Goal: Information Seeking & Learning: Learn about a topic

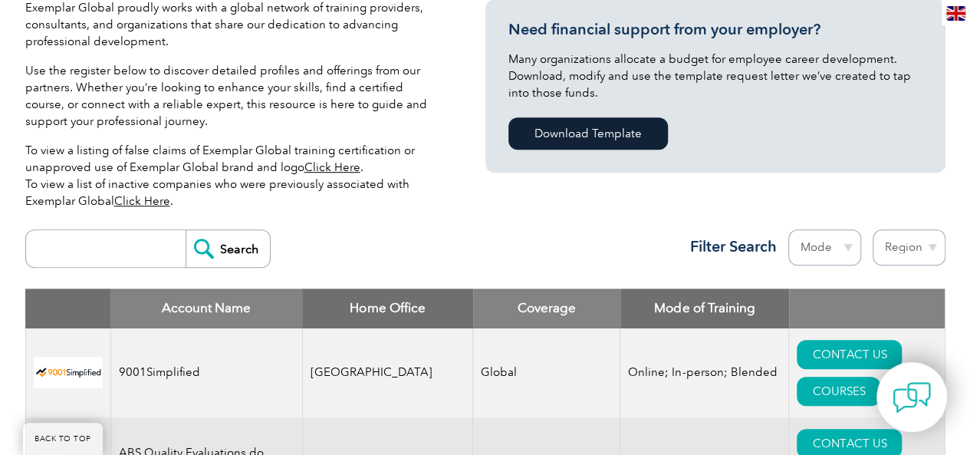
scroll to position [383, 0]
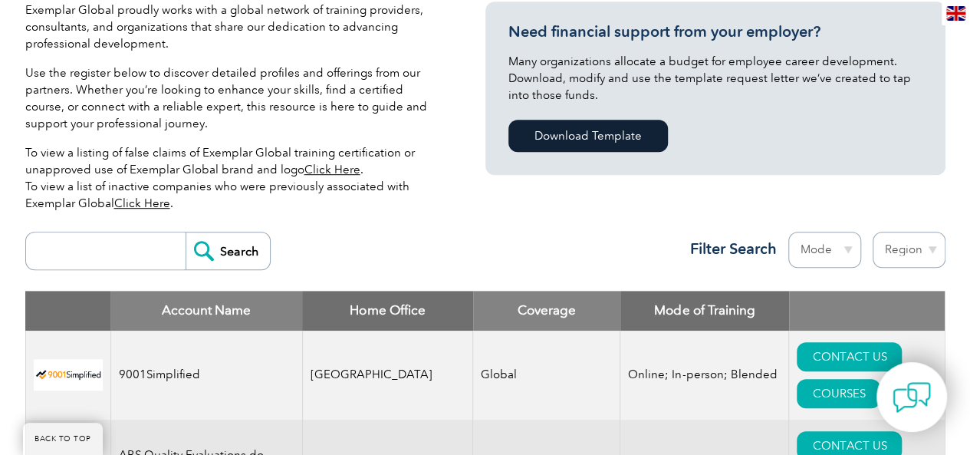
click at [64, 243] on input "search" at bounding box center [110, 250] width 152 height 37
type input "14001 lead auditor"
click at [227, 253] on input "Search" at bounding box center [228, 250] width 84 height 37
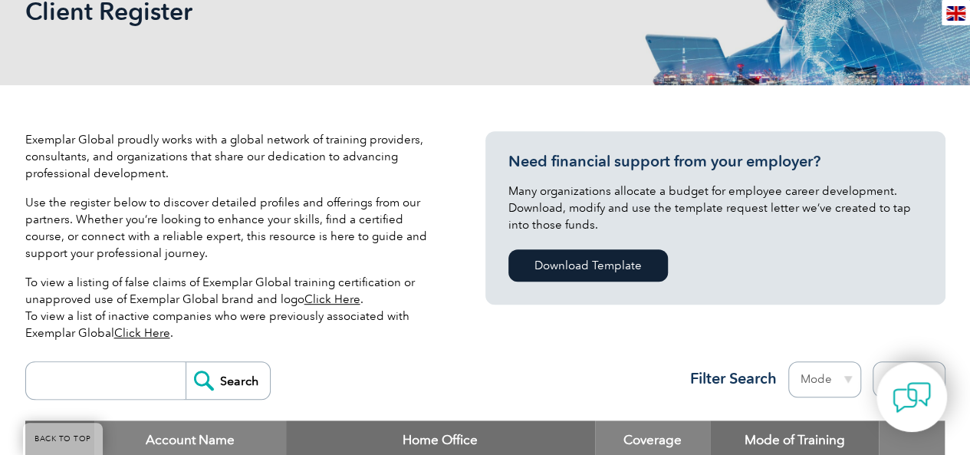
scroll to position [460, 0]
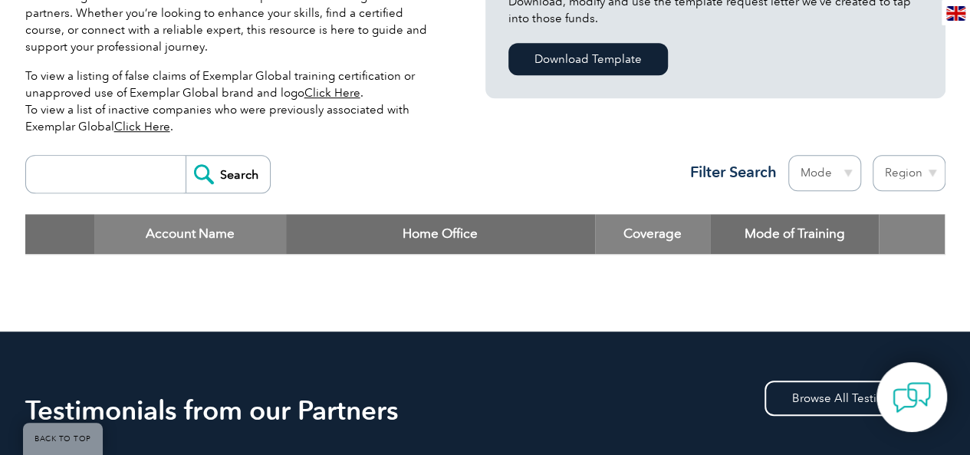
click at [107, 169] on input "search" at bounding box center [110, 174] width 152 height 37
type input "ISO"
click at [216, 169] on input "Search" at bounding box center [228, 174] width 84 height 37
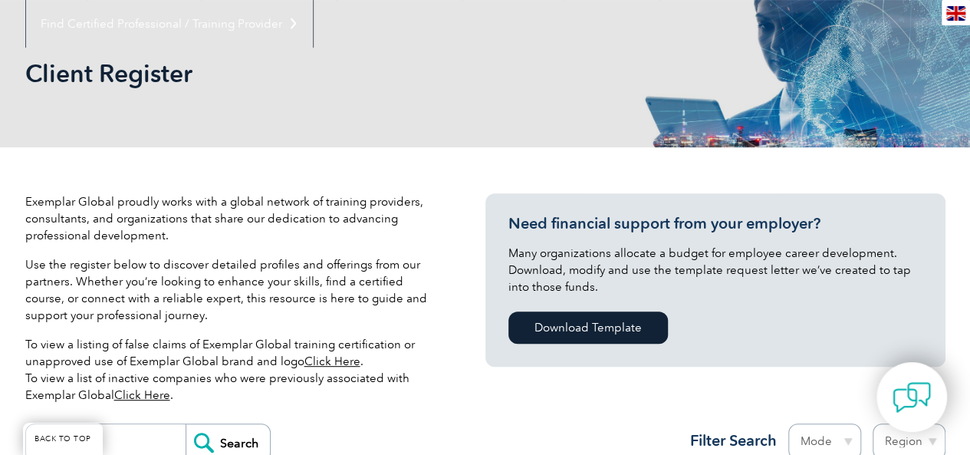
scroll to position [460, 0]
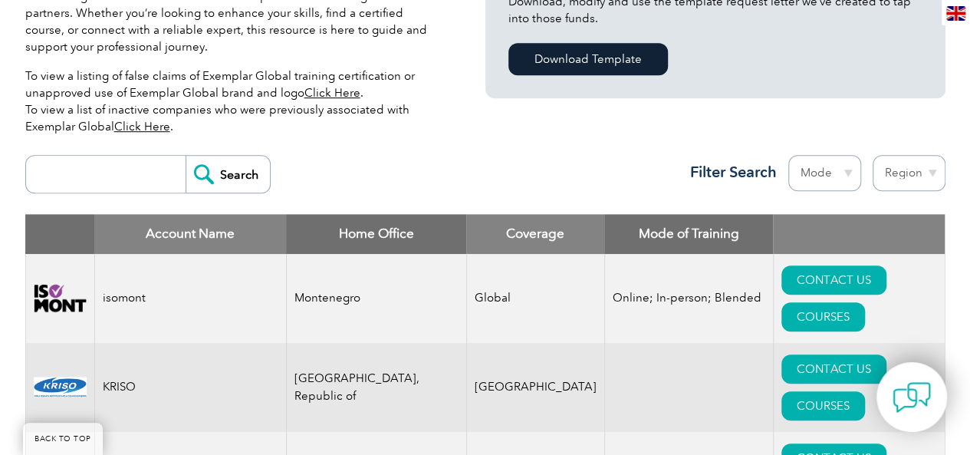
click at [163, 166] on input "search" at bounding box center [110, 174] width 152 height 37
type input "Plexus"
click at [226, 172] on input "Search" at bounding box center [228, 174] width 84 height 37
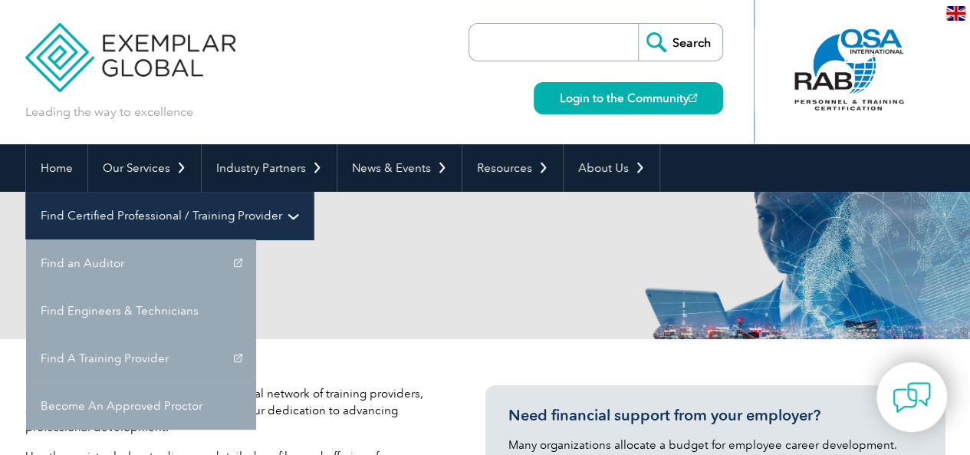
click at [313, 192] on link "Find Certified Professional / Training Provider" at bounding box center [169, 216] width 287 height 48
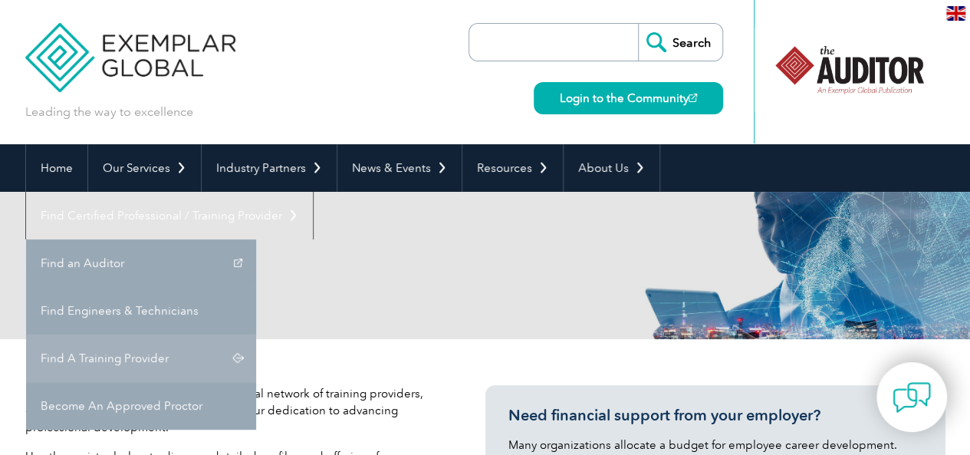
click at [256, 334] on link "Find A Training Provider" at bounding box center [141, 358] width 230 height 48
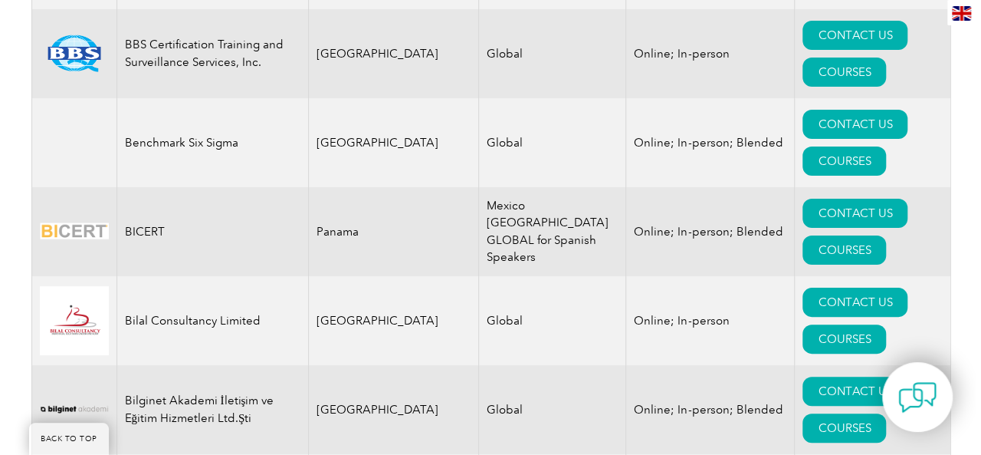
scroll to position [2990, 0]
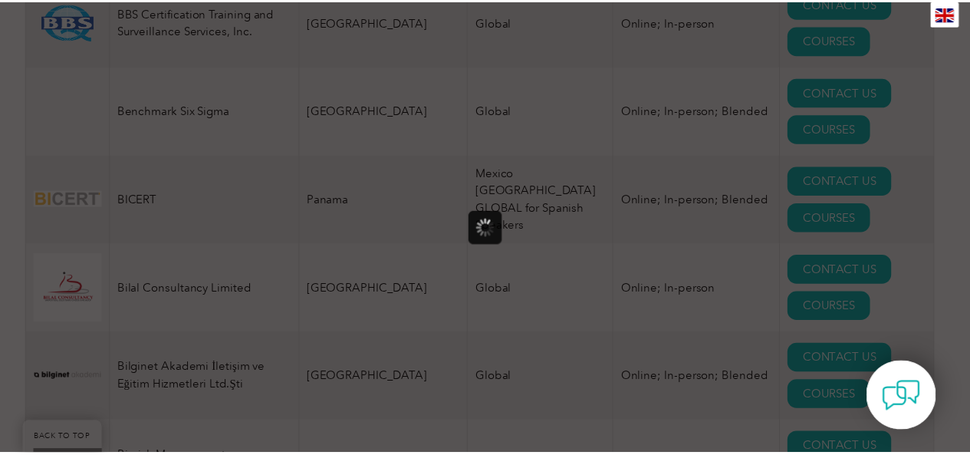
scroll to position [0, 0]
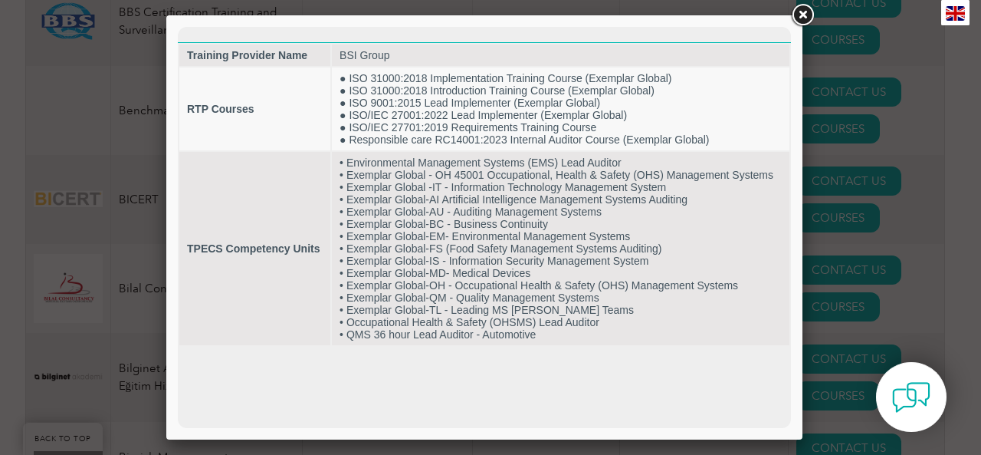
click at [800, 12] on link at bounding box center [803, 16] width 28 height 28
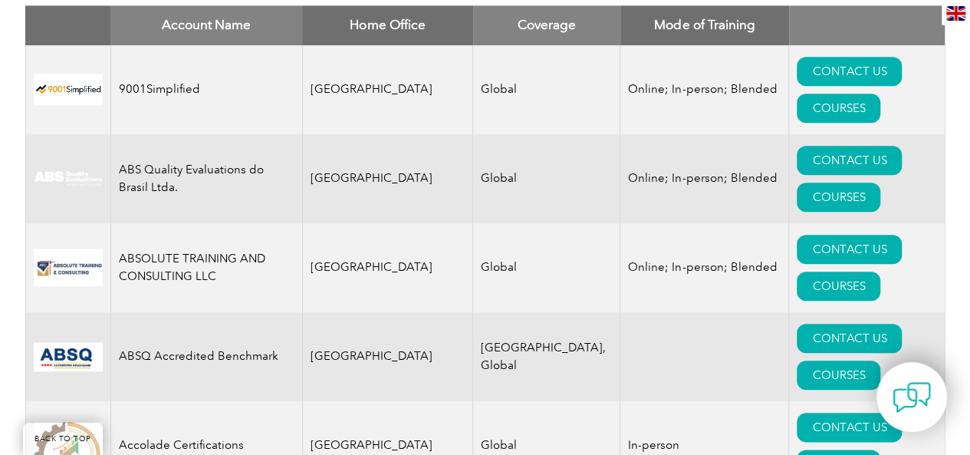
scroll to position [690, 0]
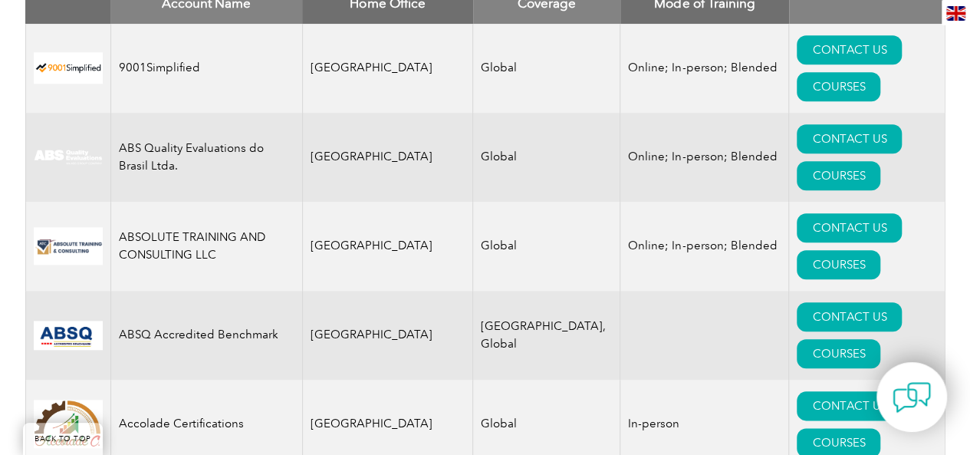
click at [383, 1] on th "Home Office" at bounding box center [387, 4] width 171 height 40
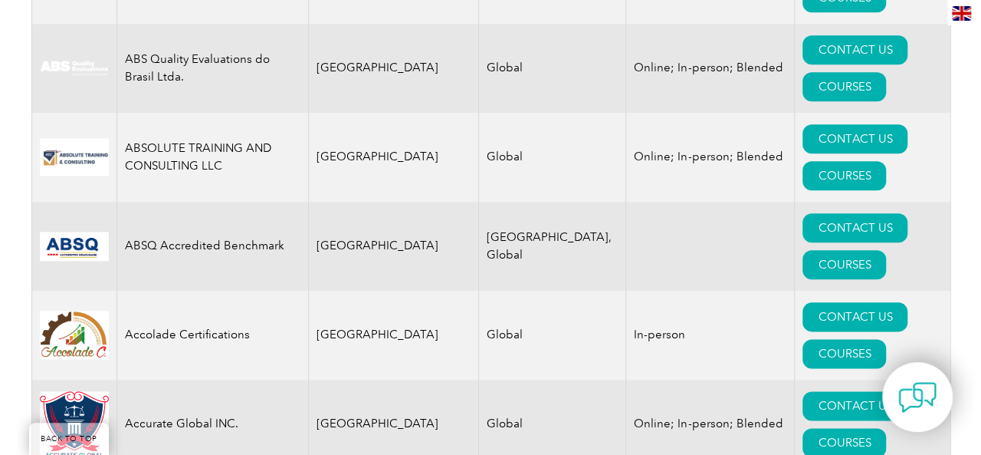
scroll to position [843, 0]
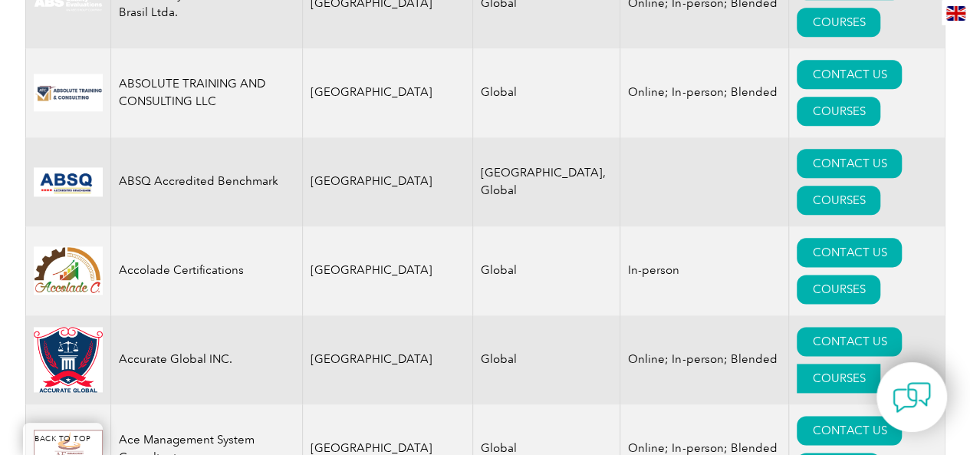
click at [865, 363] on link "COURSES" at bounding box center [838, 377] width 84 height 29
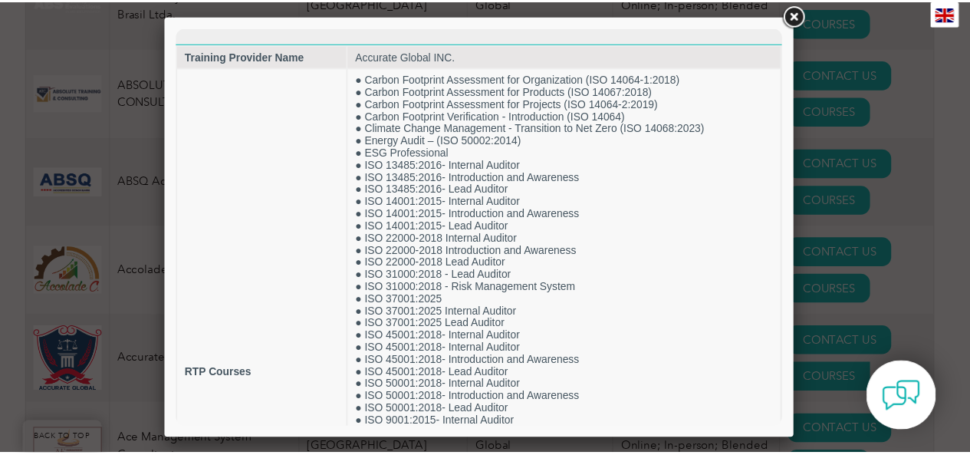
scroll to position [0, 0]
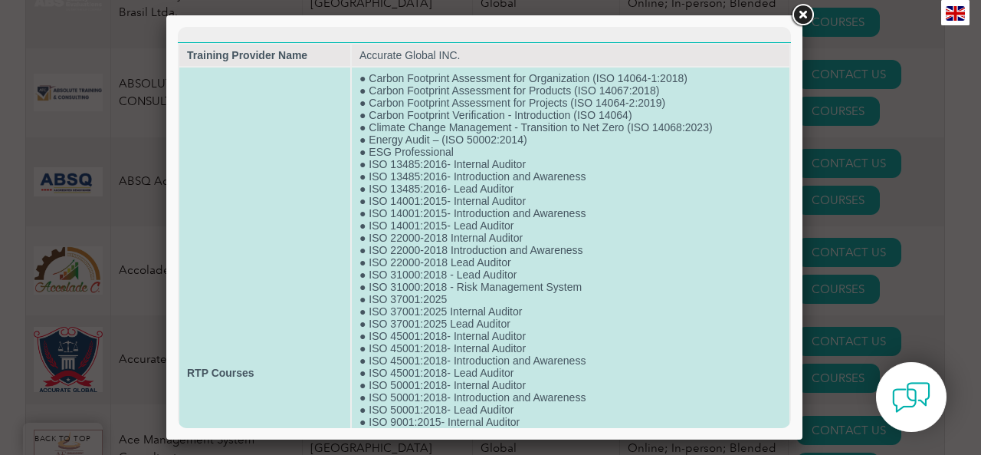
click at [470, 228] on td "● Carbon Footprint Assessment for Organization (ISO 14064-1:2018) ● Carbon Foot…" at bounding box center [571, 372] width 438 height 610
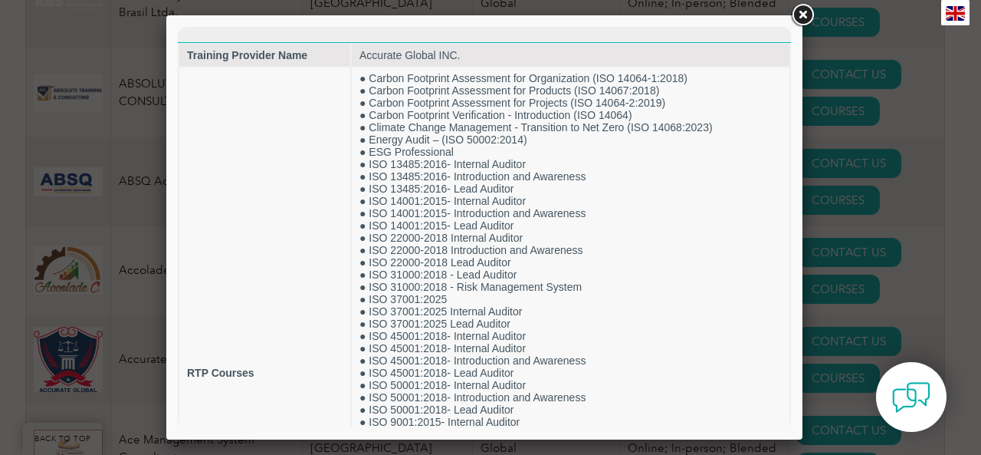
click at [803, 14] on link at bounding box center [803, 16] width 28 height 28
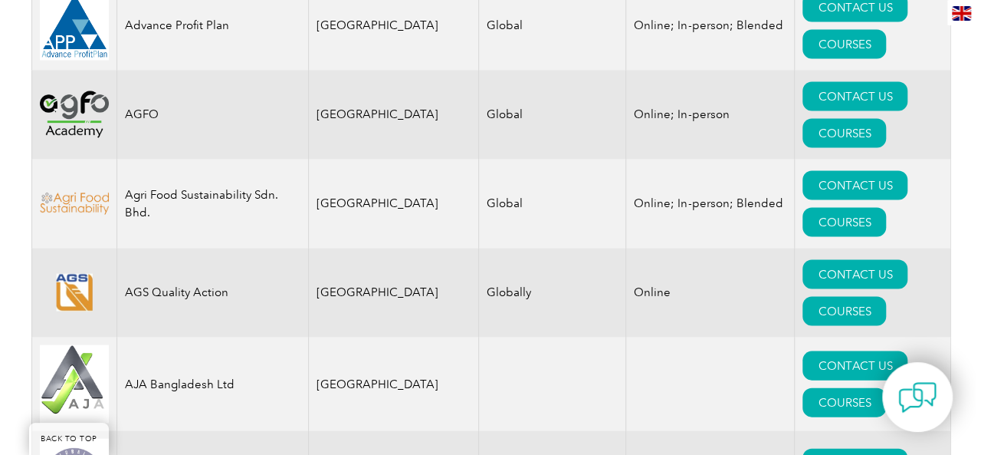
scroll to position [1533, 0]
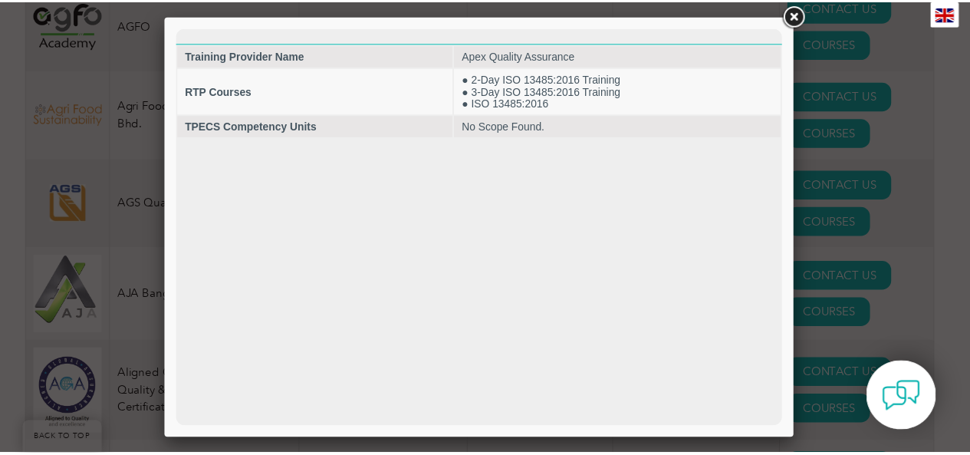
scroll to position [0, 0]
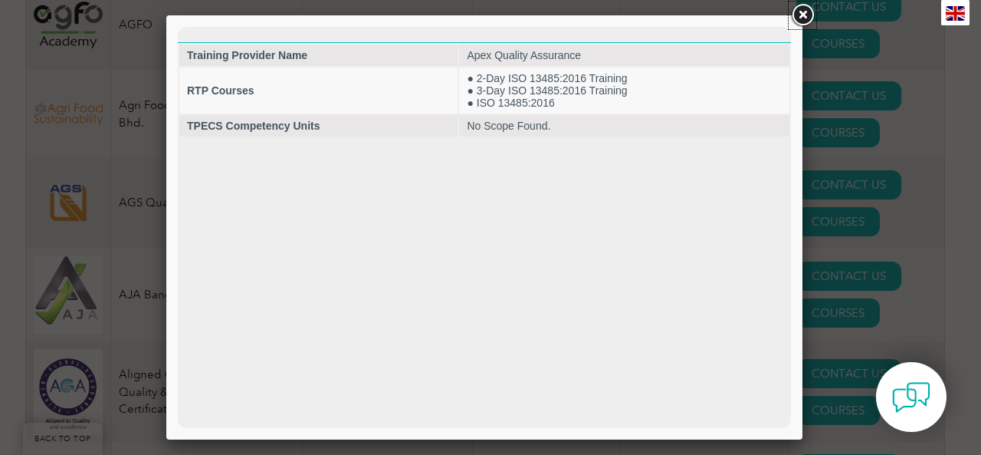
click at [802, 13] on link at bounding box center [803, 16] width 28 height 28
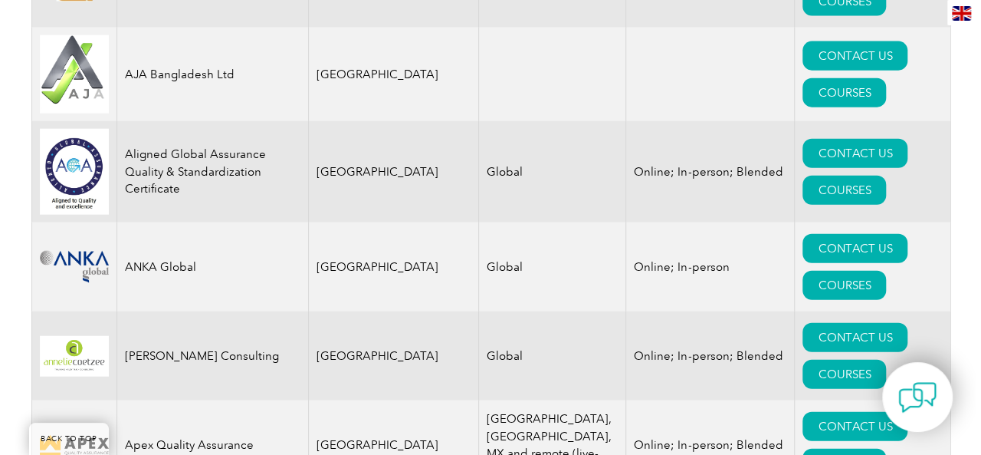
scroll to position [1840, 0]
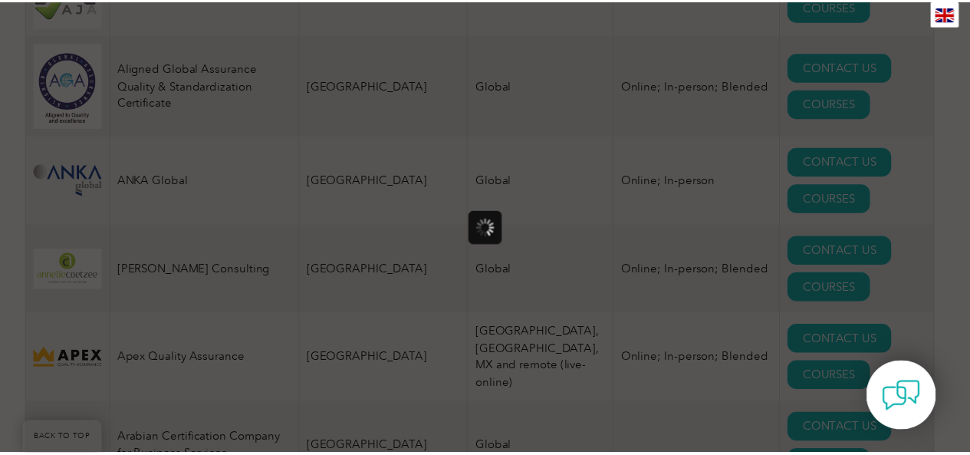
scroll to position [0, 0]
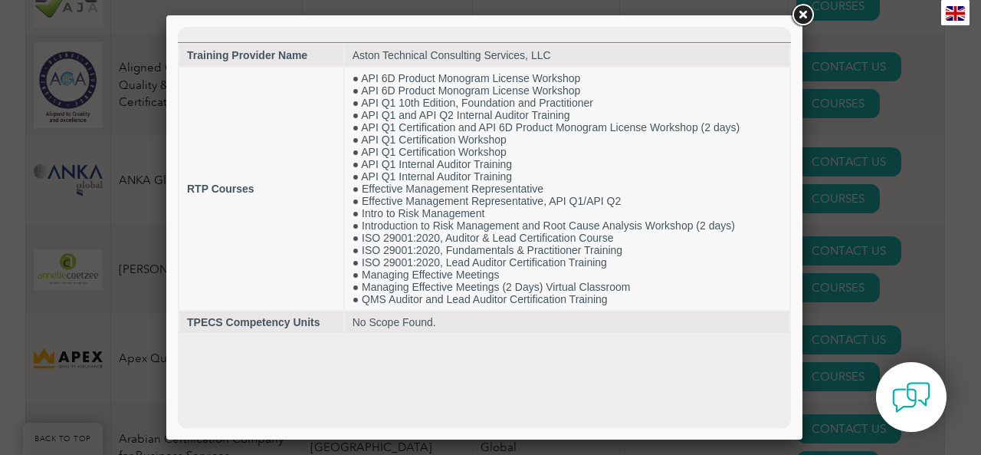
click at [806, 13] on link at bounding box center [803, 16] width 28 height 28
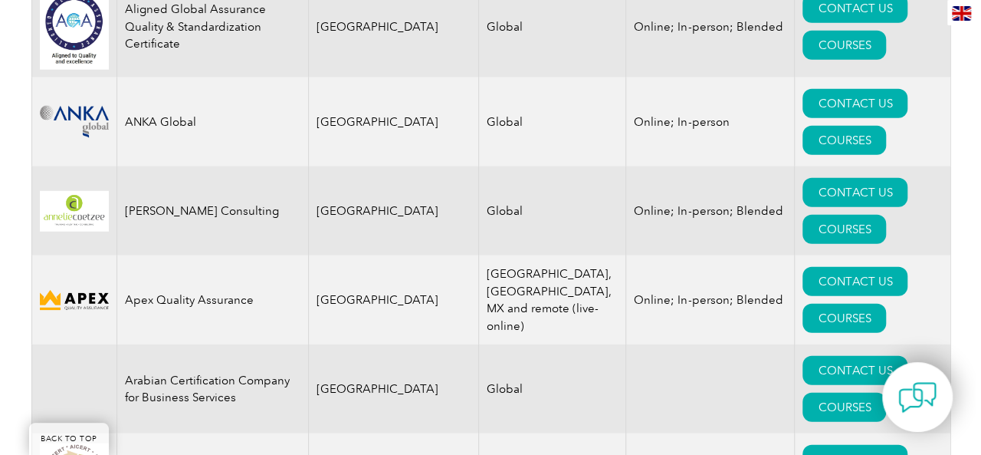
scroll to position [1993, 0]
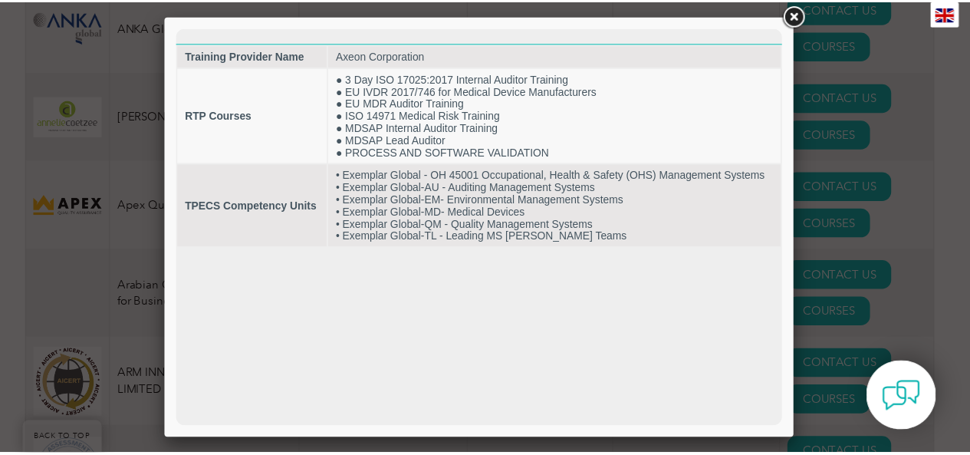
scroll to position [0, 0]
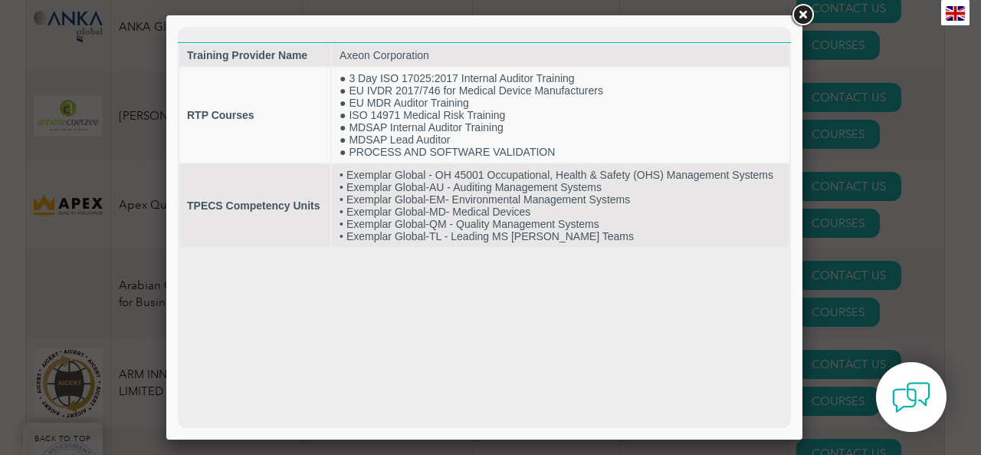
click at [803, 16] on link at bounding box center [803, 16] width 28 height 28
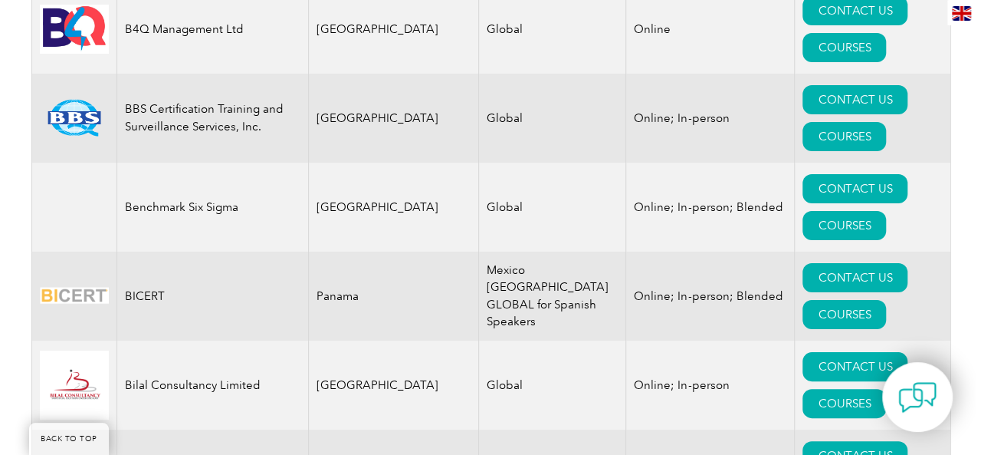
scroll to position [2913, 0]
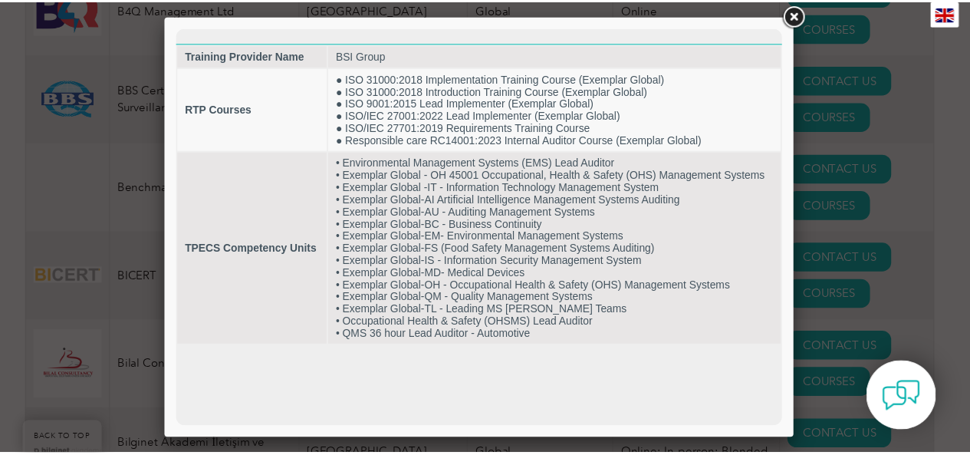
scroll to position [0, 0]
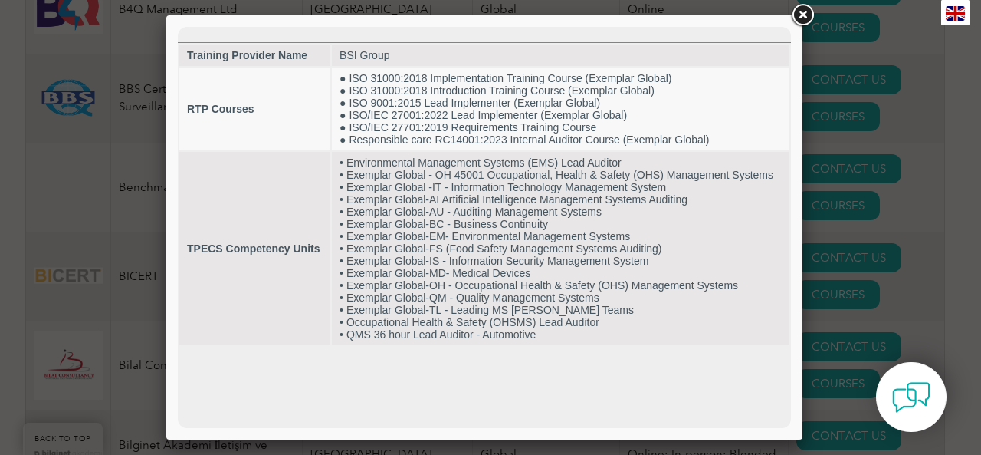
click at [805, 14] on link at bounding box center [803, 16] width 28 height 28
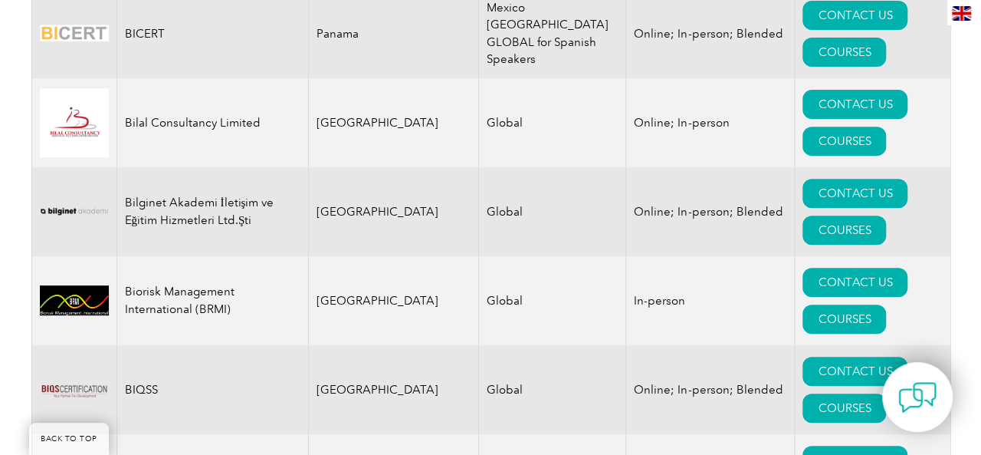
scroll to position [3220, 0]
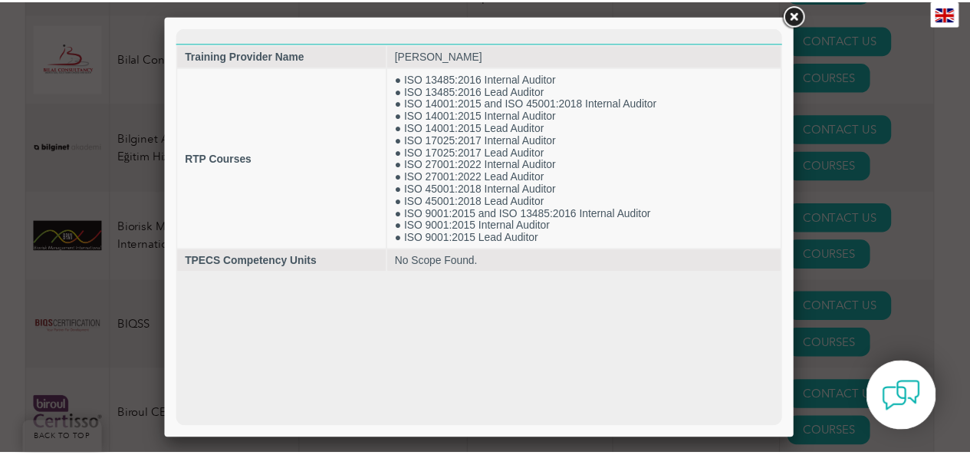
scroll to position [0, 0]
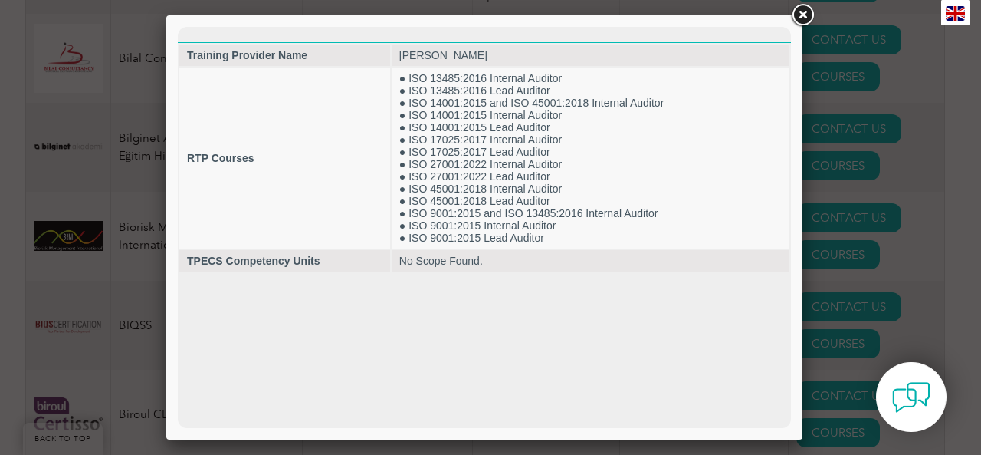
click at [806, 15] on link at bounding box center [803, 16] width 28 height 28
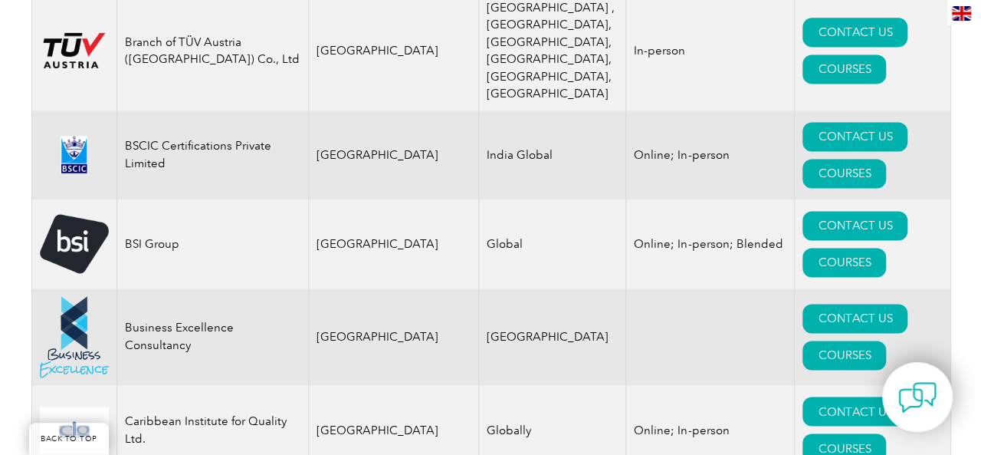
scroll to position [3986, 0]
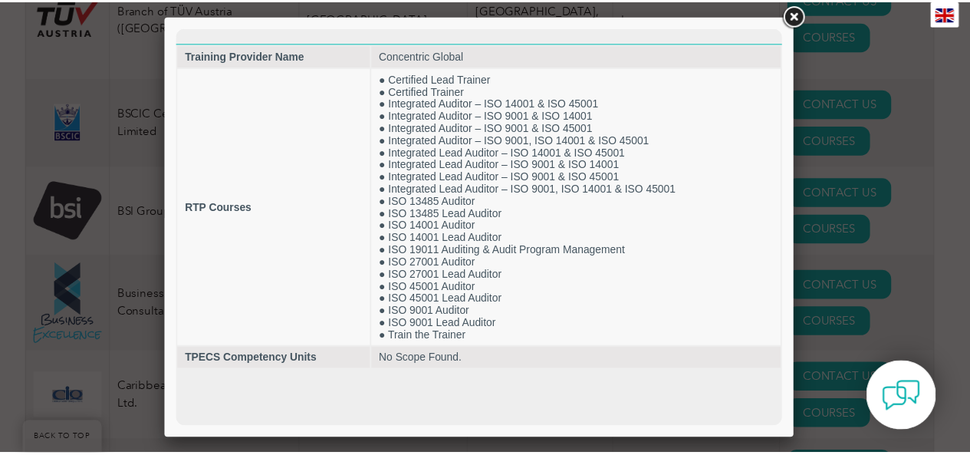
scroll to position [0, 0]
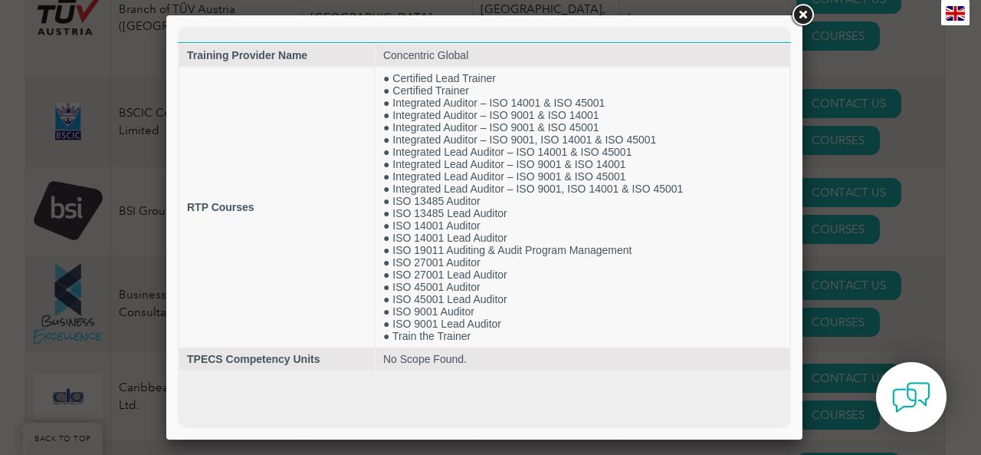
click at [809, 13] on link at bounding box center [803, 16] width 28 height 28
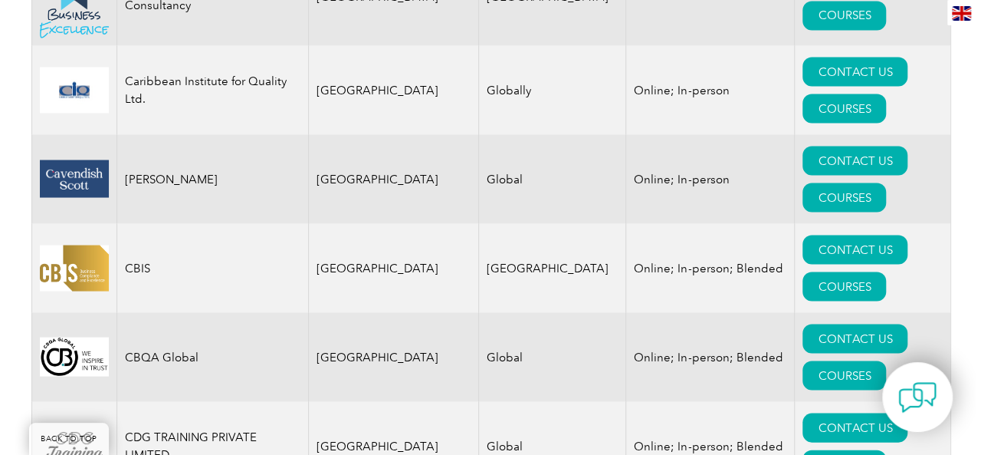
scroll to position [4369, 0]
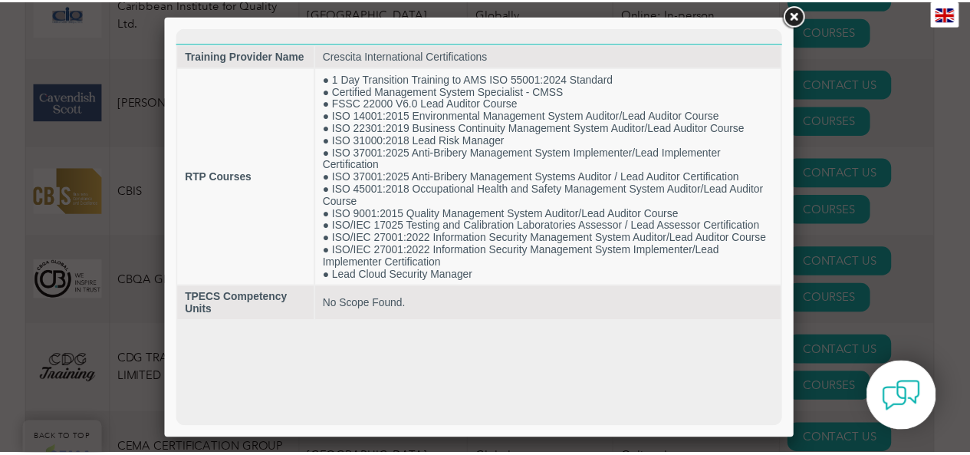
scroll to position [0, 0]
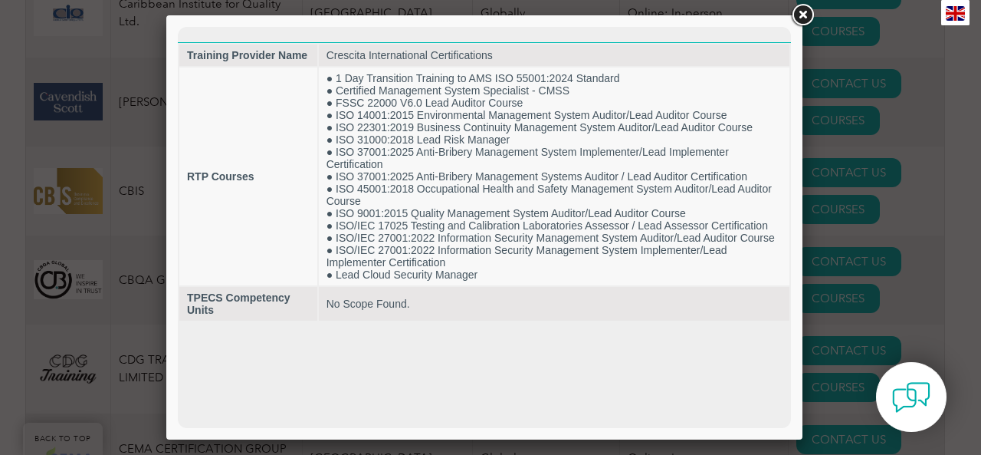
click at [806, 13] on link at bounding box center [803, 16] width 28 height 28
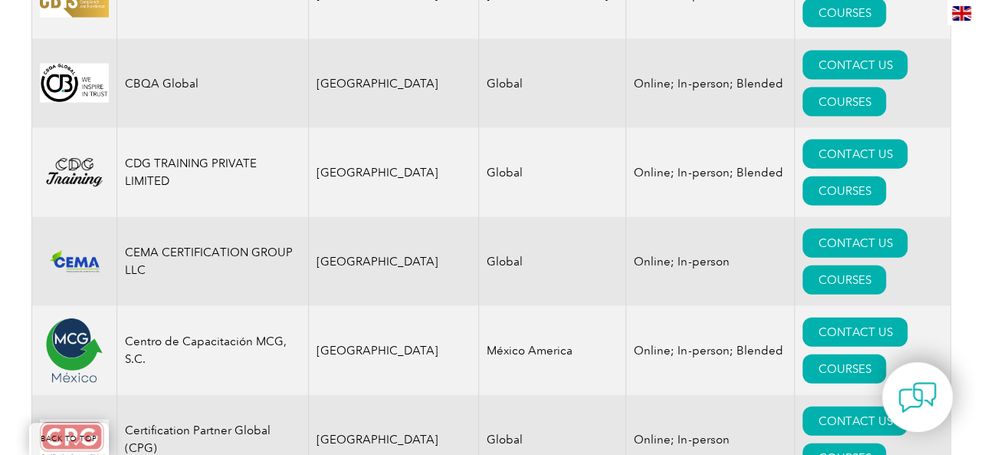
scroll to position [4599, 0]
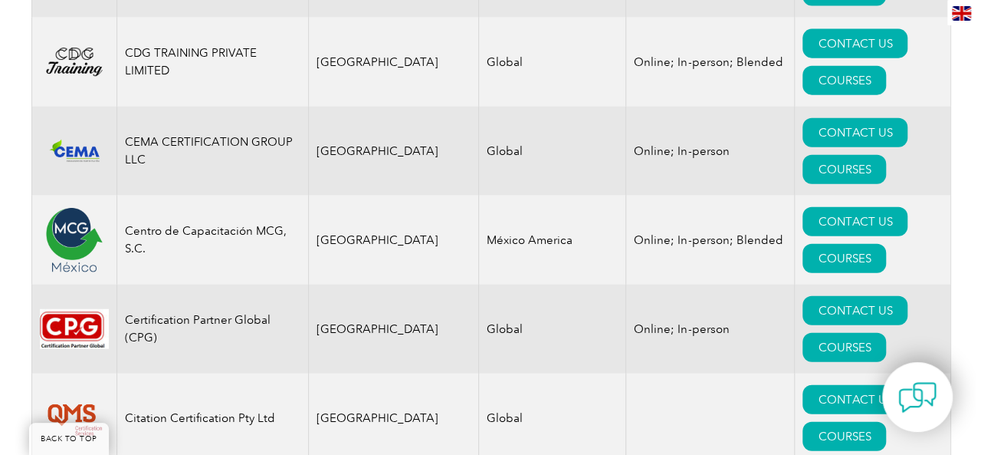
scroll to position [4829, 0]
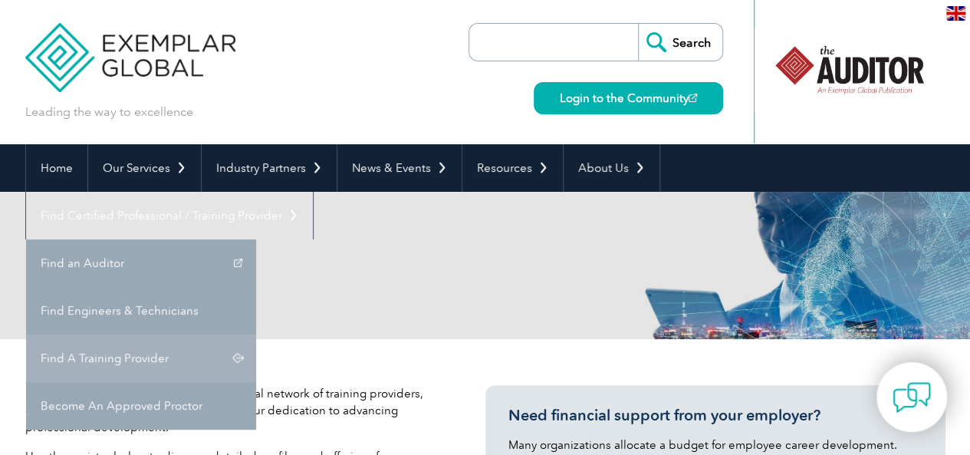
click at [256, 334] on link "Find A Training Provider" at bounding box center [141, 358] width 230 height 48
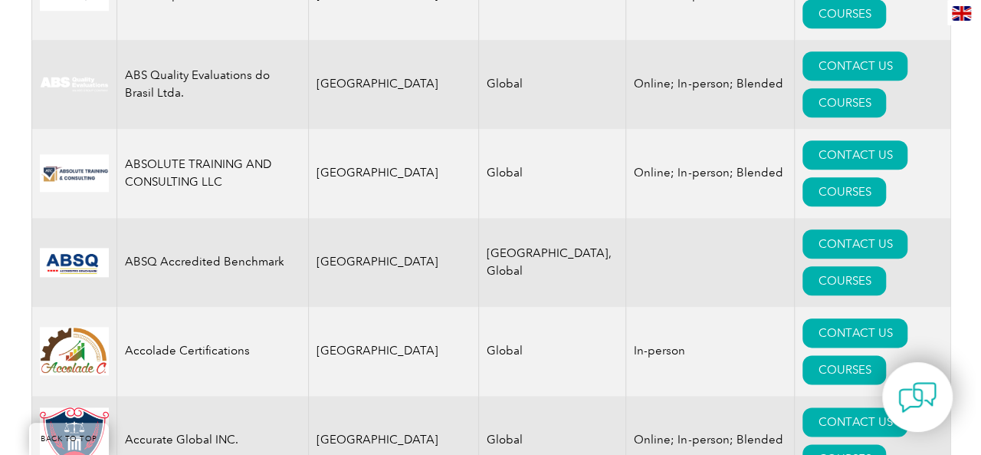
scroll to position [767, 0]
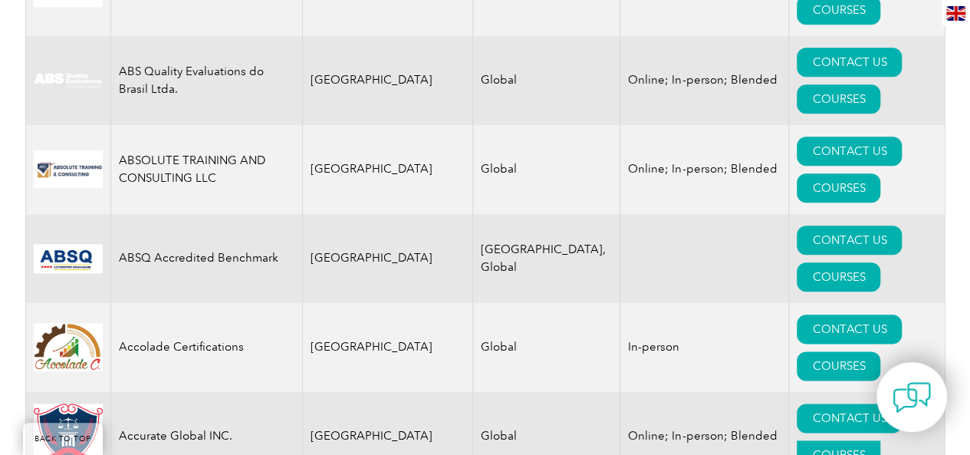
click at [880, 440] on link "COURSES" at bounding box center [838, 454] width 84 height 29
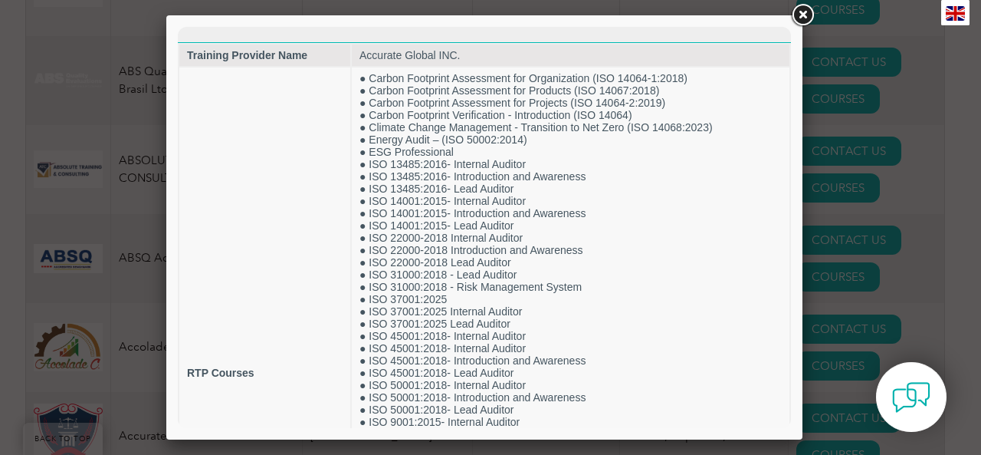
scroll to position [0, 0]
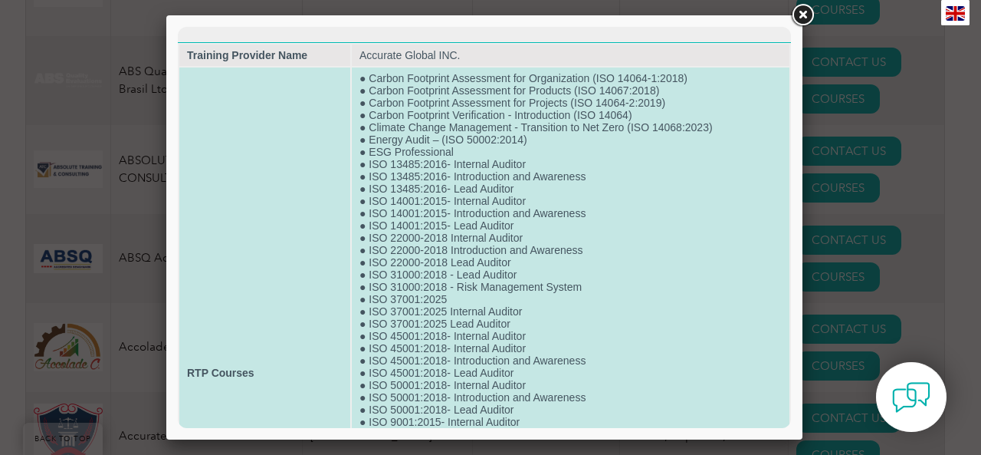
click at [519, 259] on td "● Carbon Footprint Assessment for Organization (ISO 14064-1:2018) ● Carbon Foot…" at bounding box center [571, 372] width 438 height 610
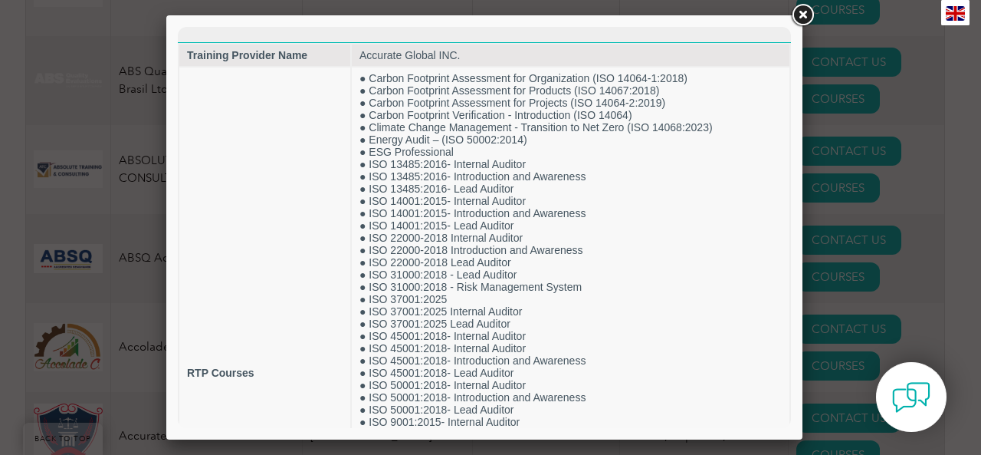
click at [804, 13] on link at bounding box center [803, 16] width 28 height 28
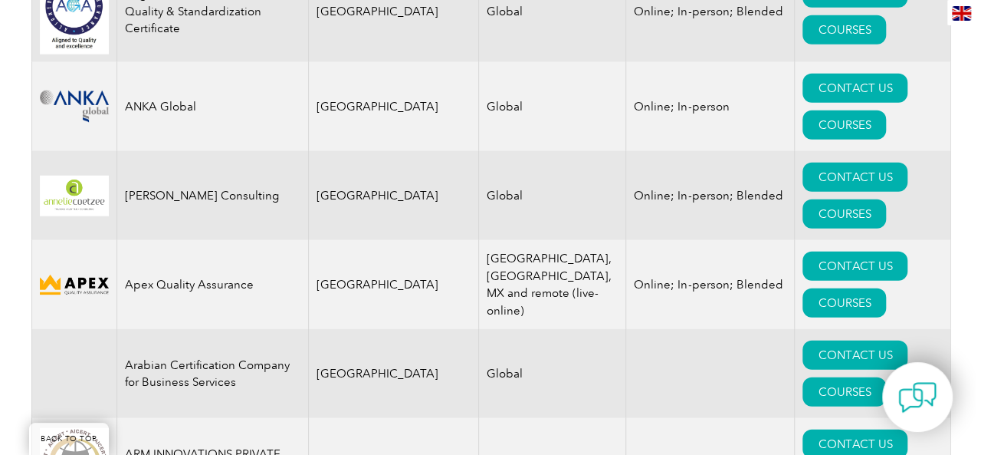
scroll to position [1916, 0]
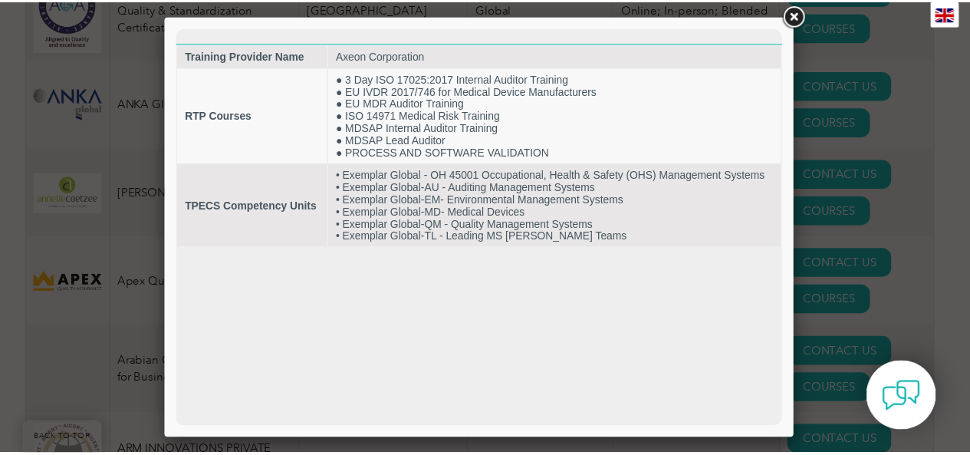
scroll to position [0, 0]
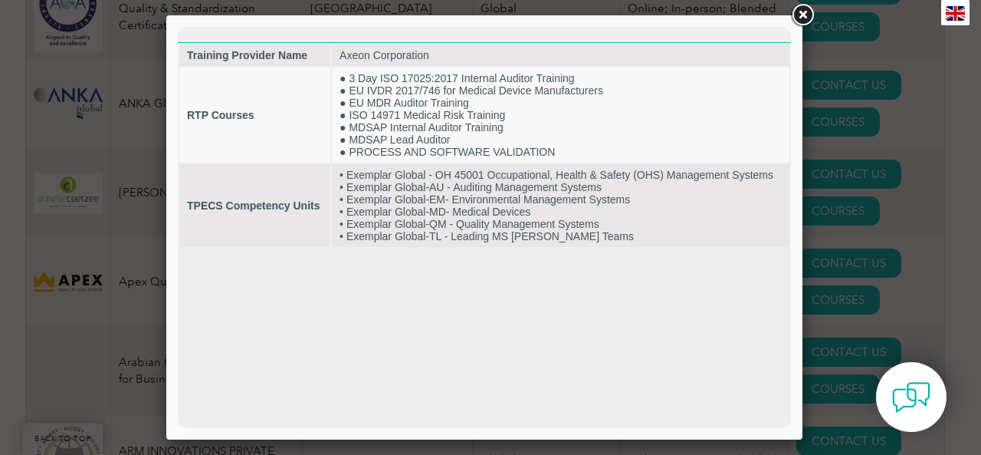
click at [802, 12] on link at bounding box center [803, 16] width 28 height 28
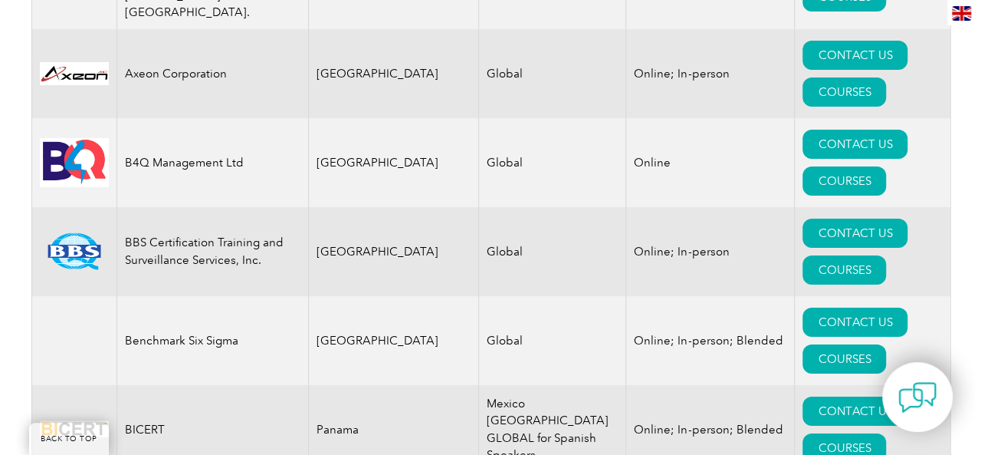
scroll to position [2913, 0]
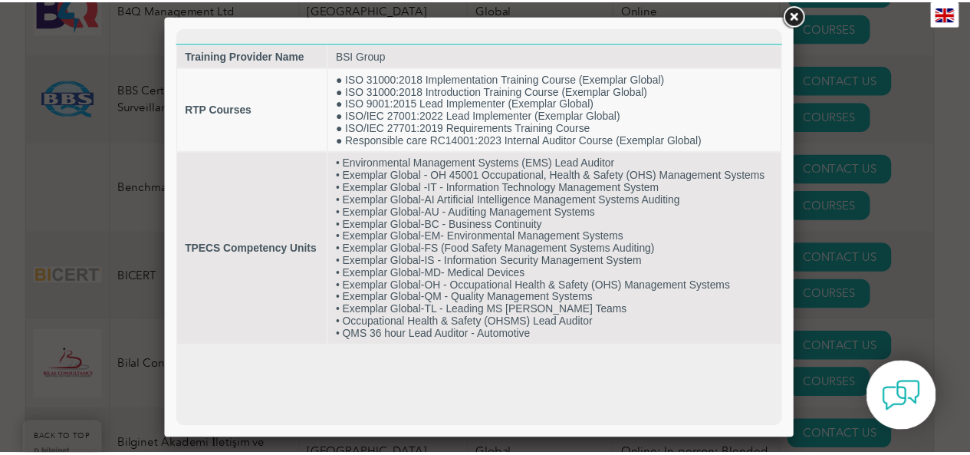
scroll to position [0, 0]
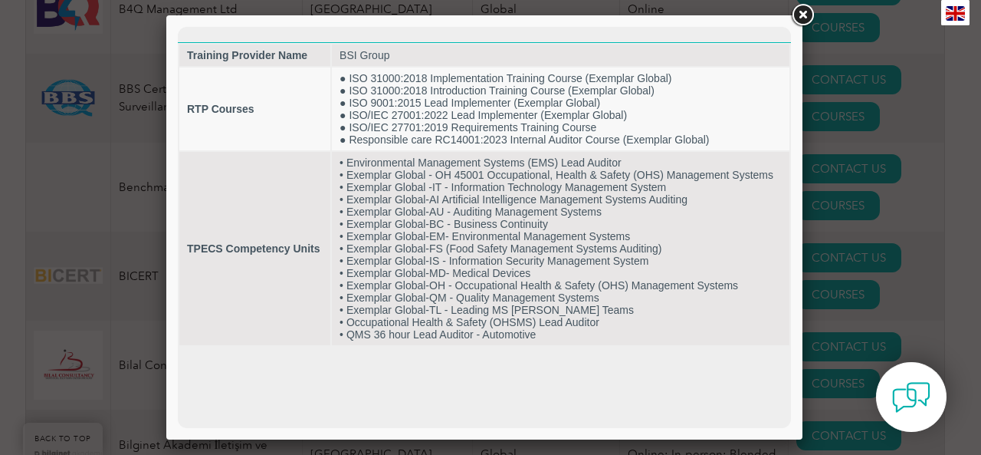
click at [809, 8] on link at bounding box center [803, 16] width 28 height 28
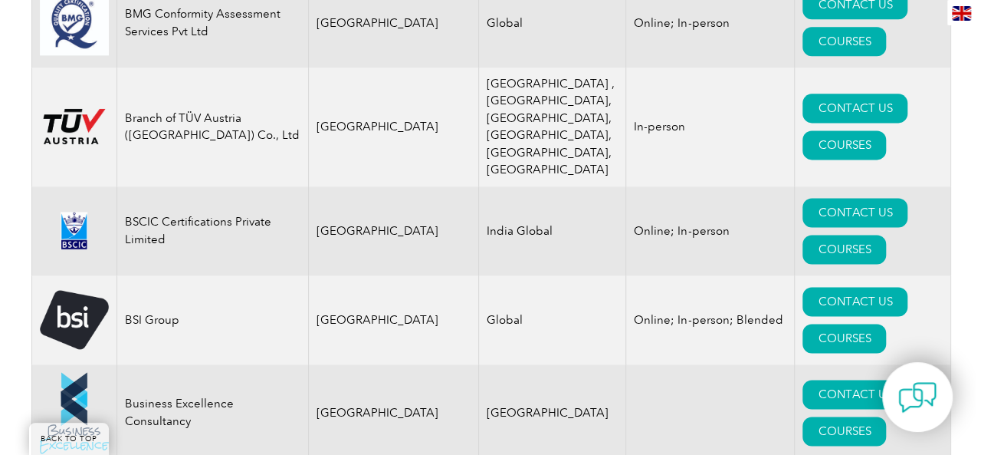
scroll to position [3986, 0]
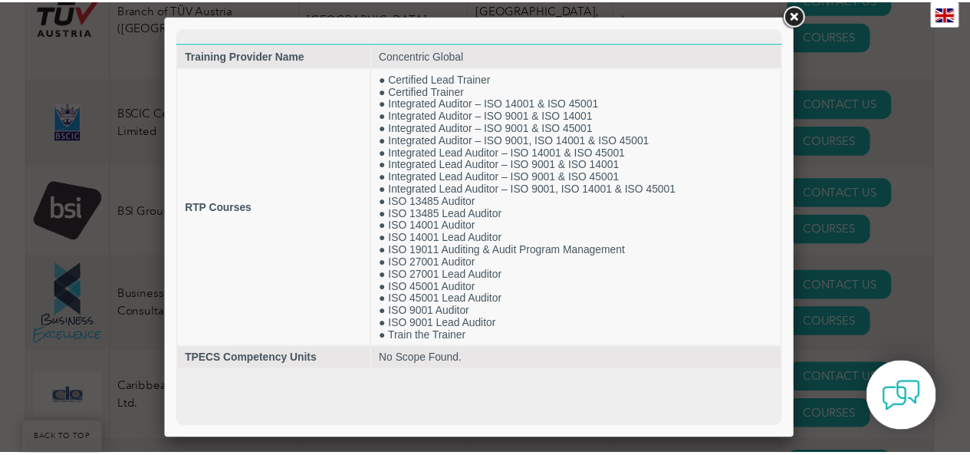
scroll to position [0, 0]
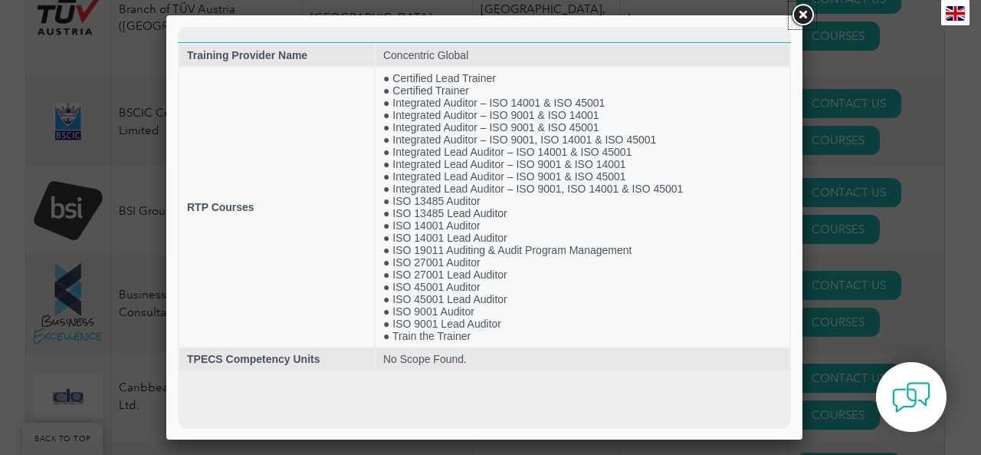
click at [802, 11] on link at bounding box center [803, 16] width 28 height 28
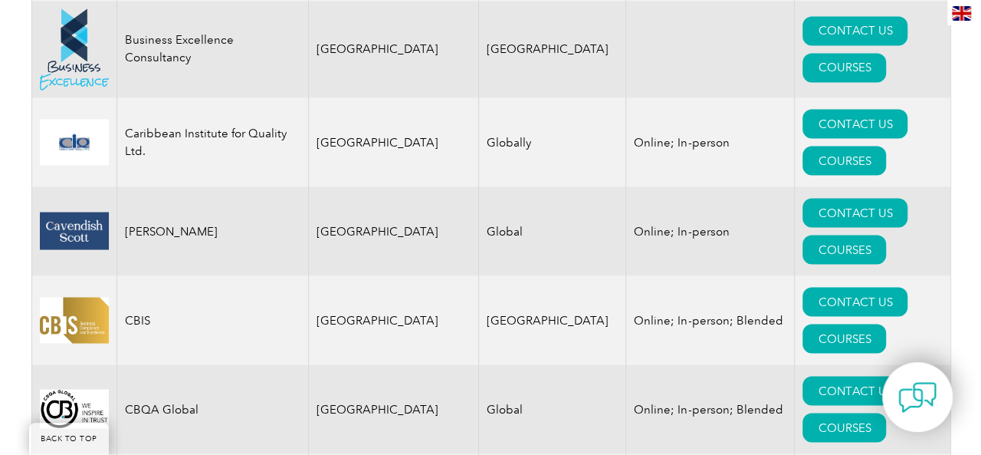
scroll to position [4369, 0]
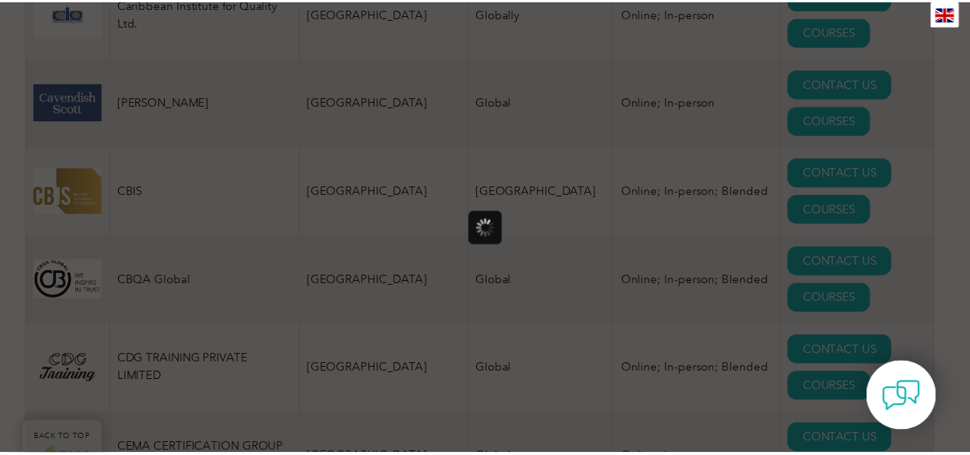
scroll to position [0, 0]
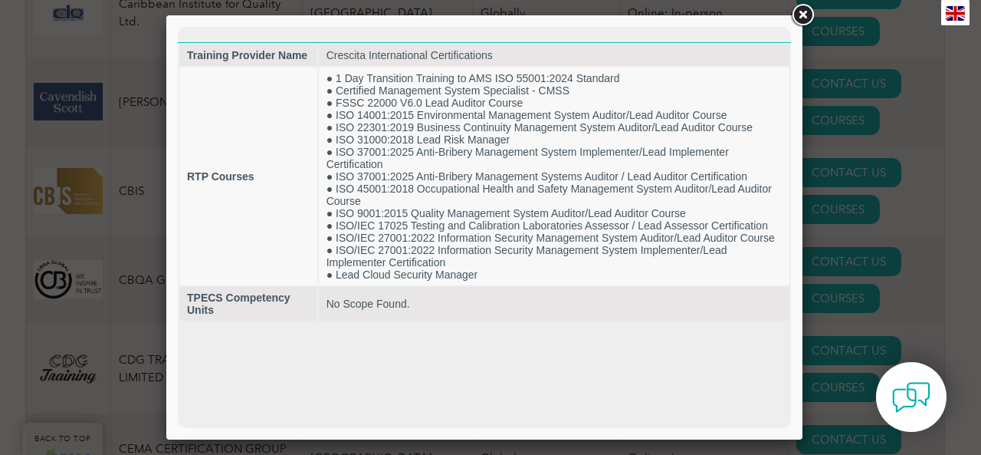
click at [804, 12] on link at bounding box center [803, 16] width 28 height 28
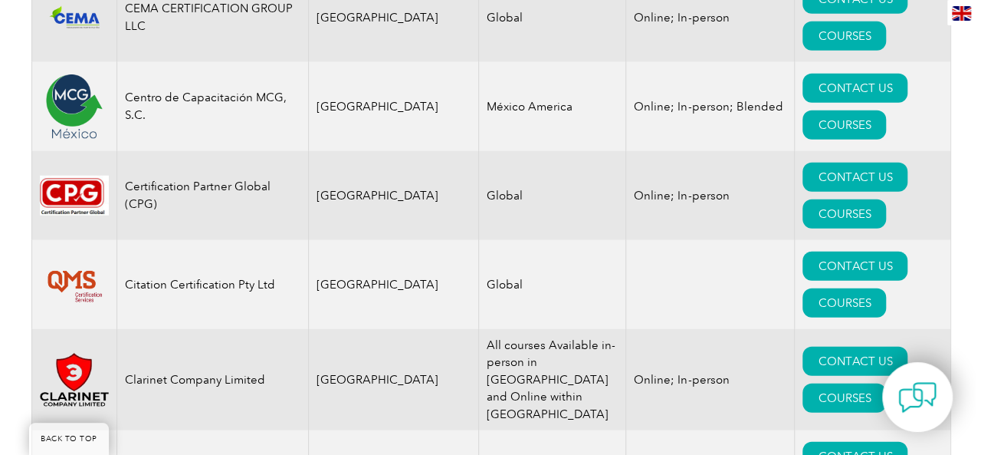
scroll to position [4829, 0]
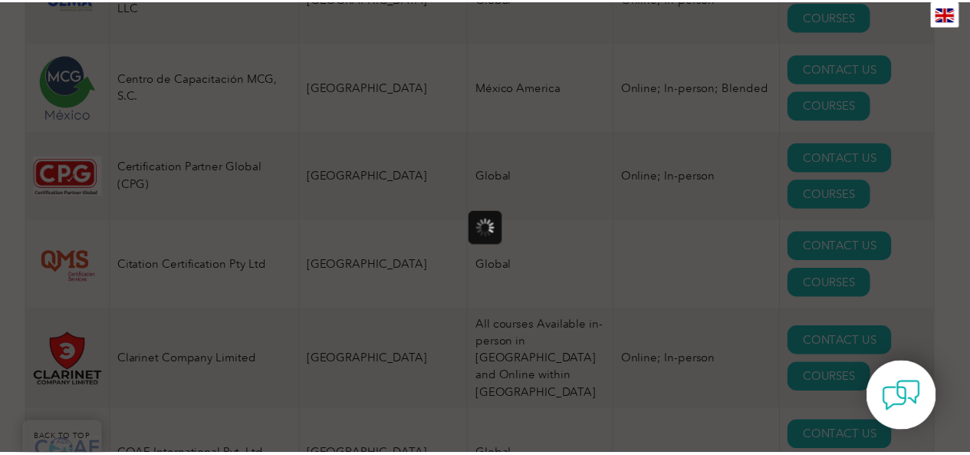
scroll to position [0, 0]
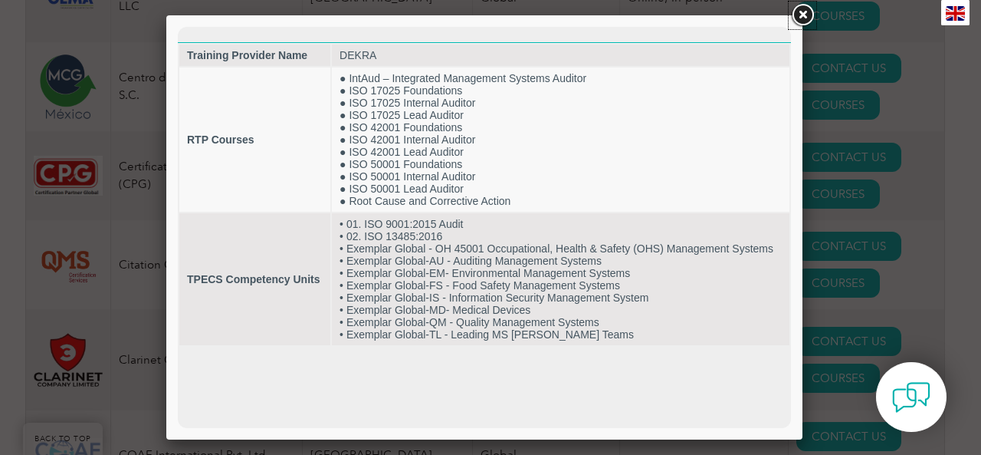
click at [803, 12] on link at bounding box center [803, 16] width 28 height 28
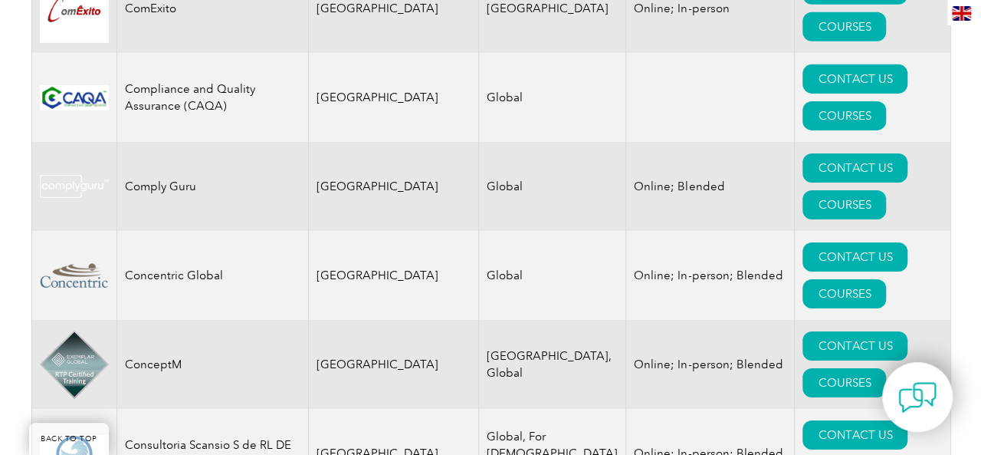
scroll to position [5366, 0]
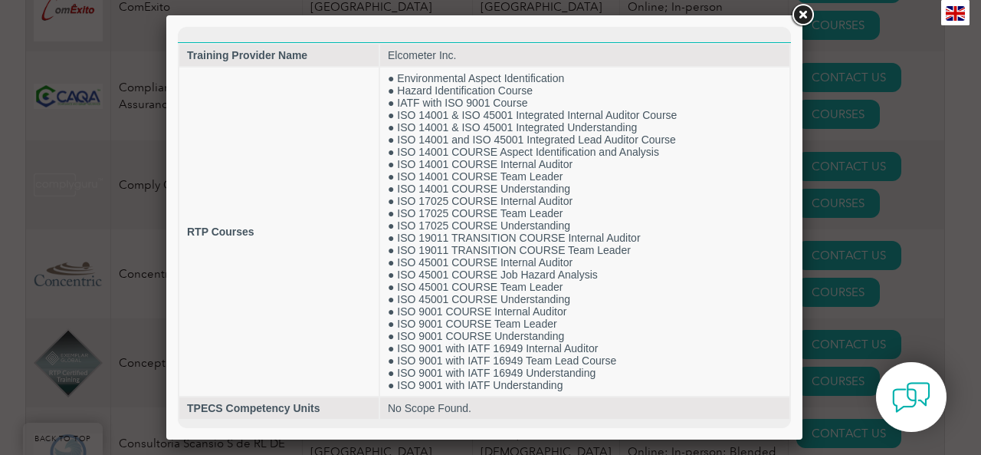
scroll to position [0, 0]
click at [803, 12] on link at bounding box center [803, 16] width 28 height 28
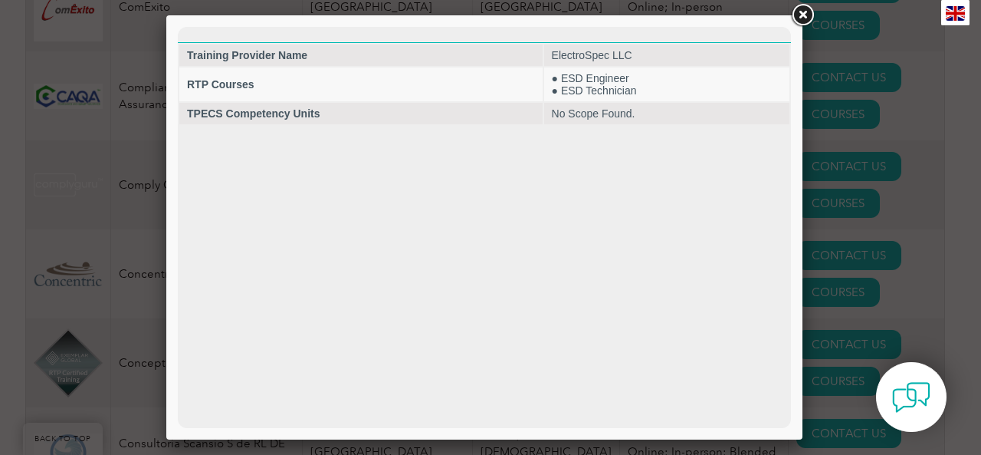
click at [804, 15] on link at bounding box center [803, 16] width 28 height 28
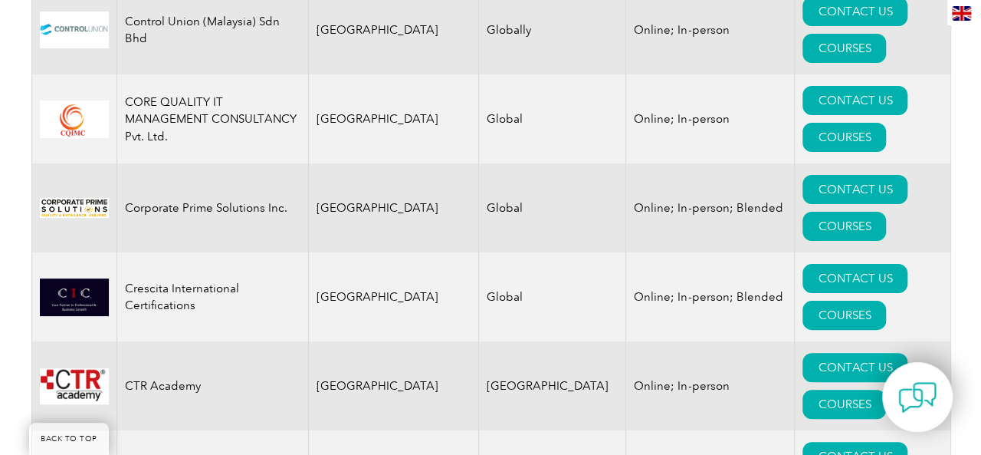
scroll to position [5903, 0]
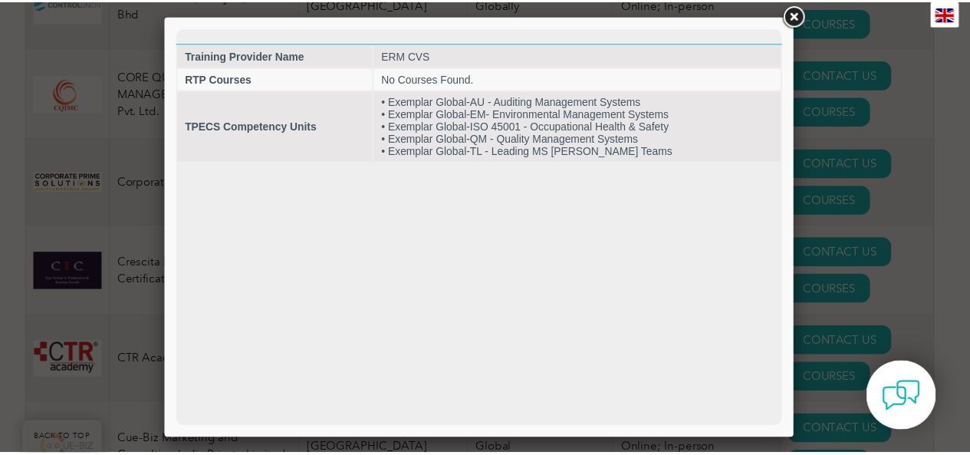
scroll to position [0, 0]
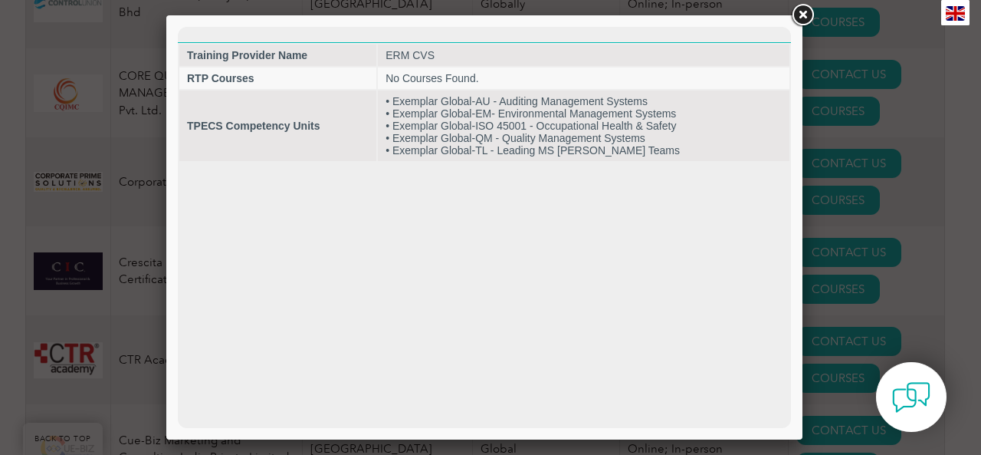
click at [800, 10] on link at bounding box center [803, 16] width 28 height 28
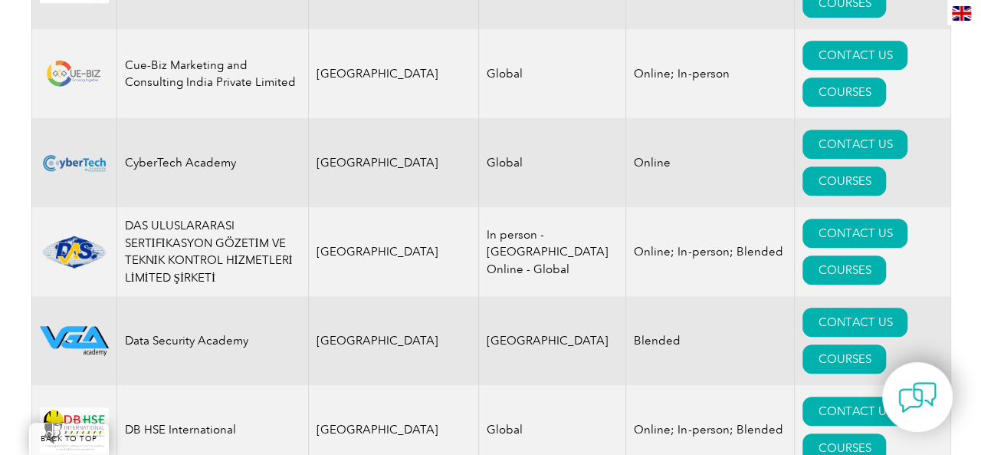
scroll to position [6286, 0]
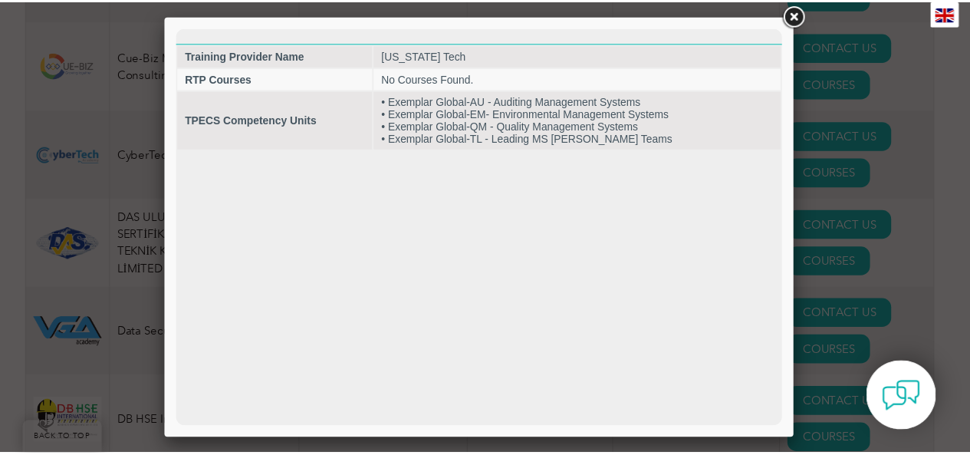
scroll to position [0, 0]
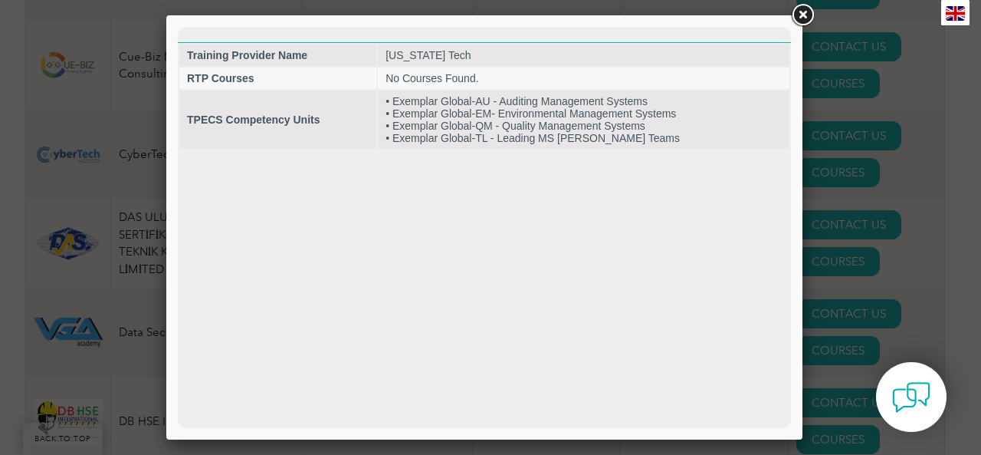
click at [803, 8] on link at bounding box center [803, 16] width 28 height 28
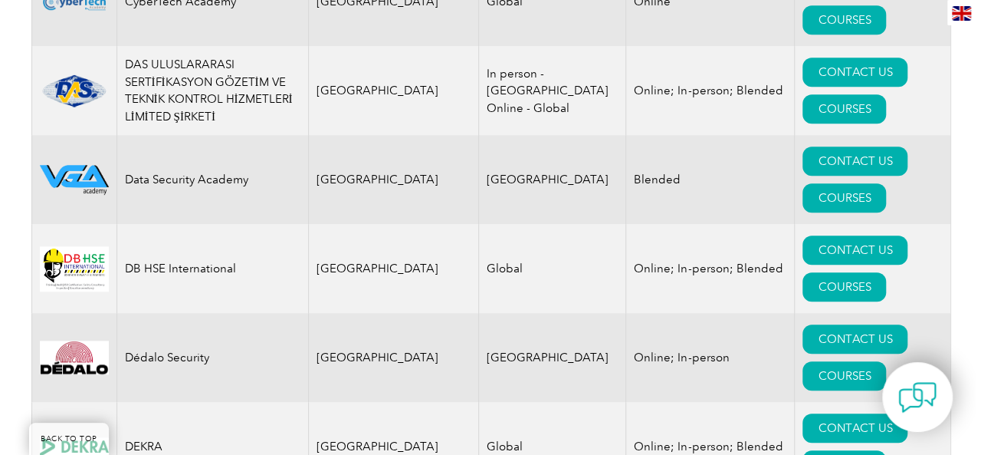
scroll to position [6439, 0]
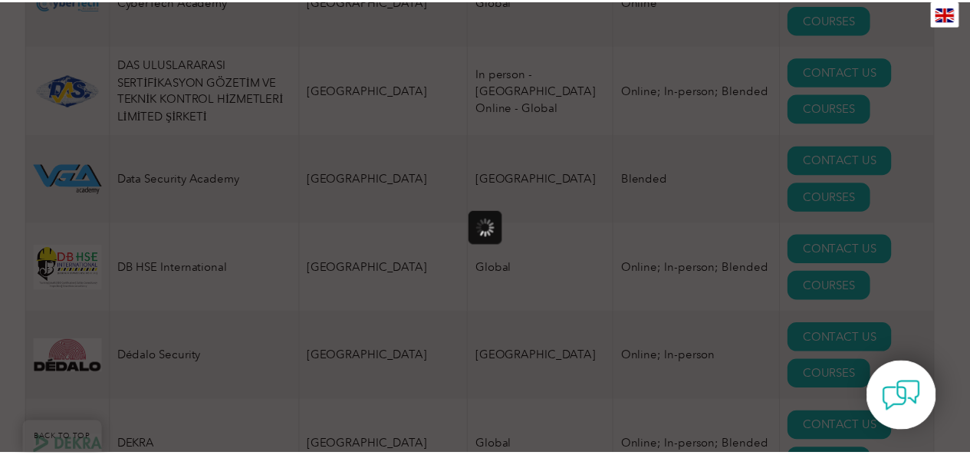
scroll to position [0, 0]
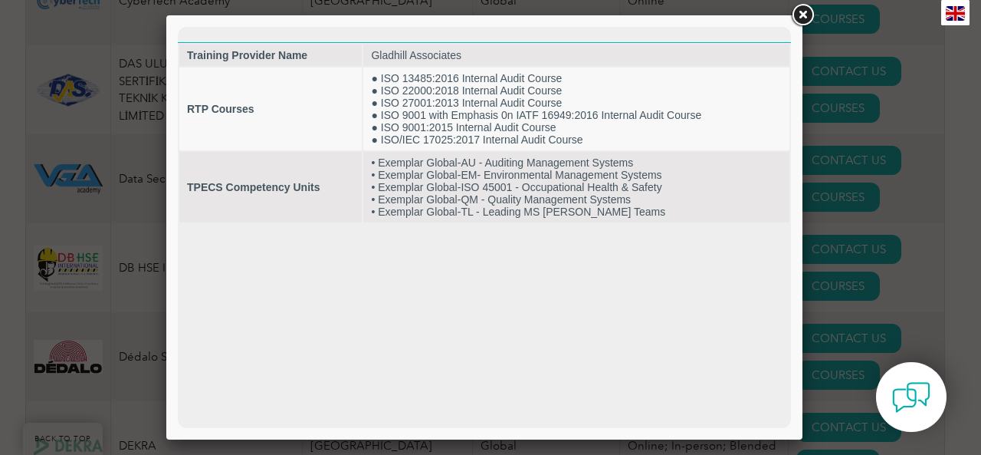
click at [800, 11] on link at bounding box center [803, 16] width 28 height 28
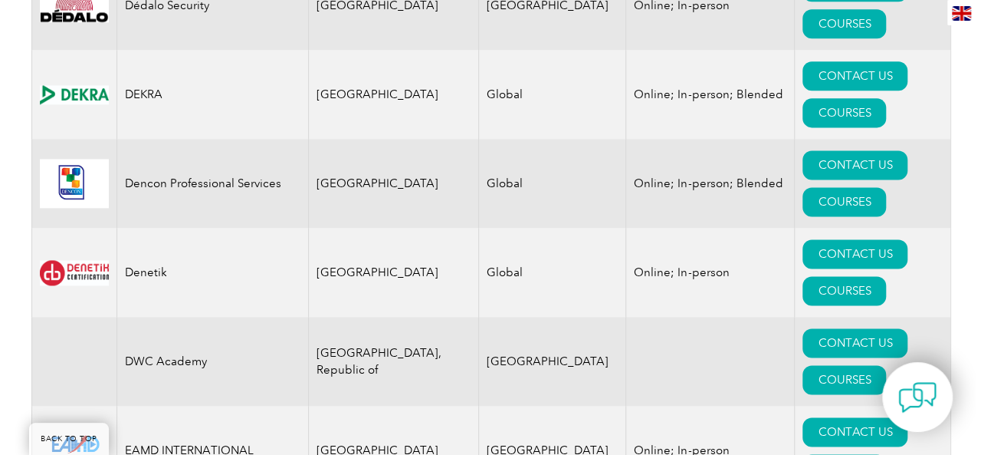
scroll to position [6822, 0]
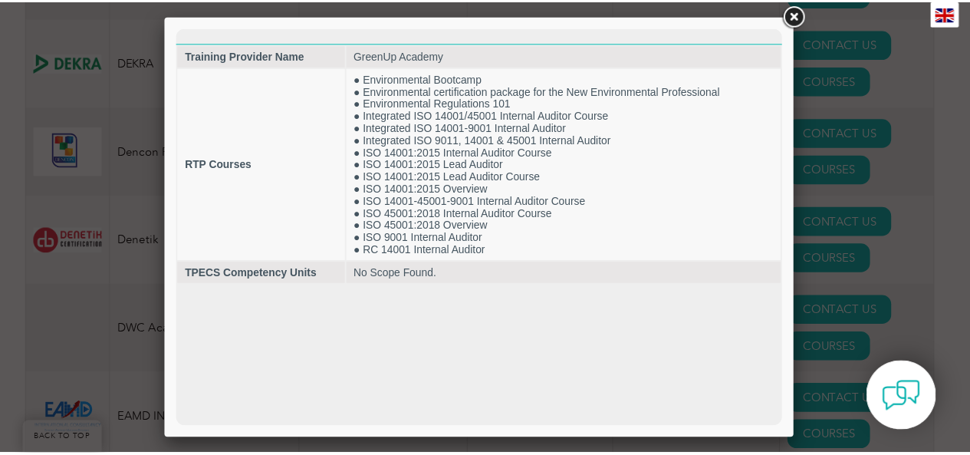
scroll to position [0, 0]
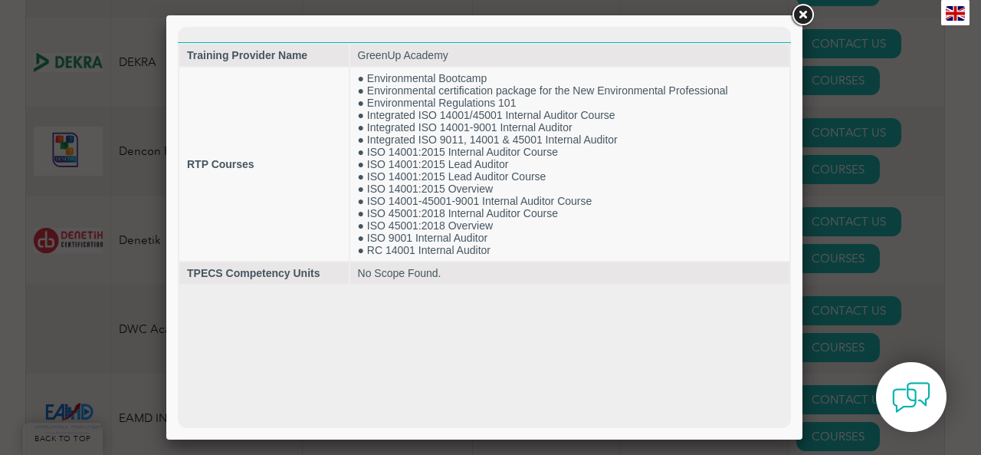
click at [802, 11] on link at bounding box center [803, 16] width 28 height 28
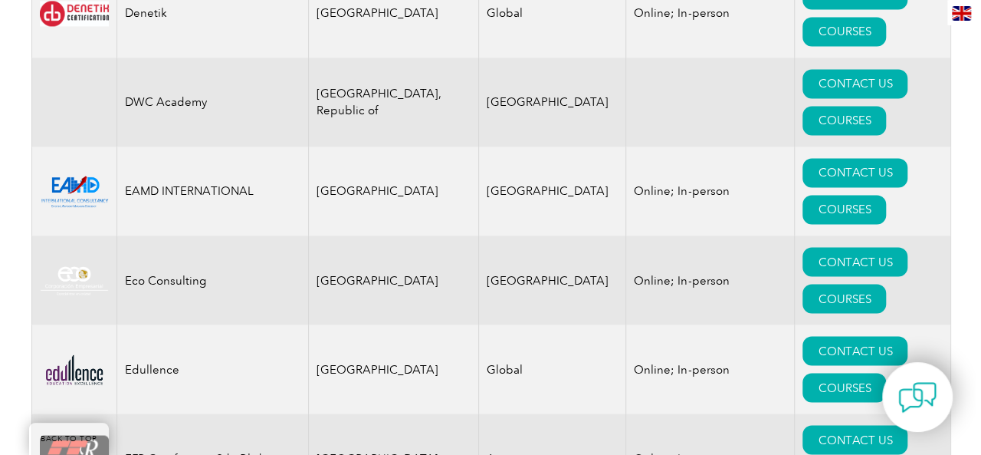
scroll to position [7052, 0]
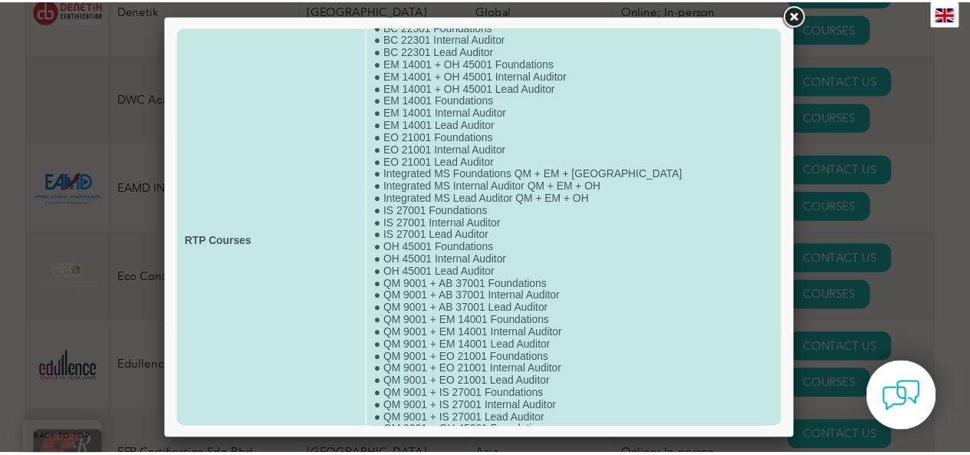
scroll to position [0, 0]
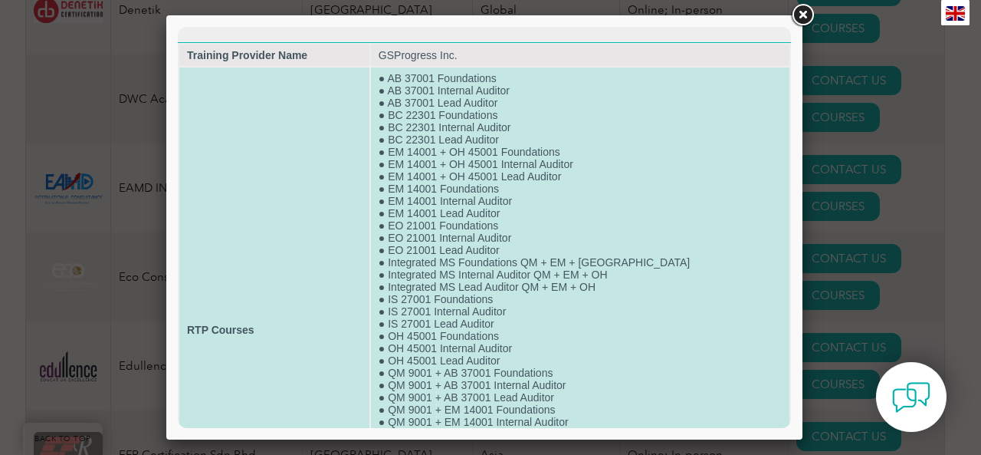
click at [552, 174] on td "● AB 37001 Foundations ● AB 37001 Internal Auditor ● AB 37001 Lead Auditor ● BC…" at bounding box center [580, 329] width 419 height 524
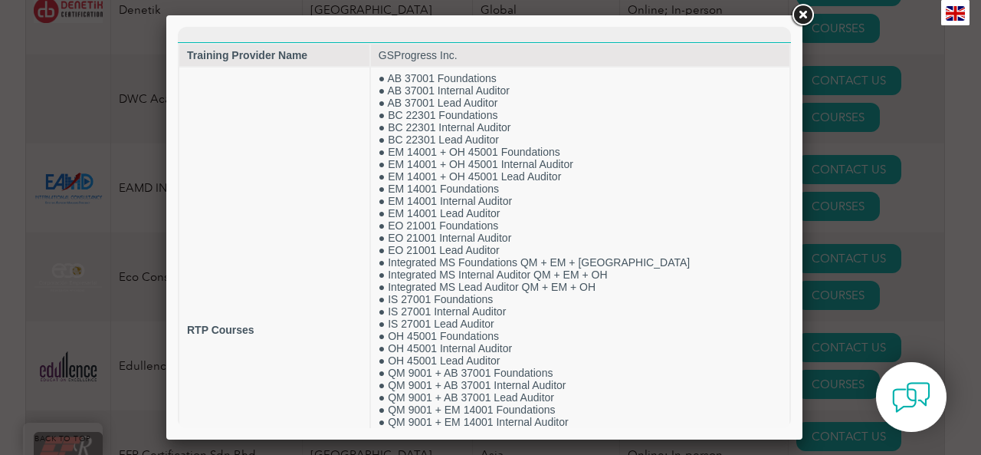
click at [801, 9] on link at bounding box center [803, 16] width 28 height 28
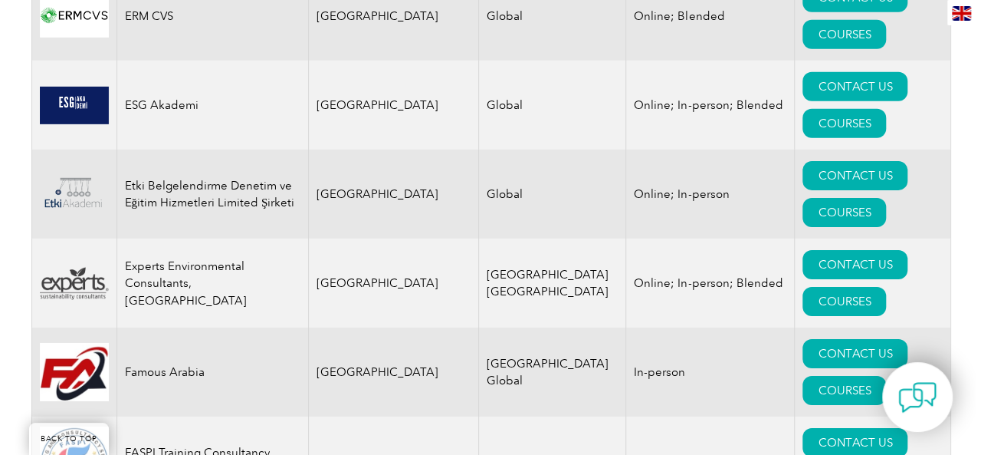
scroll to position [8356, 0]
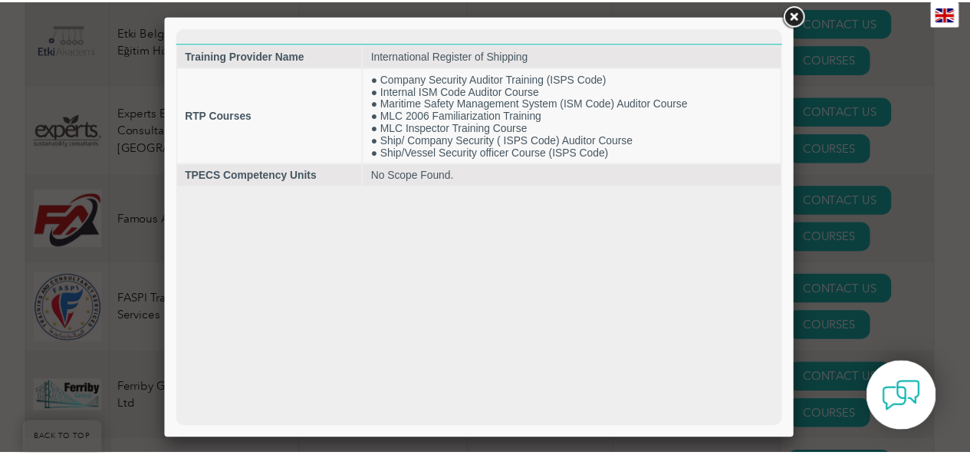
scroll to position [0, 0]
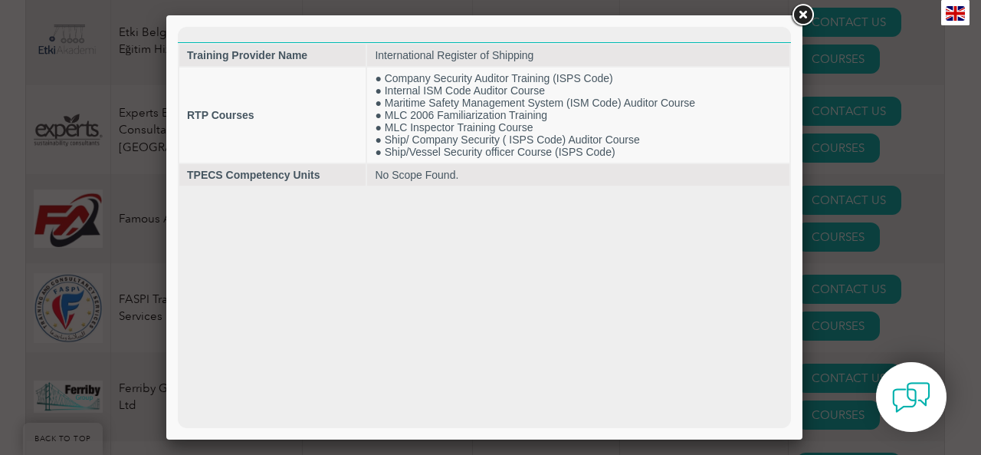
click at [805, 12] on link at bounding box center [803, 16] width 28 height 28
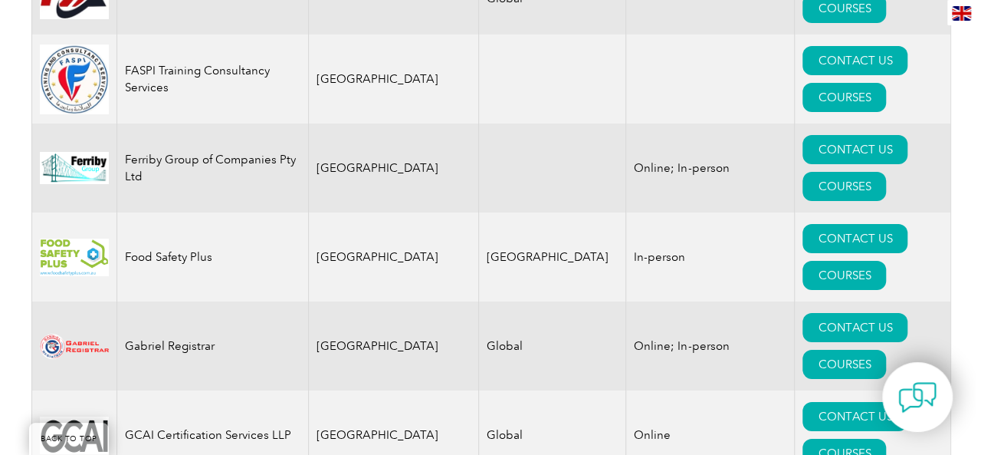
scroll to position [8586, 0]
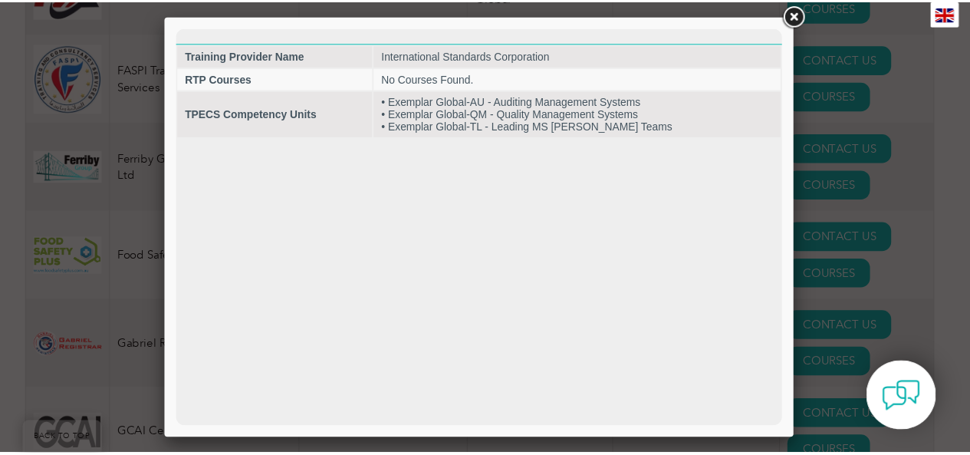
scroll to position [0, 0]
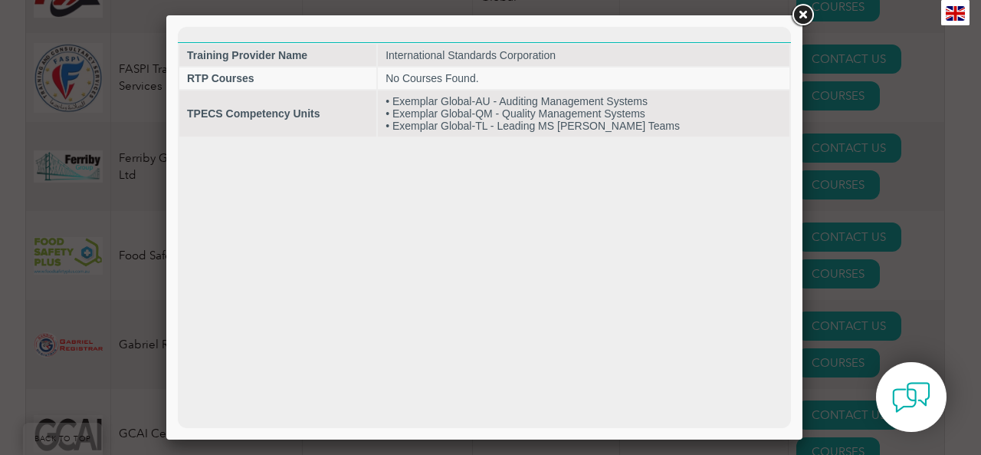
drag, startPoint x: 806, startPoint y: 11, endPoint x: 767, endPoint y: 41, distance: 48.8
click at [806, 11] on link at bounding box center [803, 16] width 28 height 28
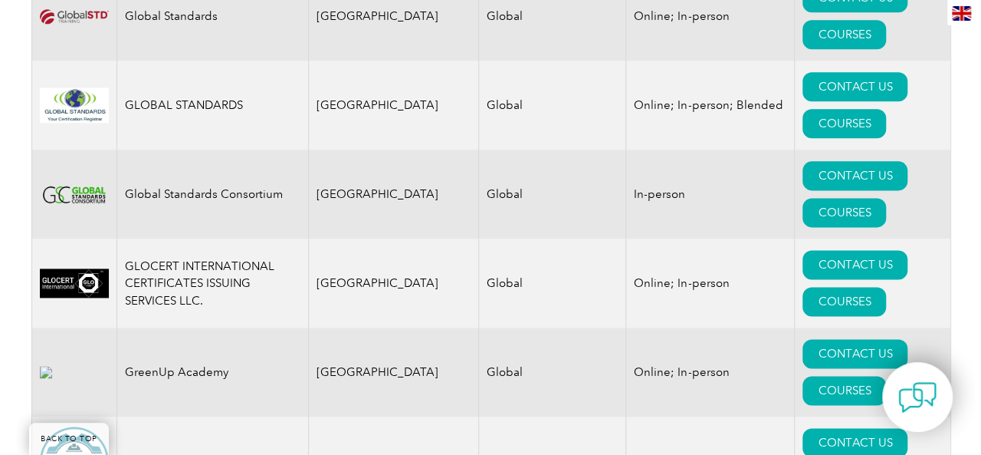
scroll to position [9659, 0]
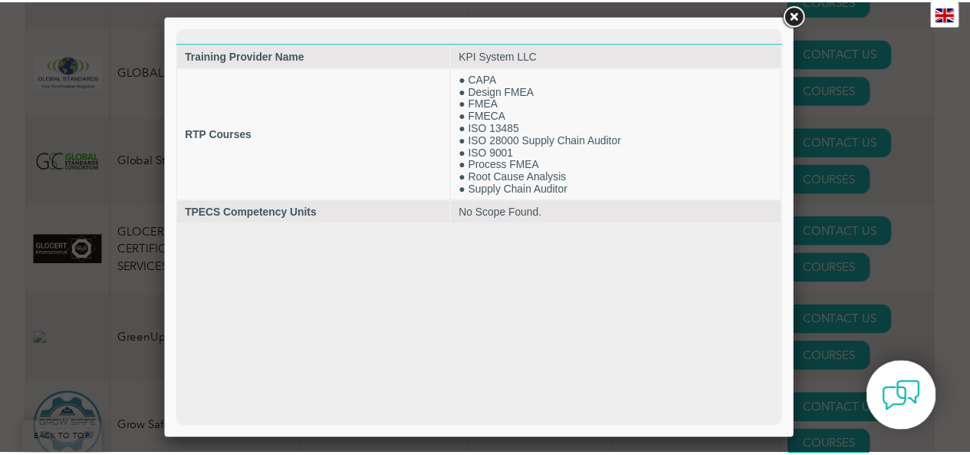
scroll to position [0, 0]
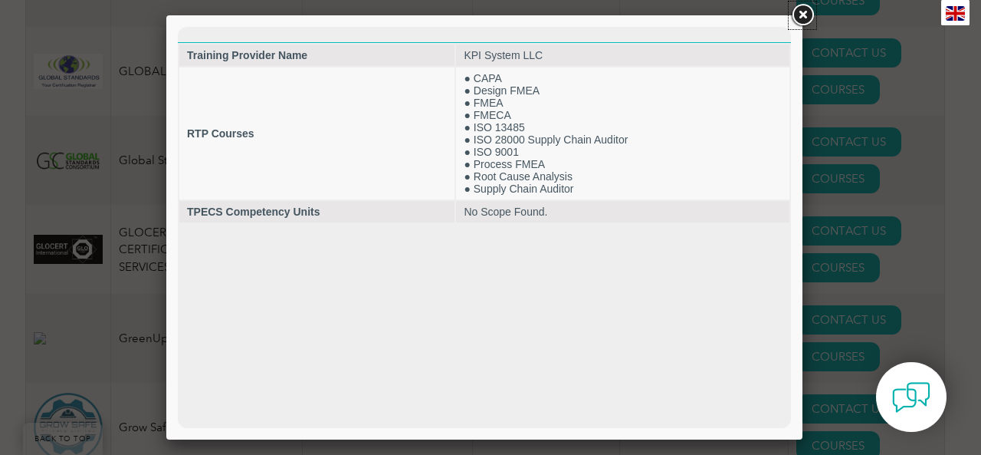
click at [803, 13] on link at bounding box center [803, 16] width 28 height 28
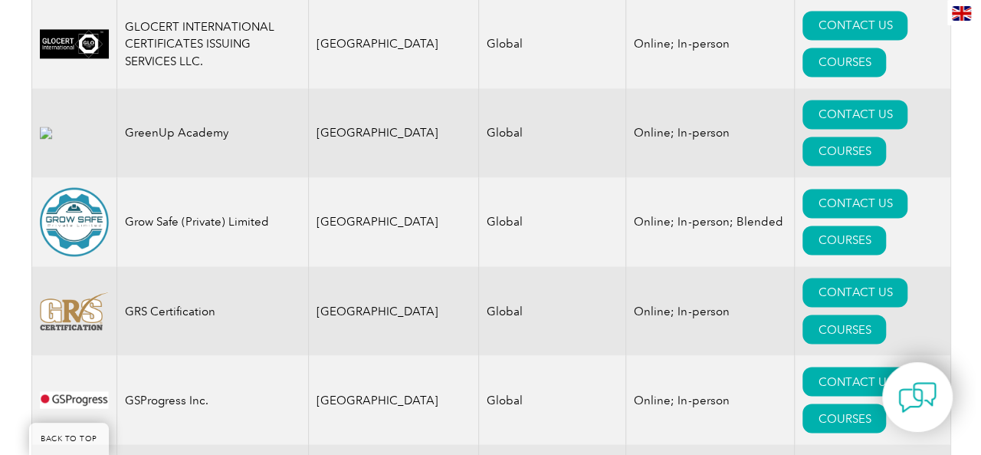
scroll to position [9889, 0]
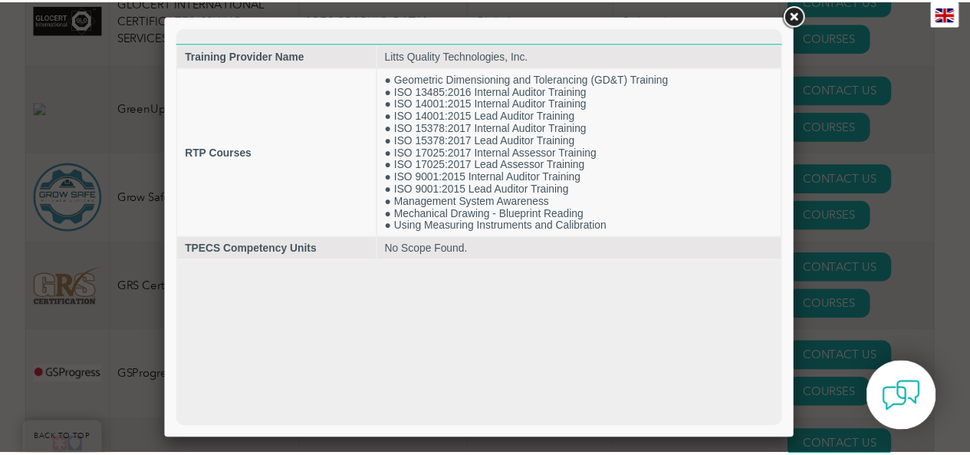
scroll to position [0, 0]
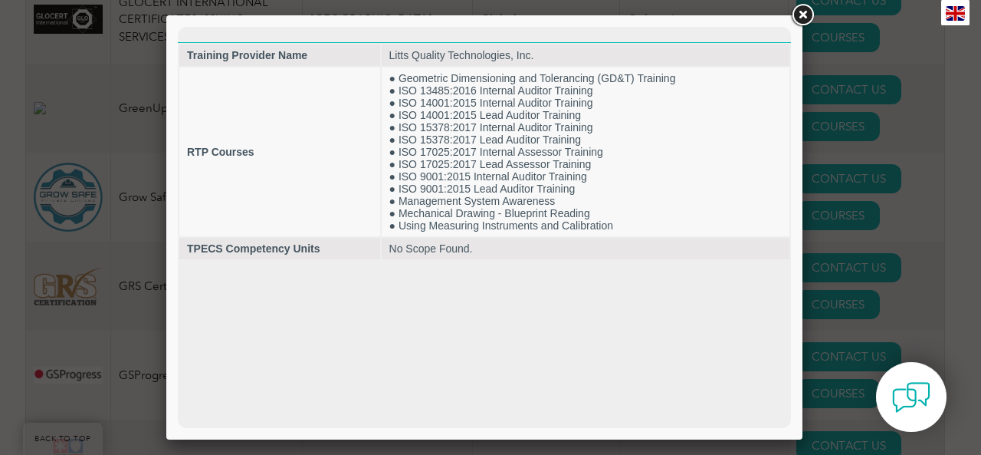
click at [802, 13] on link at bounding box center [803, 16] width 28 height 28
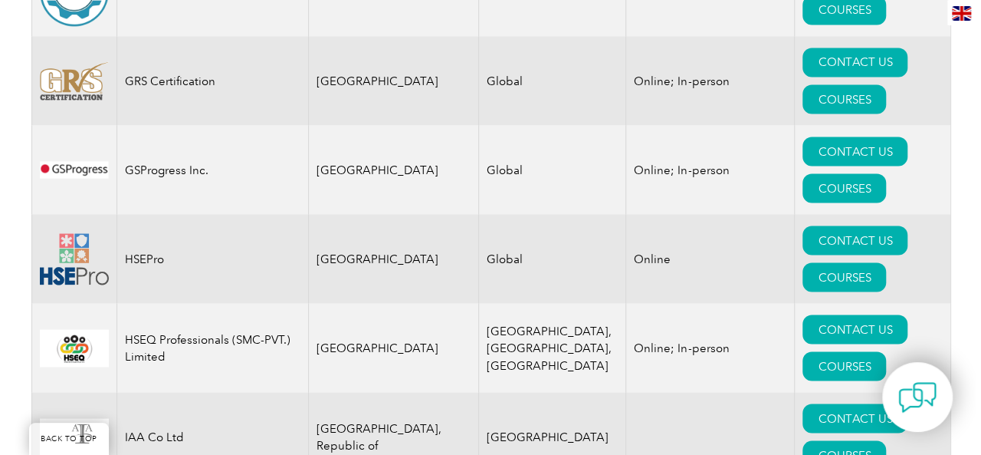
scroll to position [10119, 0]
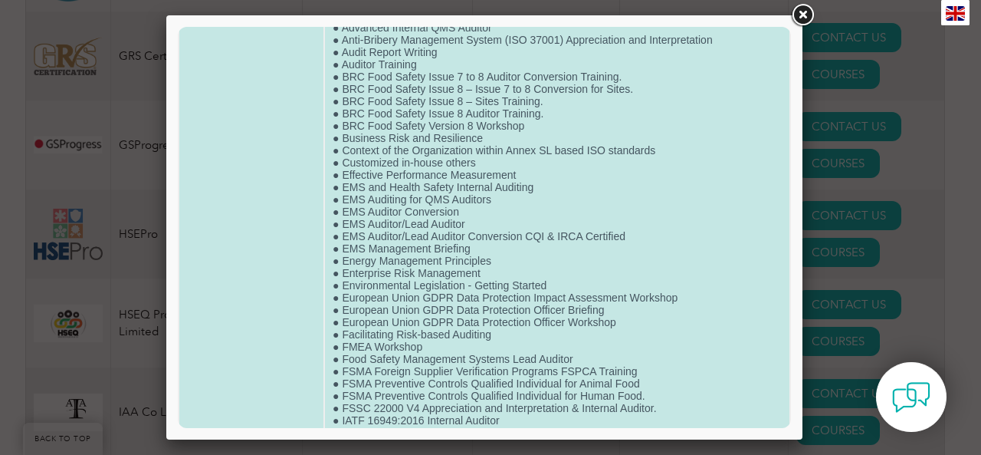
scroll to position [0, 0]
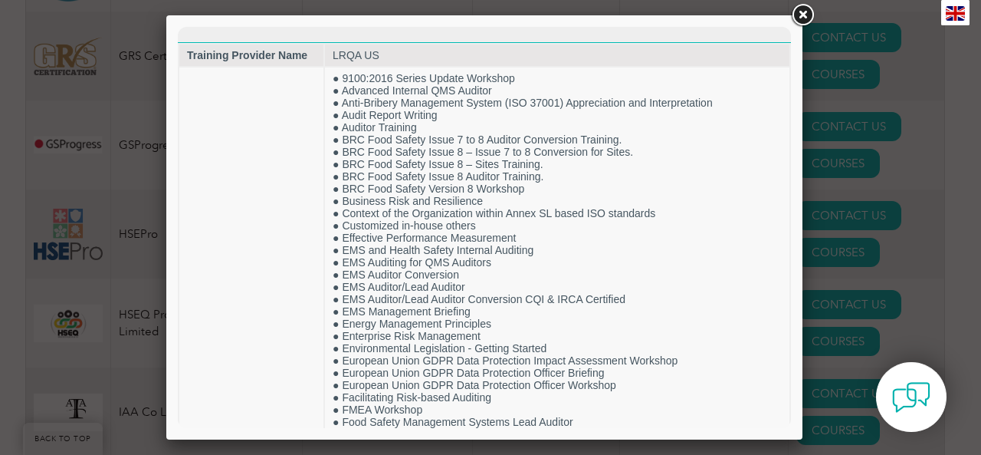
click at [805, 13] on link at bounding box center [803, 16] width 28 height 28
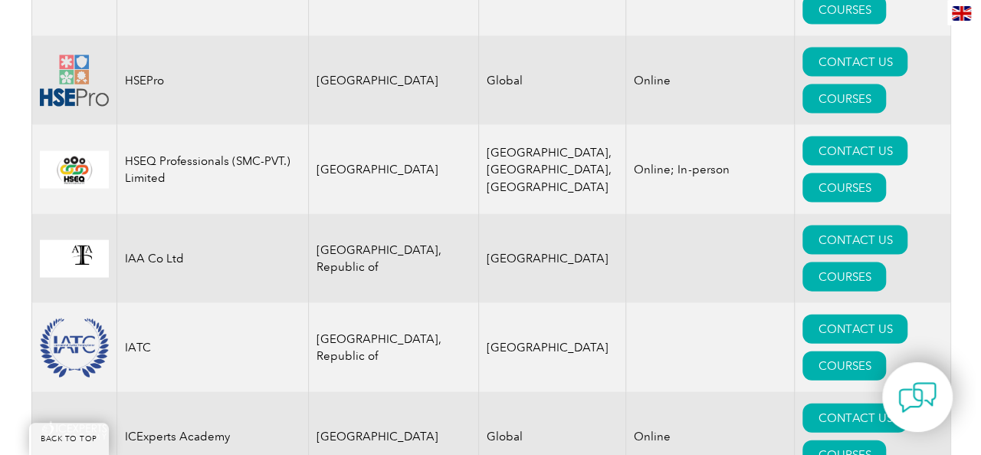
scroll to position [10349, 0]
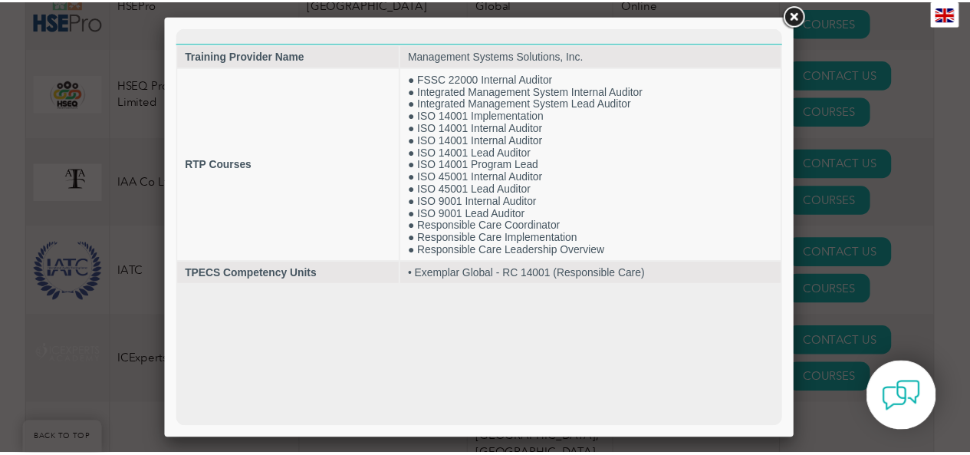
scroll to position [0, 0]
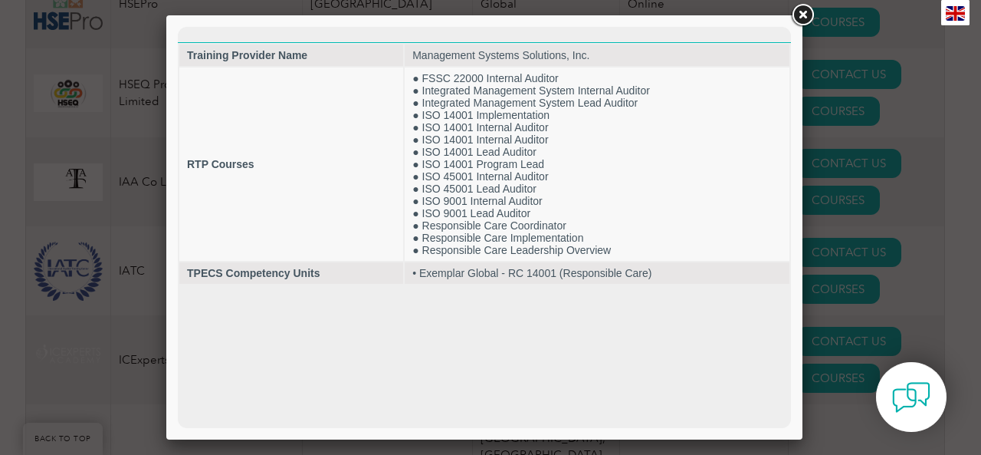
click at [803, 15] on link at bounding box center [803, 16] width 28 height 28
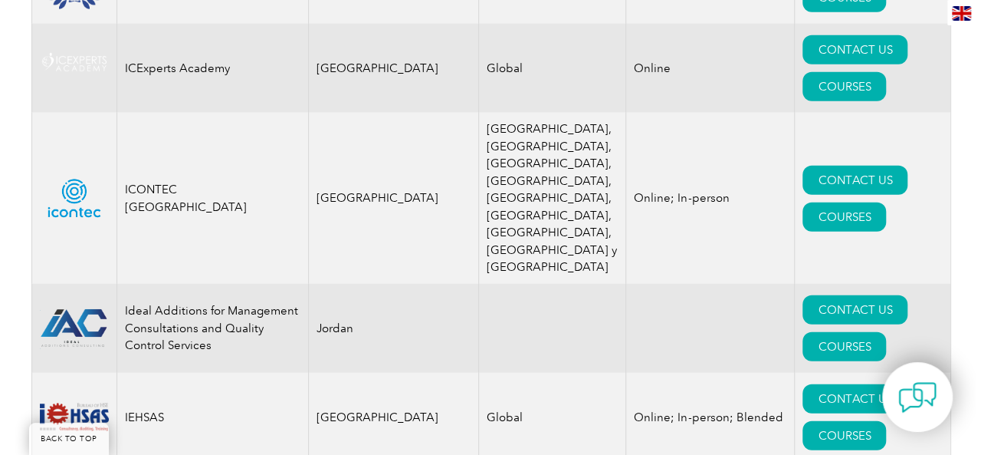
scroll to position [10655, 0]
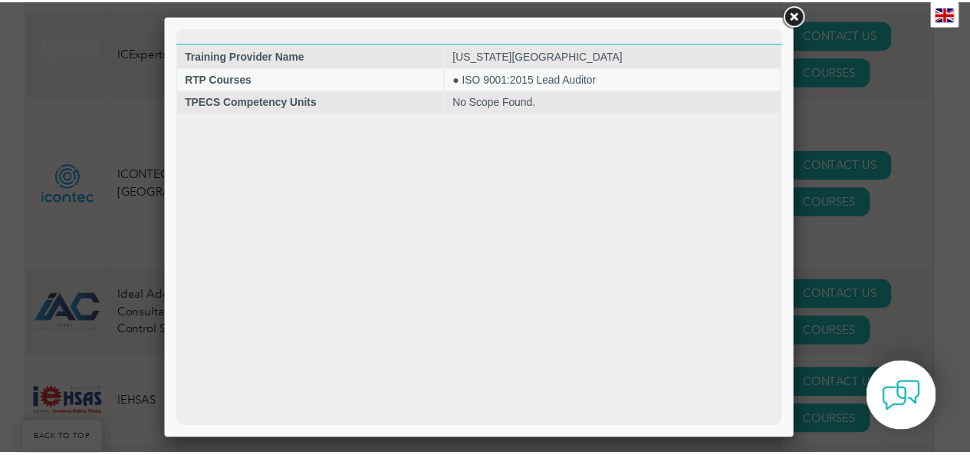
scroll to position [0, 0]
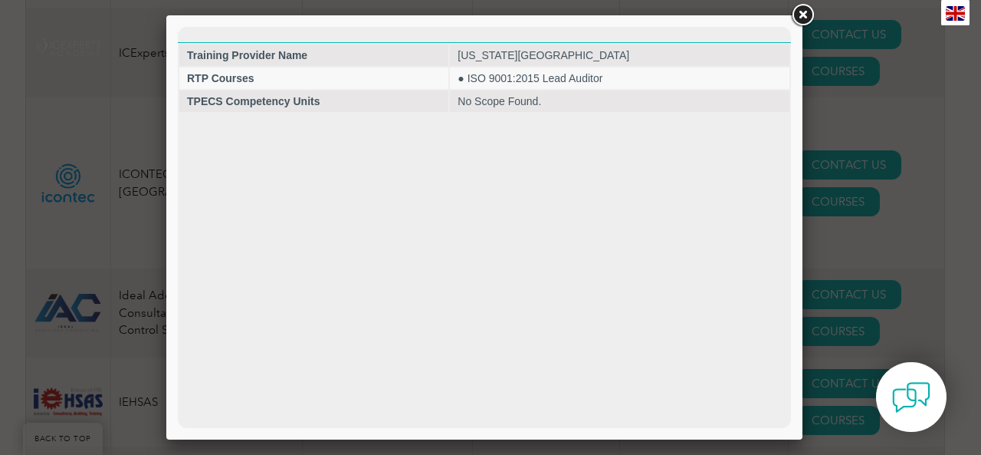
click at [802, 15] on link at bounding box center [803, 16] width 28 height 28
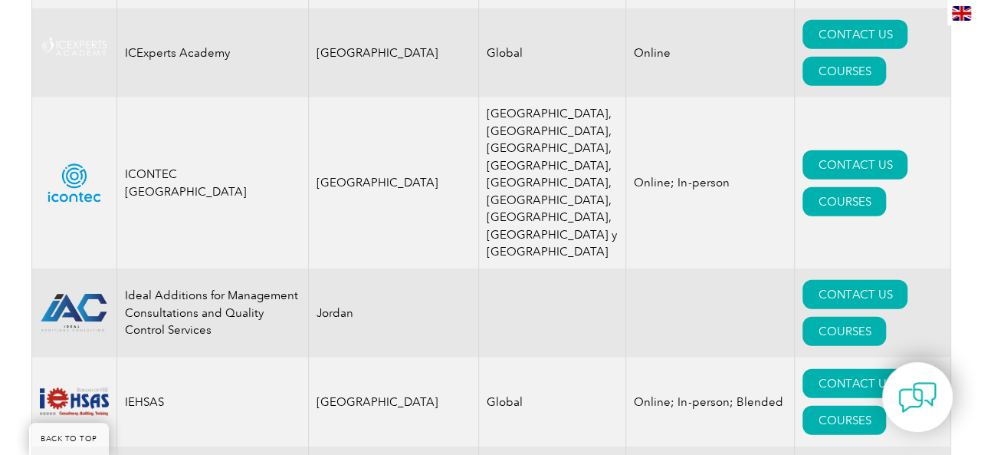
scroll to position [10732, 0]
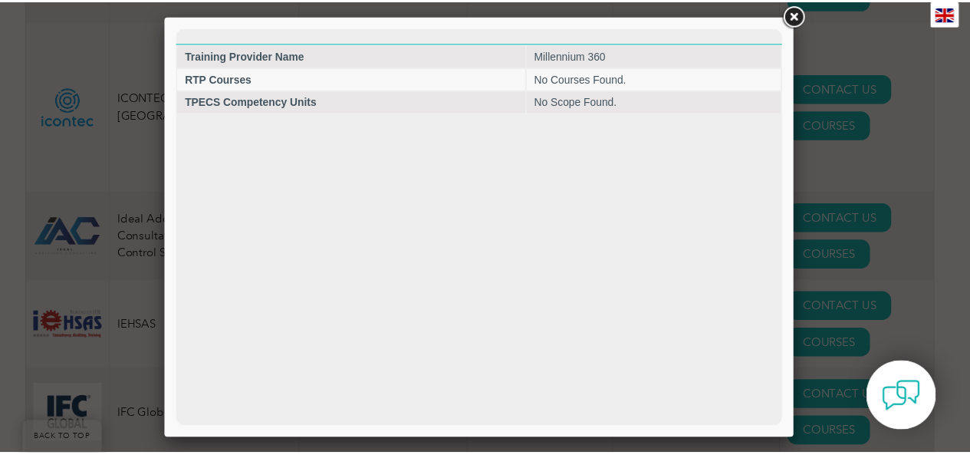
scroll to position [0, 0]
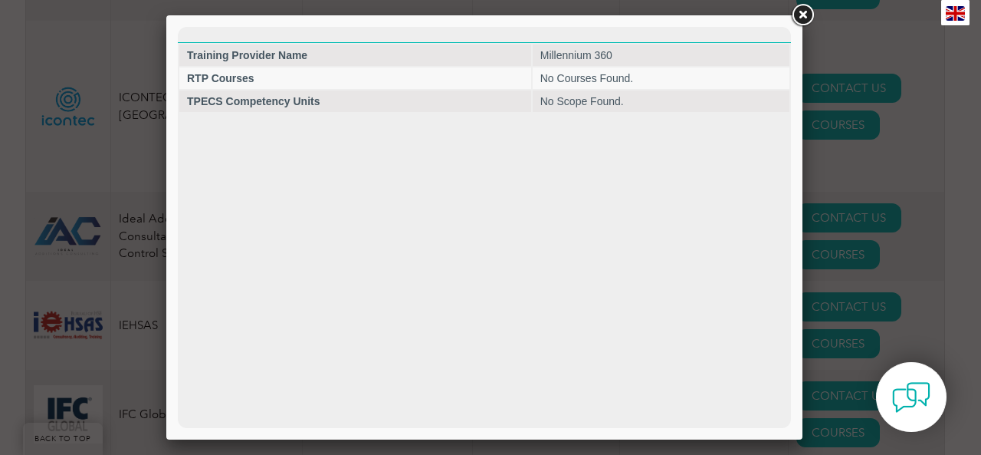
click at [802, 13] on link at bounding box center [803, 16] width 28 height 28
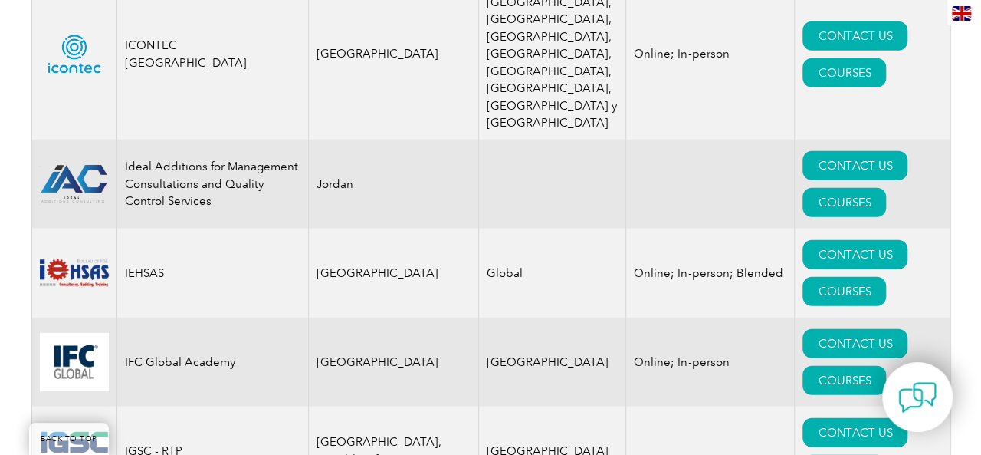
scroll to position [10809, 0]
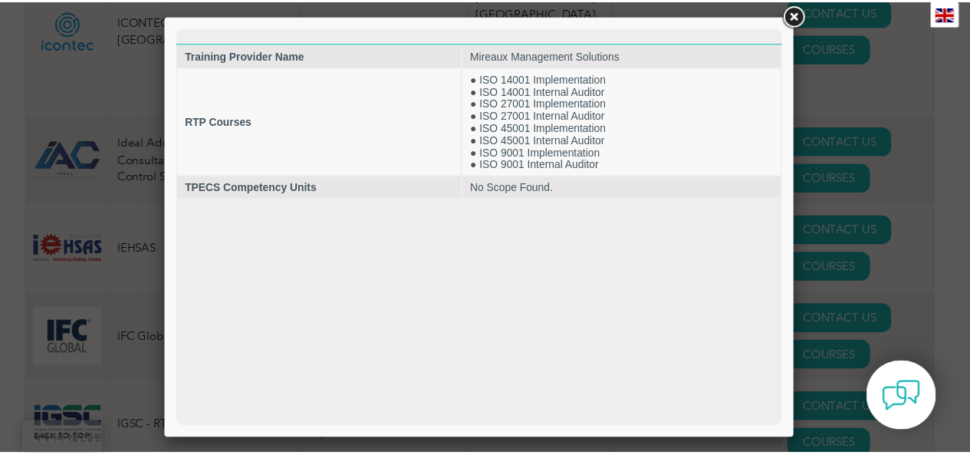
scroll to position [0, 0]
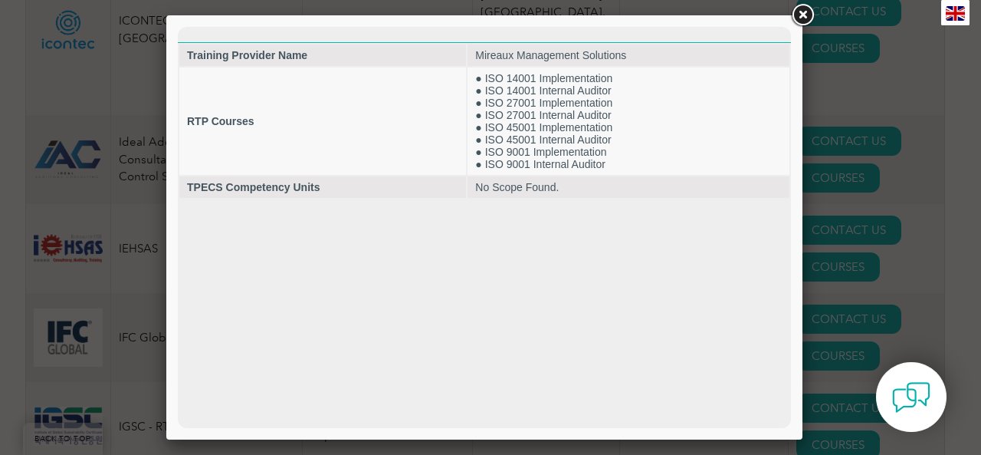
click at [803, 14] on link at bounding box center [803, 16] width 28 height 28
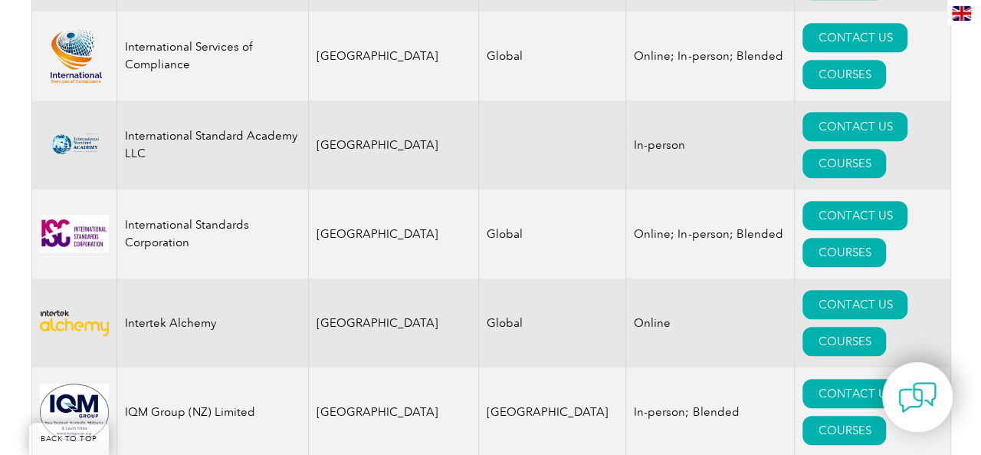
scroll to position [12265, 0]
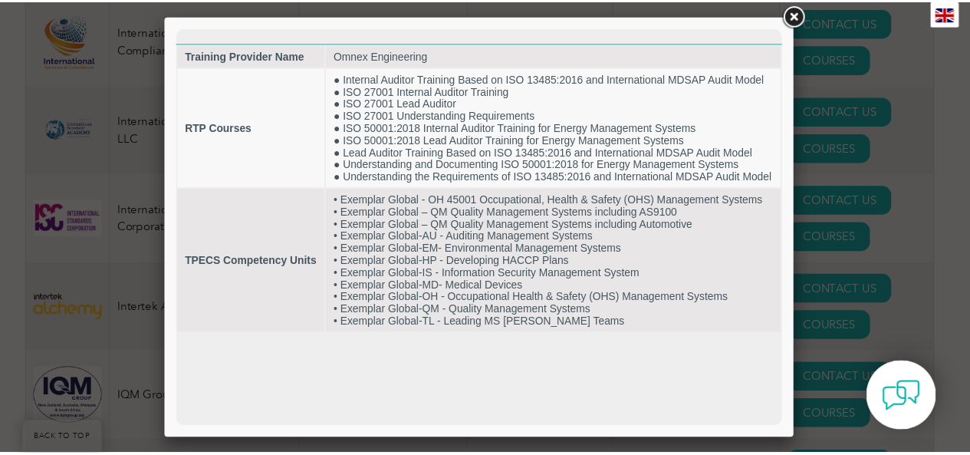
scroll to position [0, 0]
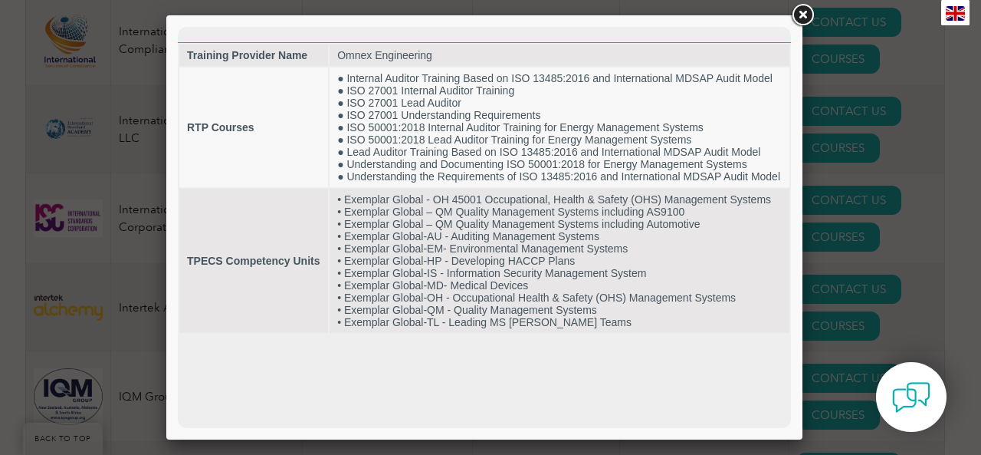
click at [803, 13] on link at bounding box center [803, 16] width 28 height 28
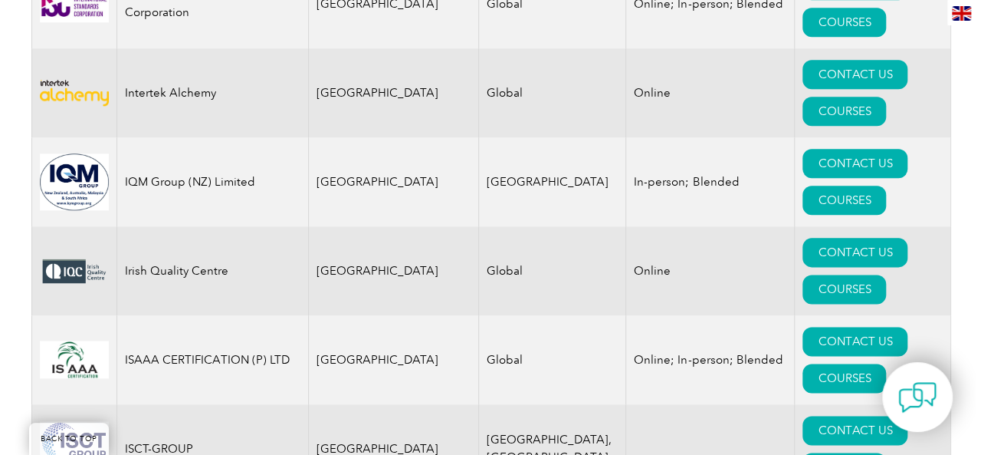
scroll to position [12572, 0]
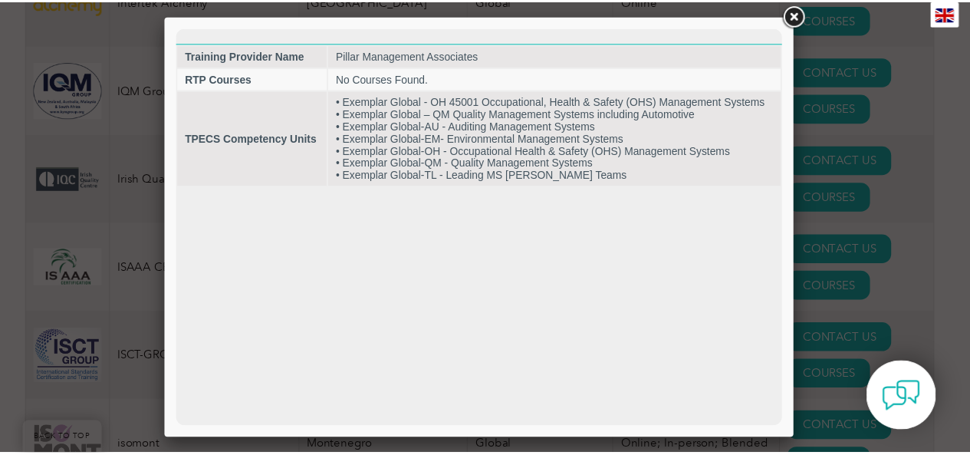
scroll to position [0, 0]
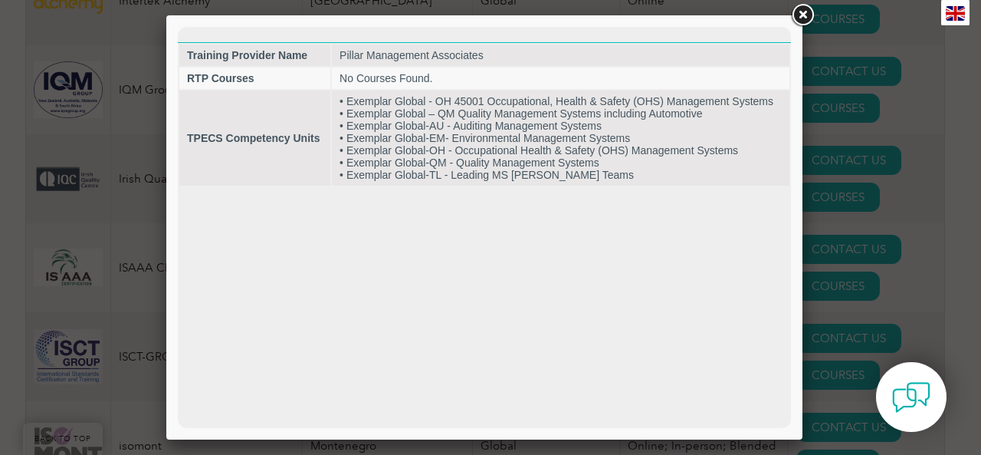
click at [805, 14] on link at bounding box center [803, 16] width 28 height 28
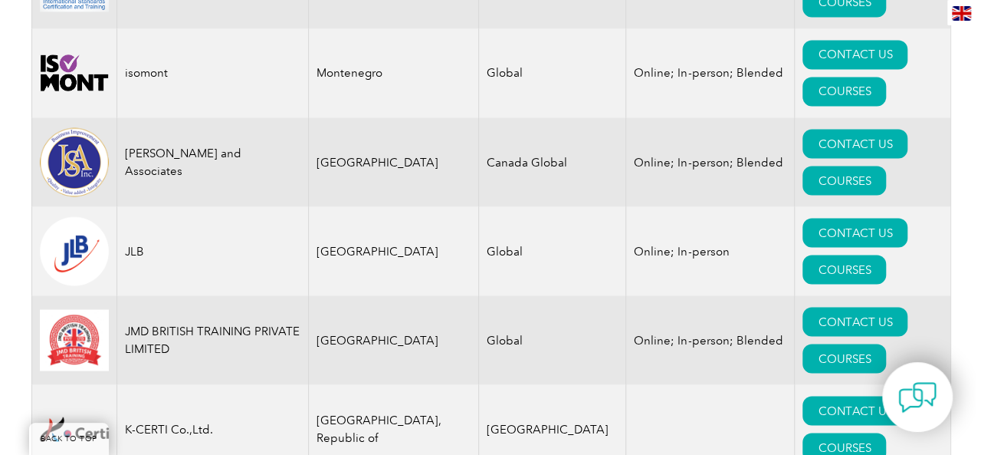
scroll to position [13032, 0]
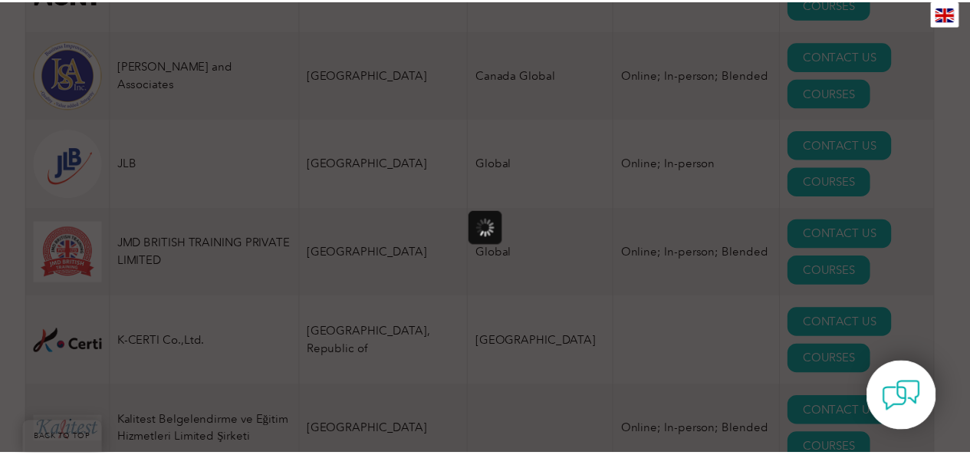
scroll to position [0, 0]
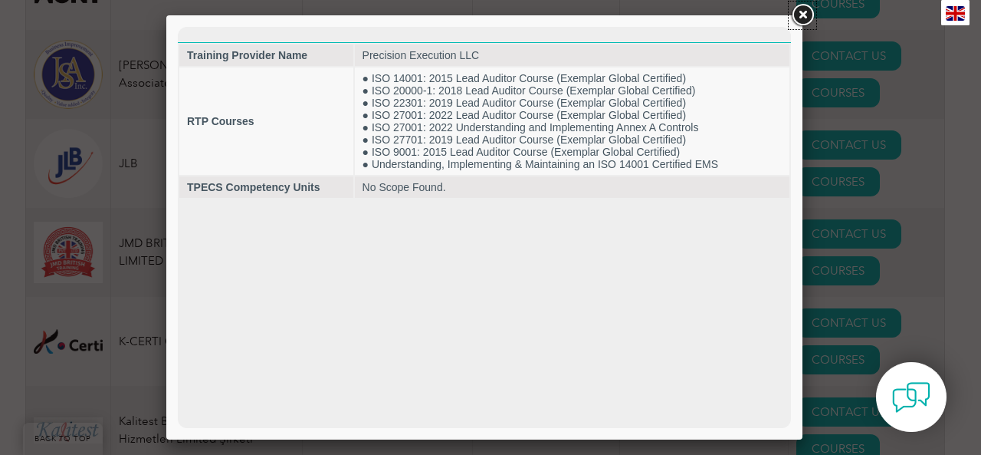
drag, startPoint x: 802, startPoint y: 13, endPoint x: 793, endPoint y: 29, distance: 18.5
click at [802, 13] on link at bounding box center [803, 16] width 28 height 28
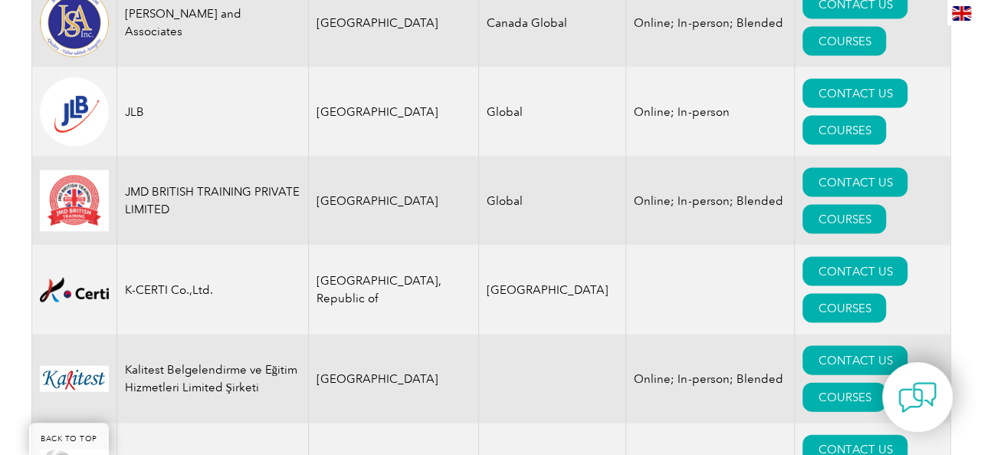
scroll to position [13108, 0]
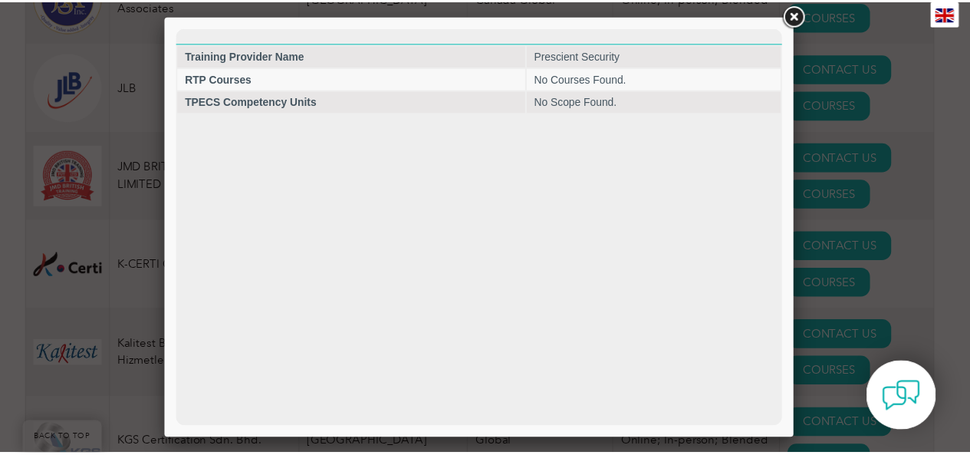
scroll to position [0, 0]
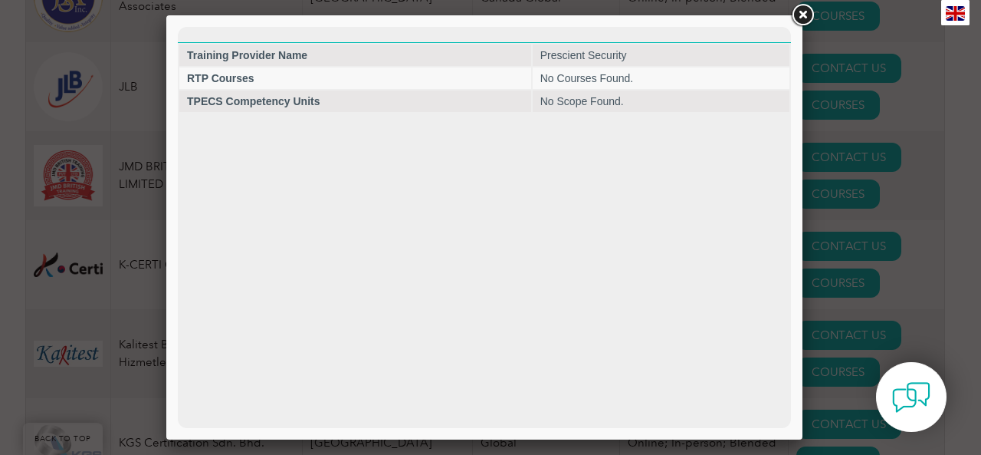
click at [800, 15] on link at bounding box center [803, 16] width 28 height 28
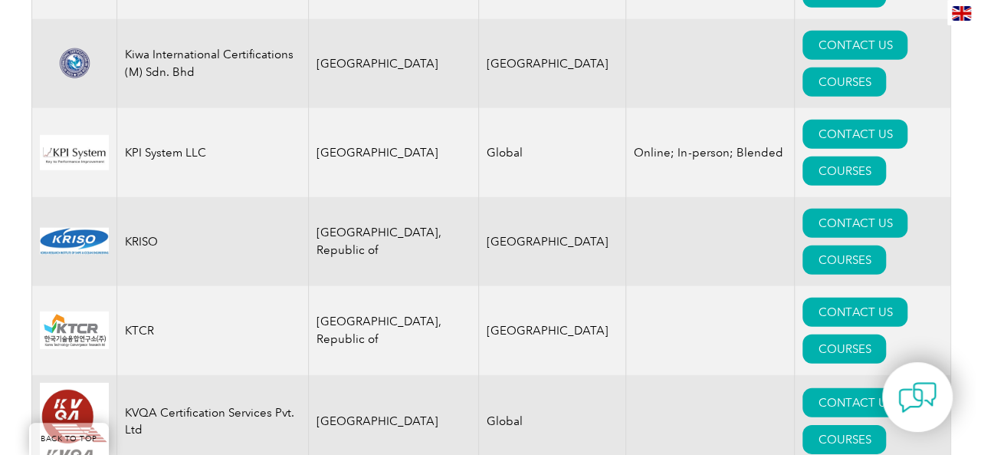
scroll to position [13798, 0]
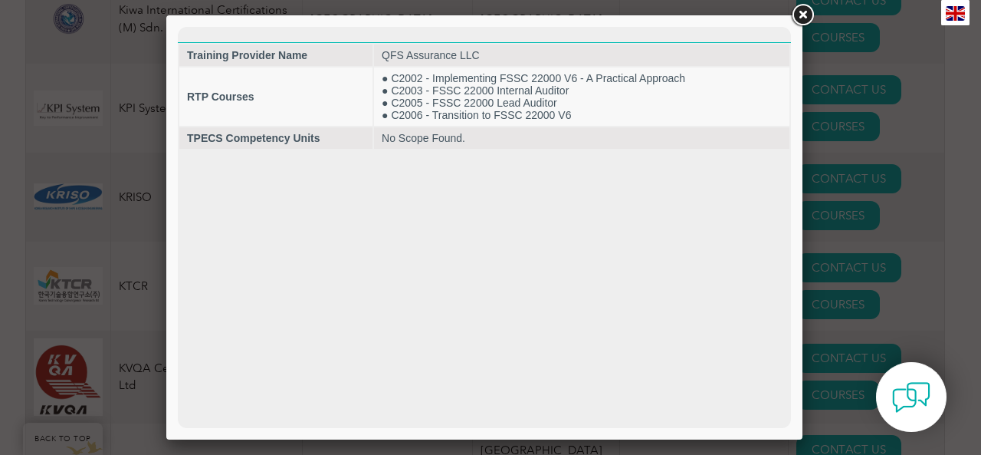
scroll to position [0, 0]
click at [803, 13] on link at bounding box center [803, 16] width 28 height 28
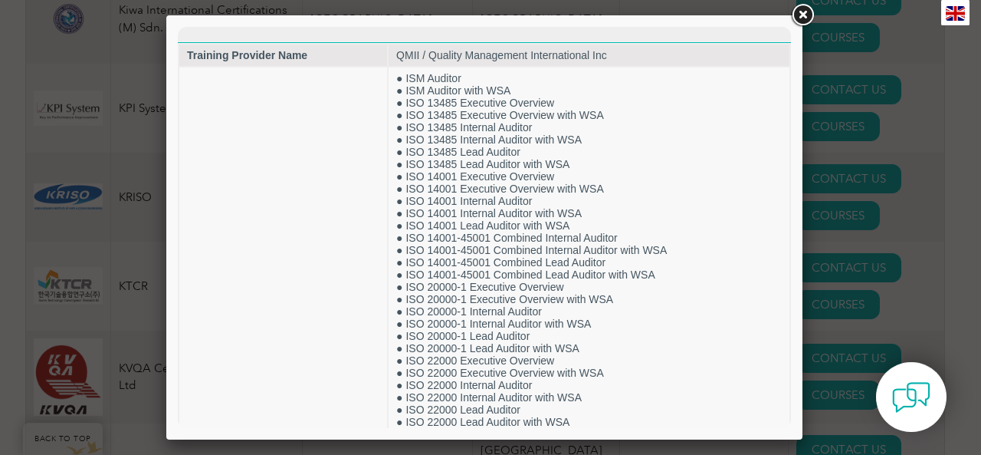
click at [802, 15] on link at bounding box center [803, 16] width 28 height 28
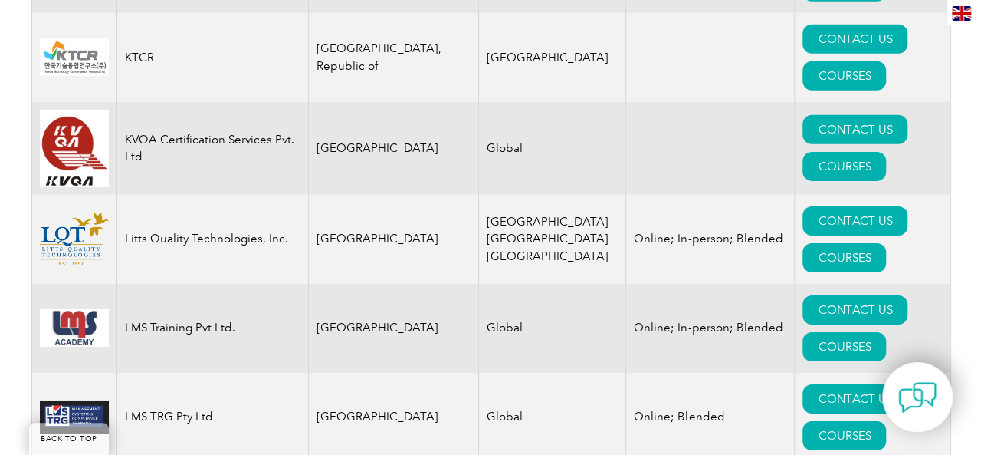
scroll to position [14028, 0]
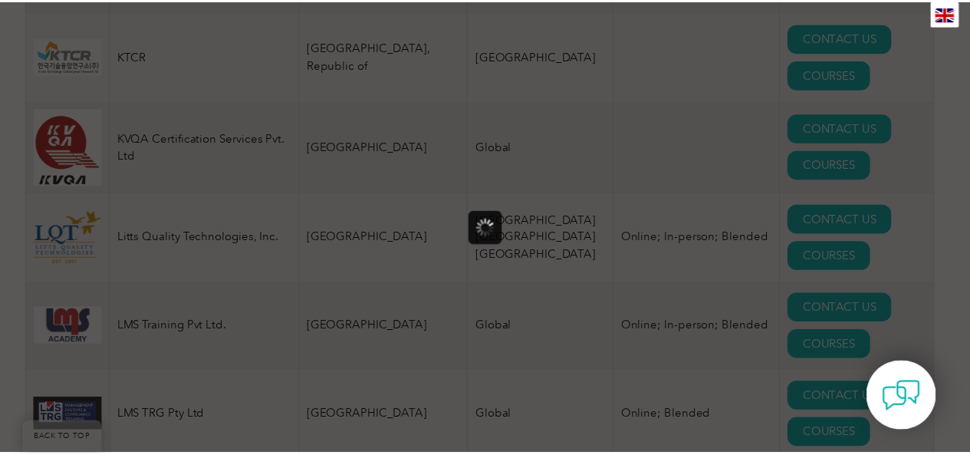
scroll to position [0, 0]
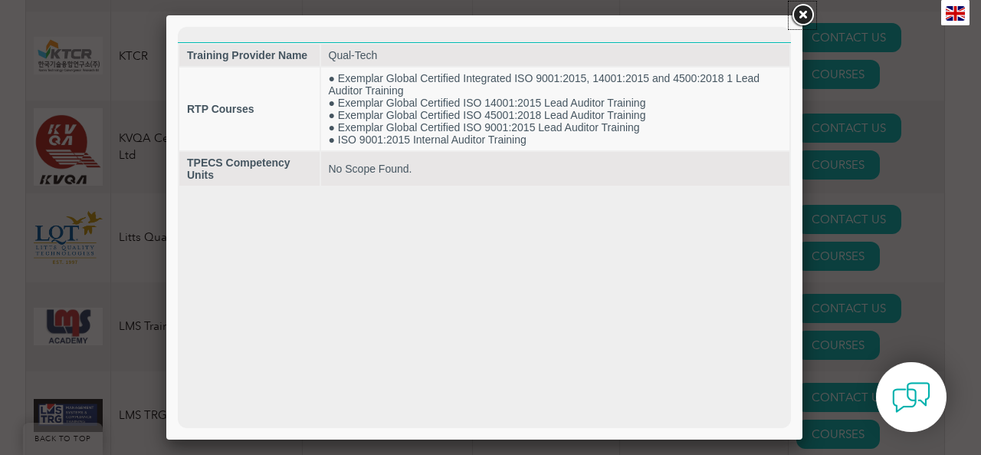
click at [800, 13] on link at bounding box center [803, 16] width 28 height 28
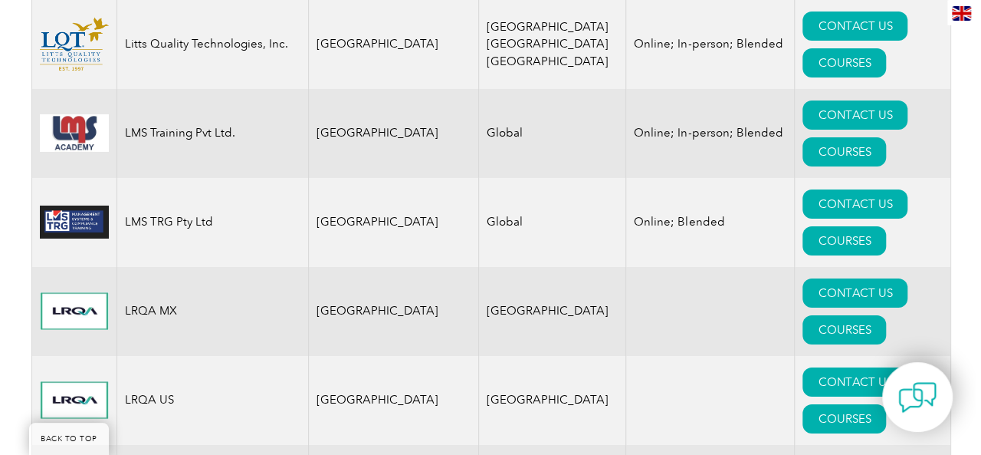
scroll to position [14258, 0]
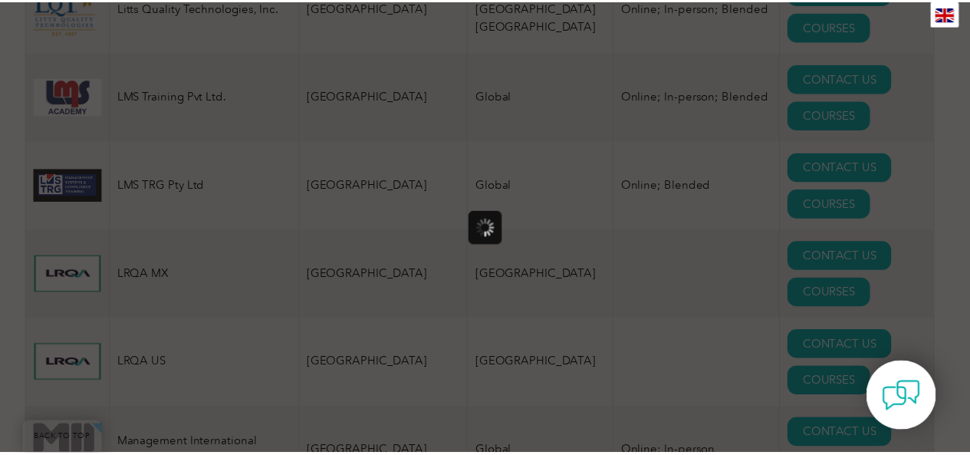
scroll to position [0, 0]
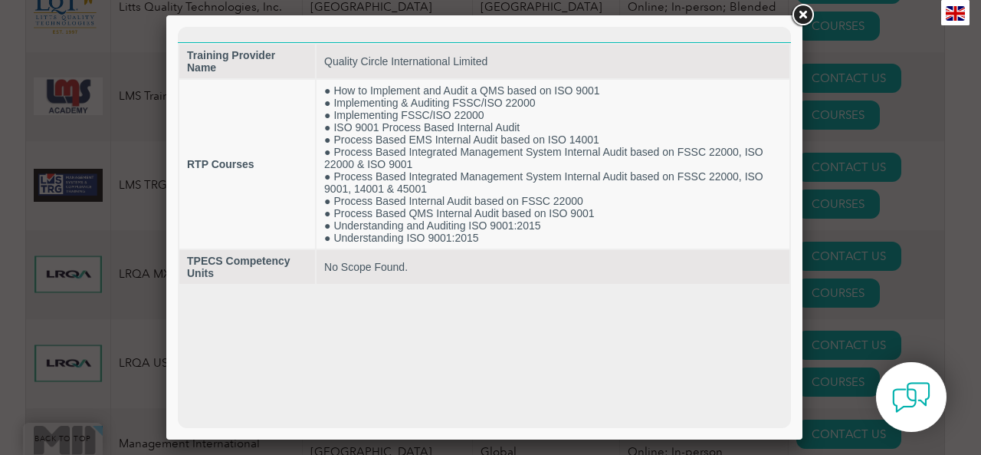
click at [806, 15] on link at bounding box center [803, 16] width 28 height 28
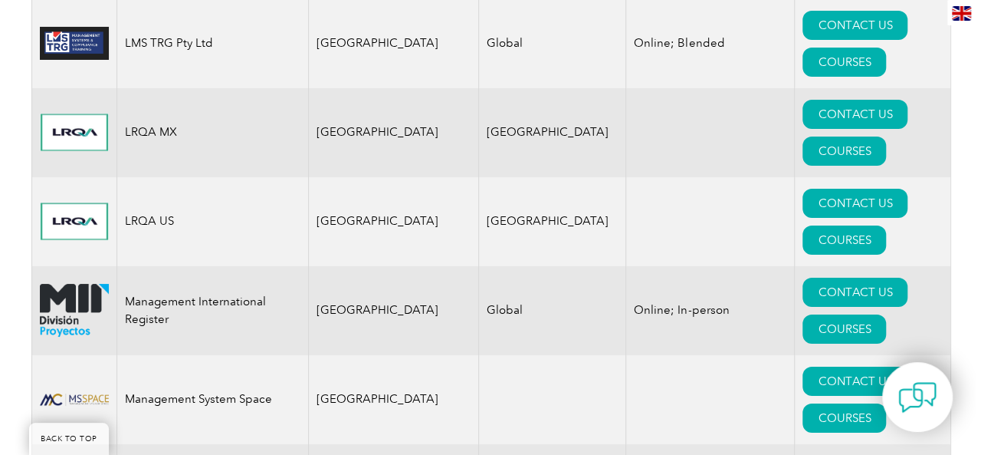
scroll to position [14488, 0]
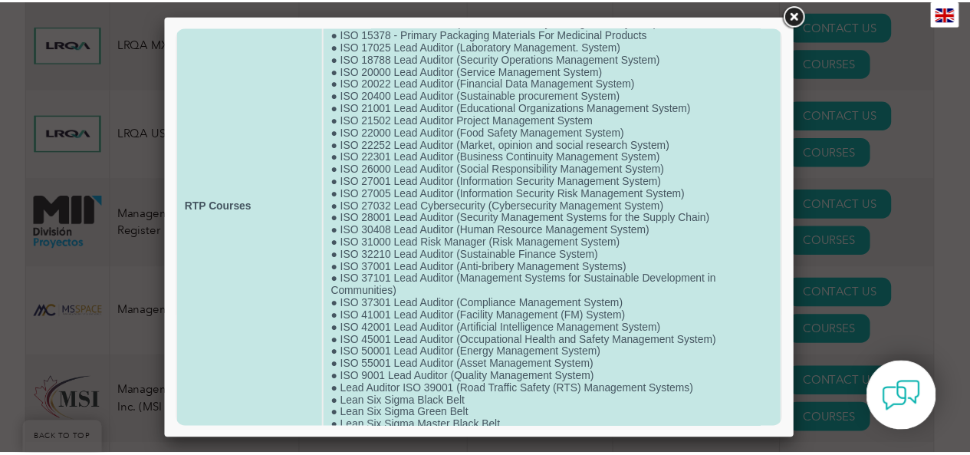
scroll to position [0, 0]
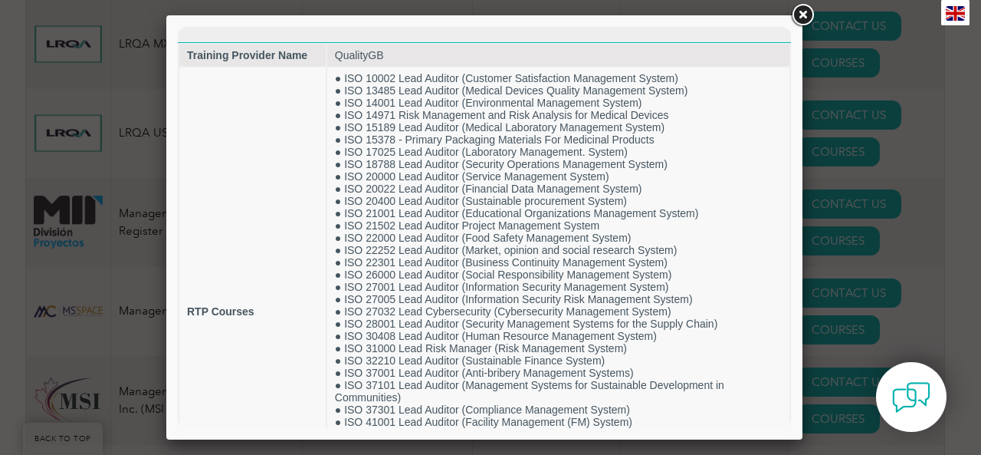
click at [803, 16] on link at bounding box center [803, 16] width 28 height 28
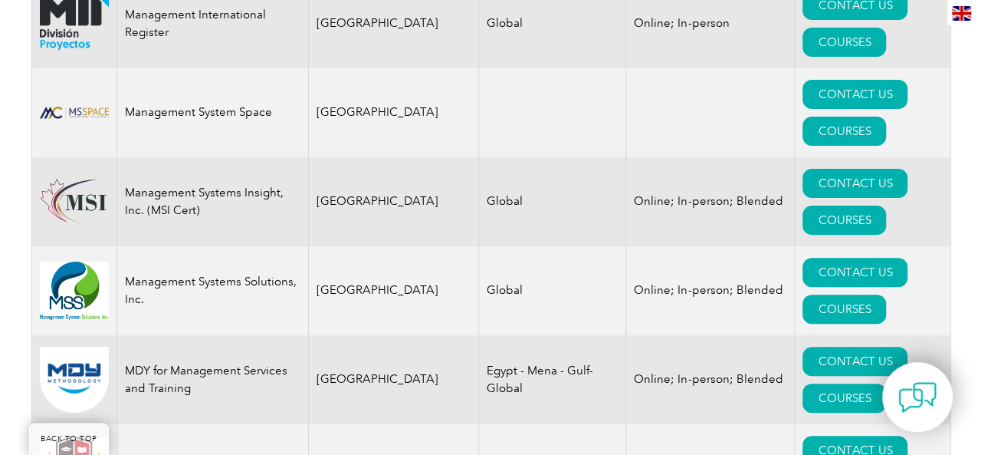
scroll to position [14718, 0]
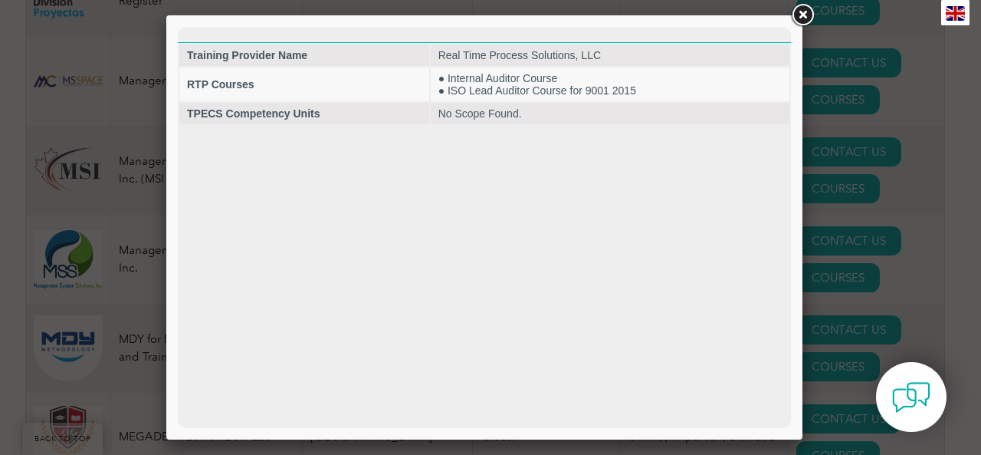
scroll to position [0, 0]
click at [806, 15] on link at bounding box center [803, 16] width 28 height 28
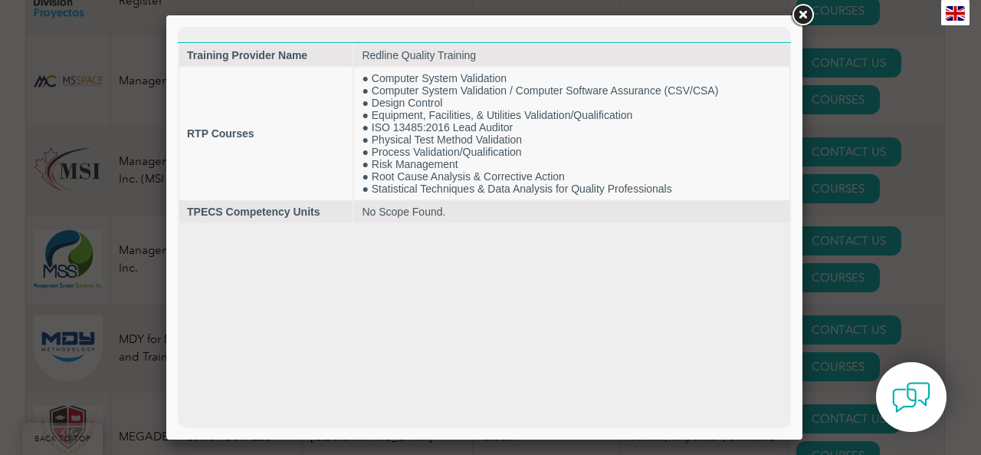
click at [800, 13] on link at bounding box center [803, 16] width 28 height 28
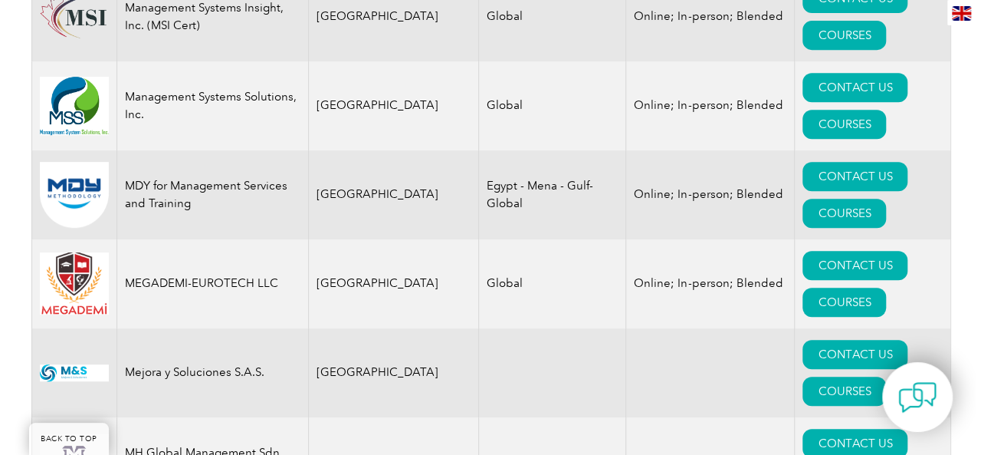
scroll to position [14948, 0]
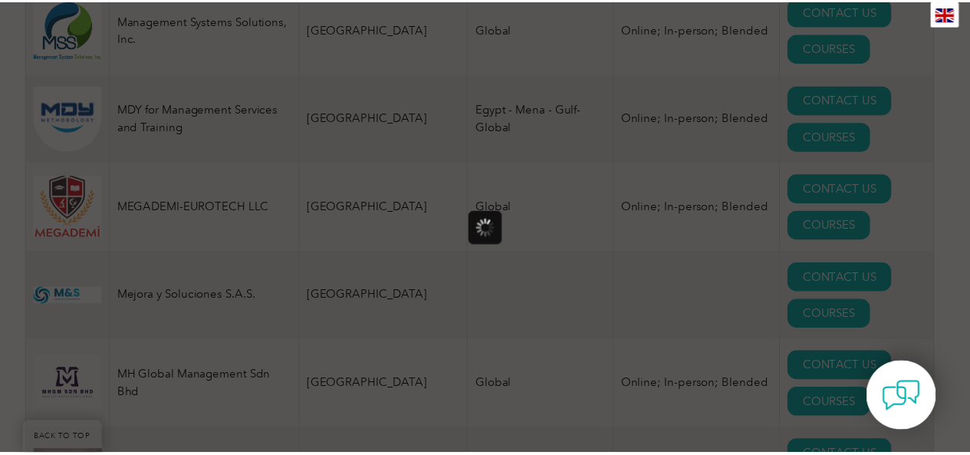
scroll to position [0, 0]
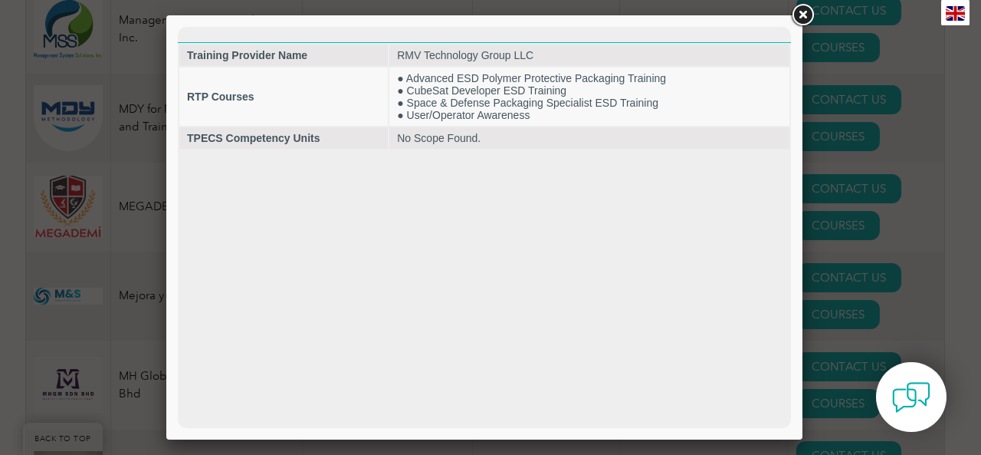
click at [804, 10] on link at bounding box center [803, 16] width 28 height 28
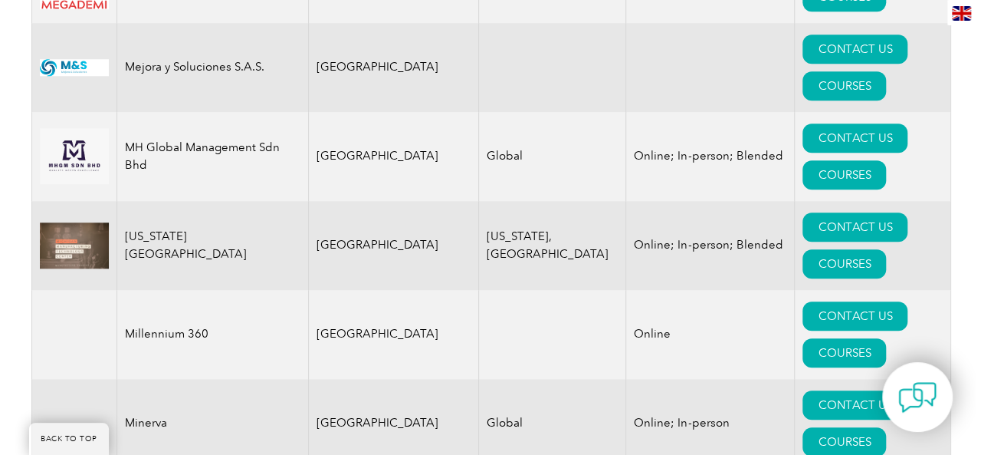
scroll to position [15178, 0]
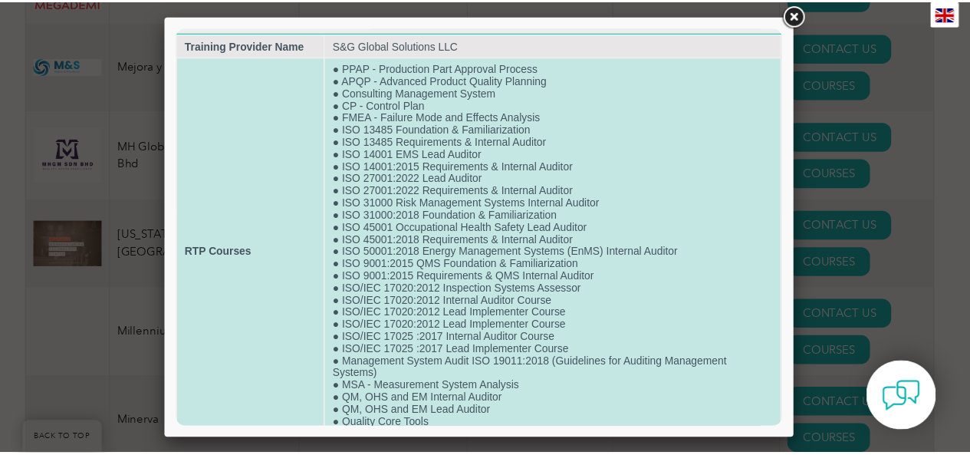
scroll to position [0, 0]
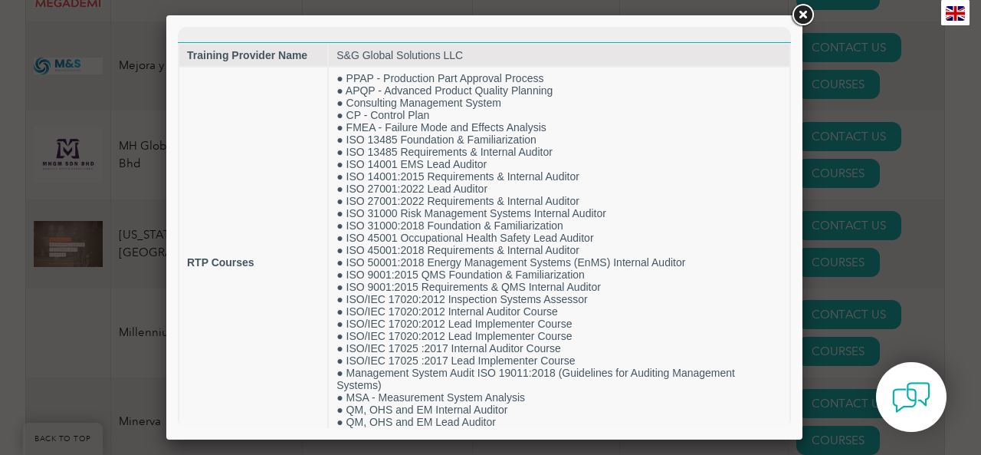
click at [805, 14] on link at bounding box center [803, 16] width 28 height 28
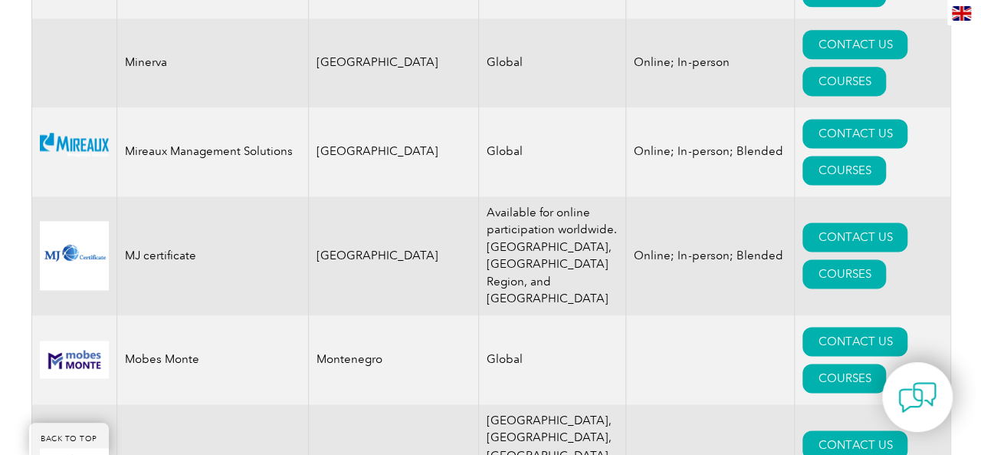
scroll to position [15561, 0]
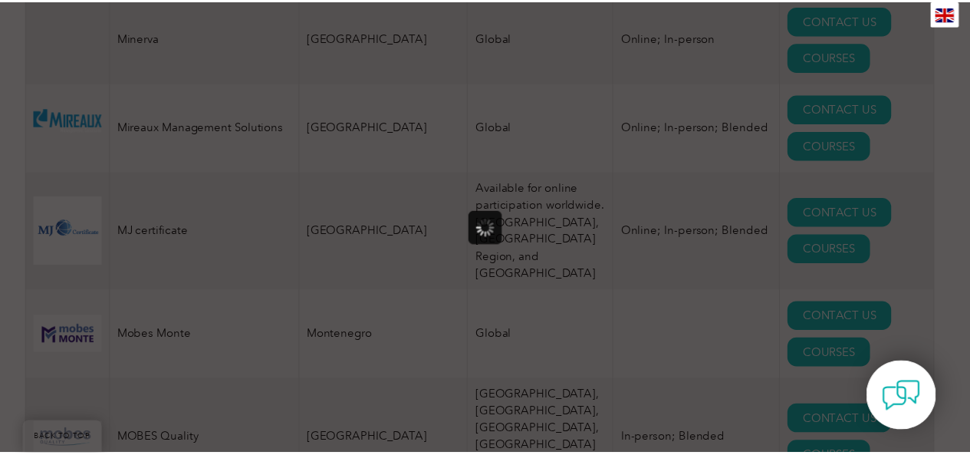
scroll to position [0, 0]
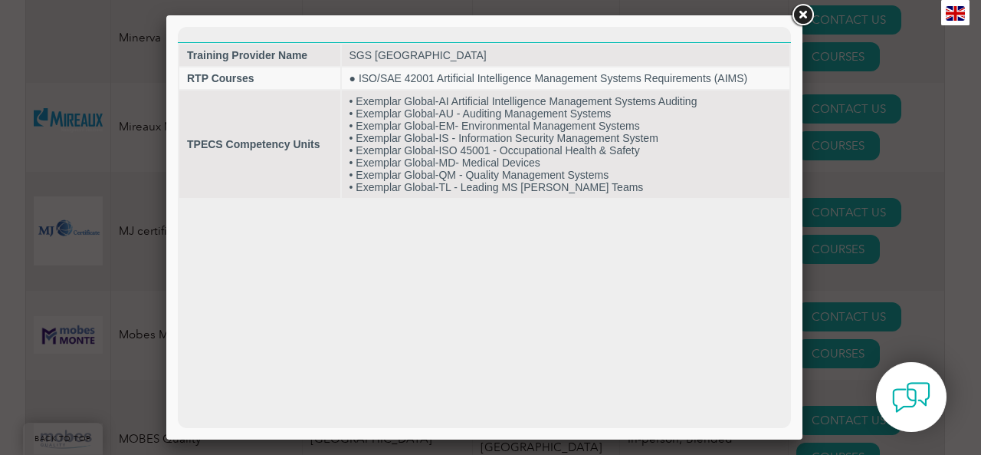
click at [800, 13] on link at bounding box center [803, 16] width 28 height 28
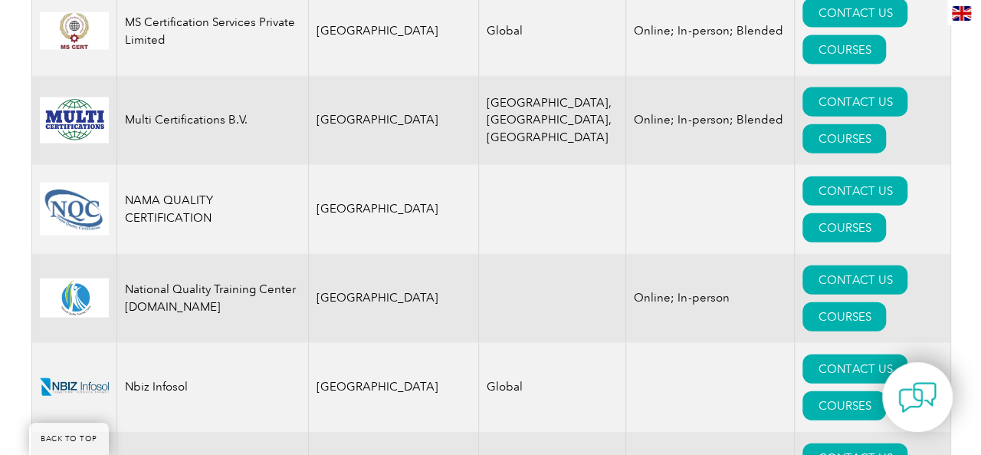
scroll to position [16251, 0]
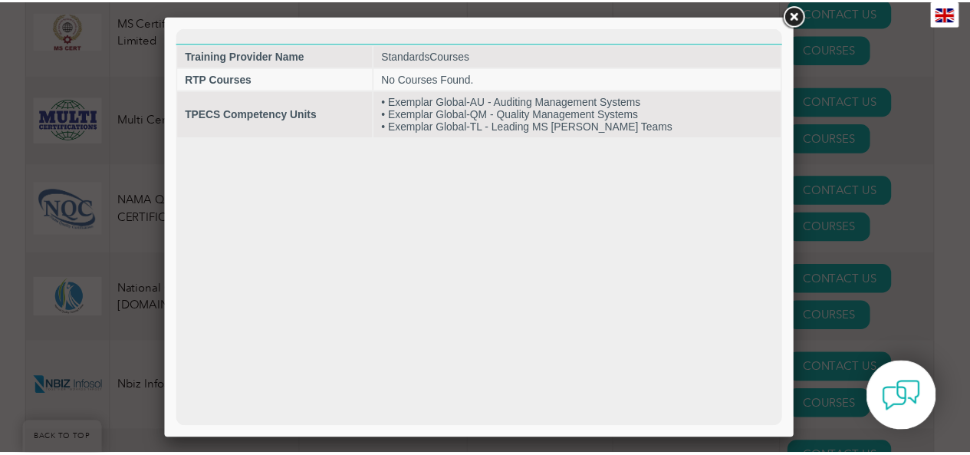
scroll to position [0, 0]
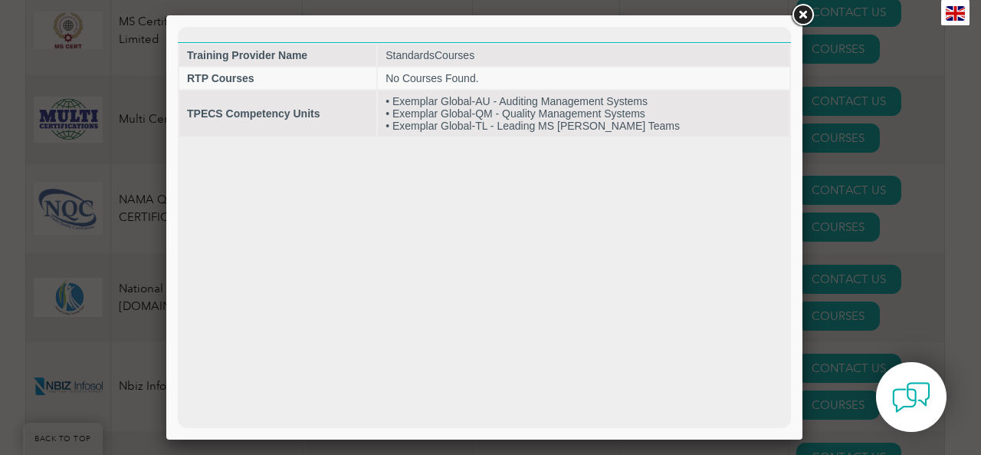
drag, startPoint x: 804, startPoint y: 13, endPoint x: 793, endPoint y: 18, distance: 11.7
click at [803, 13] on link at bounding box center [803, 16] width 28 height 28
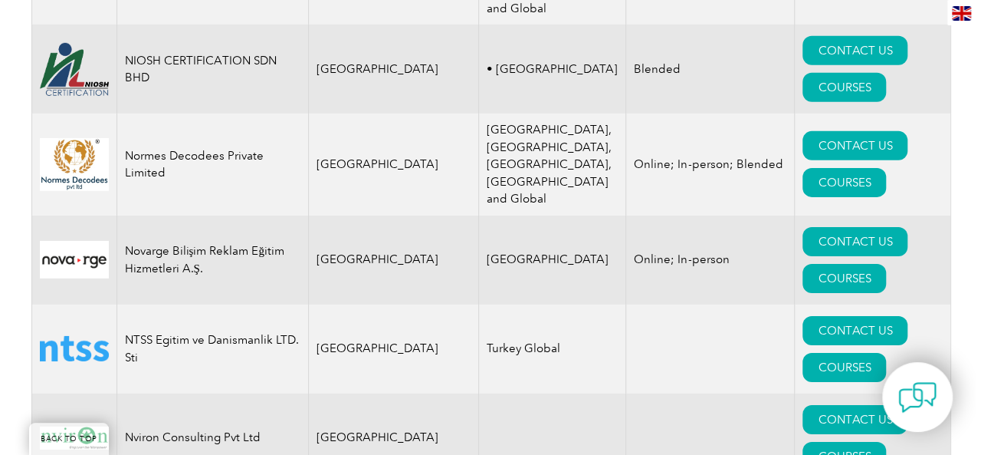
scroll to position [17018, 0]
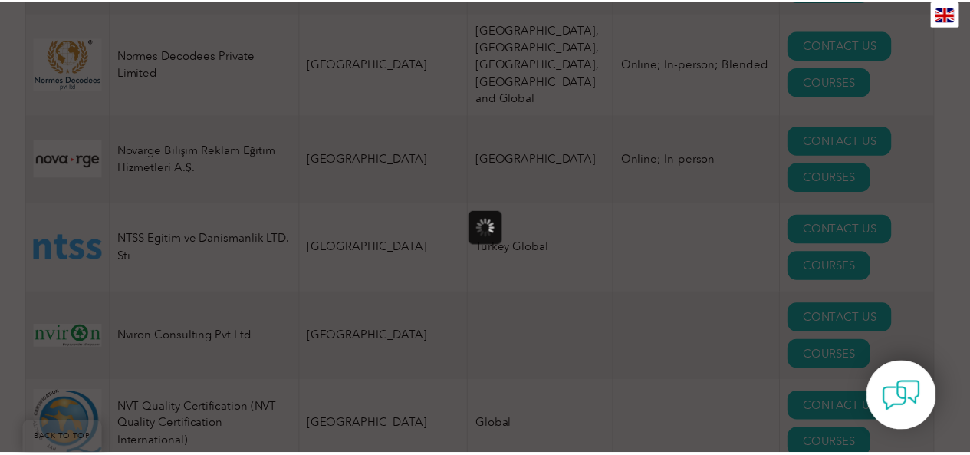
scroll to position [0, 0]
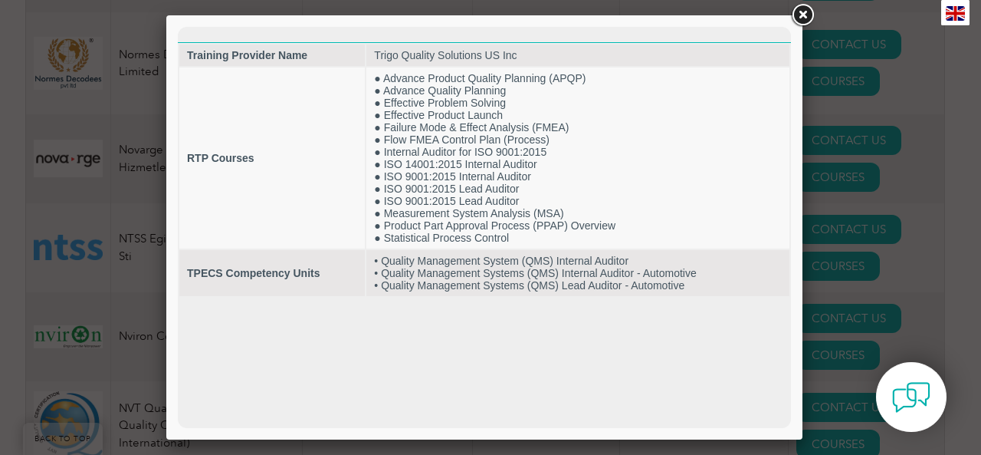
click at [805, 9] on link at bounding box center [803, 16] width 28 height 28
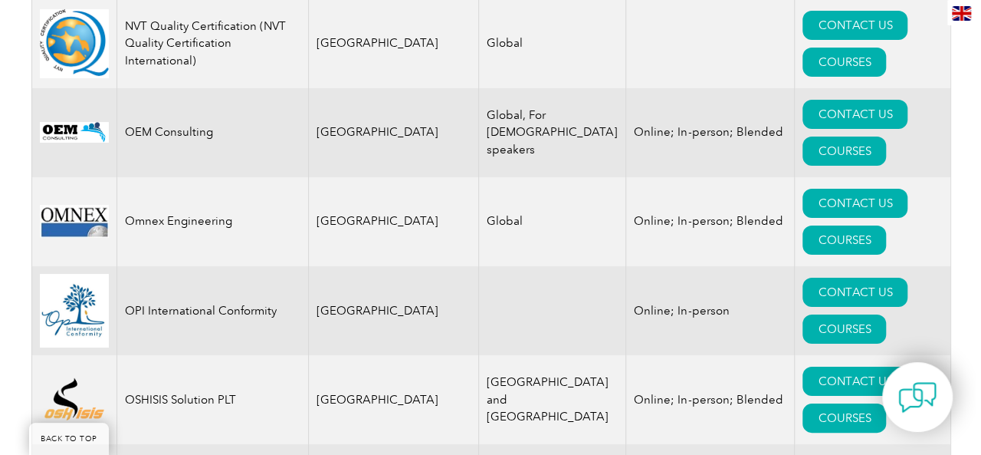
scroll to position [17401, 0]
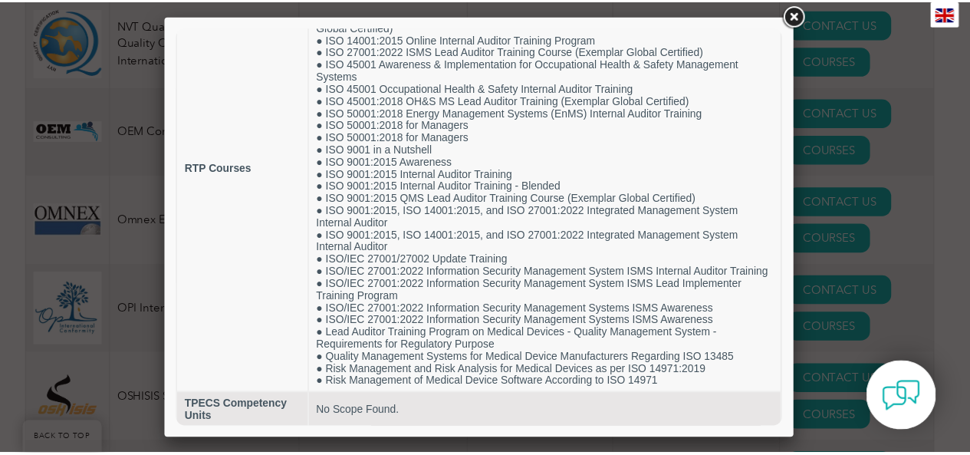
scroll to position [151, 0]
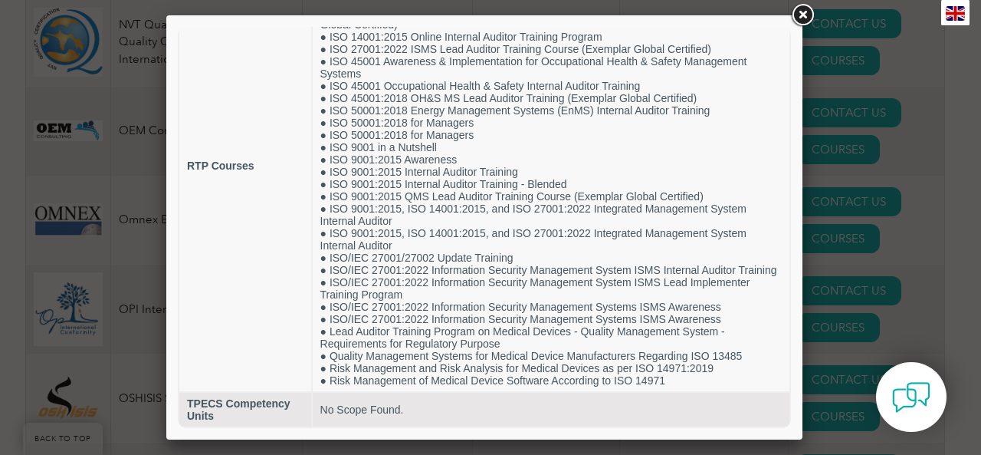
click at [803, 15] on link at bounding box center [803, 16] width 28 height 28
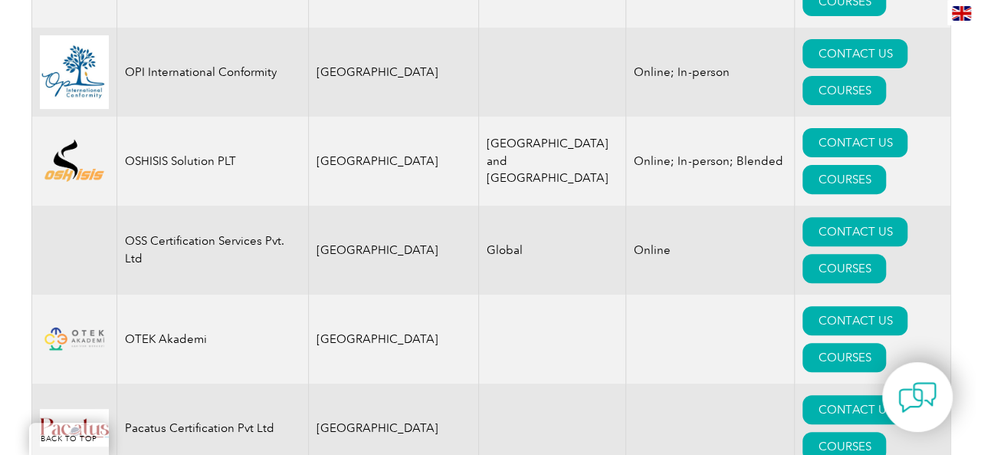
scroll to position [17708, 0]
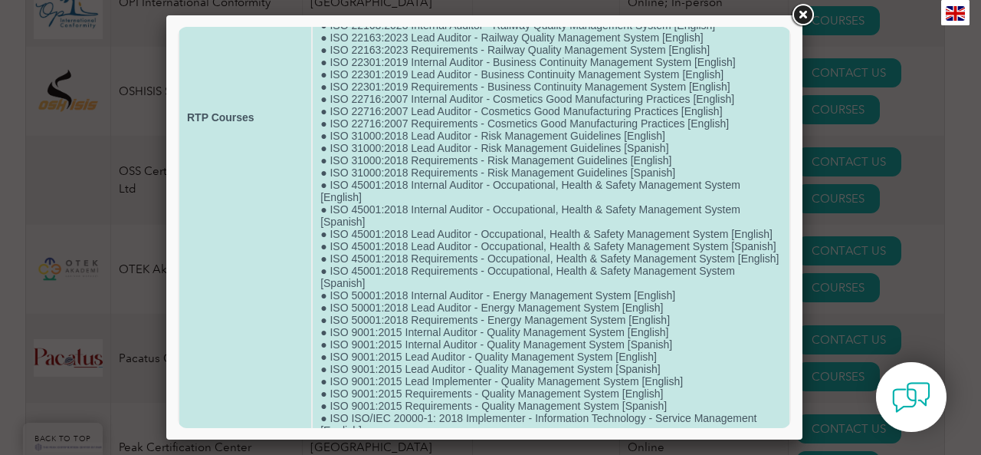
scroll to position [0, 0]
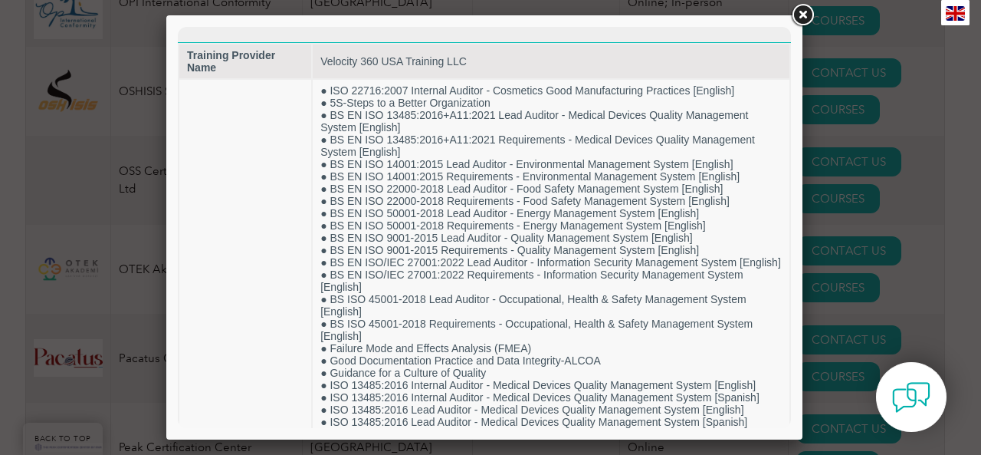
click at [800, 11] on link at bounding box center [803, 16] width 28 height 28
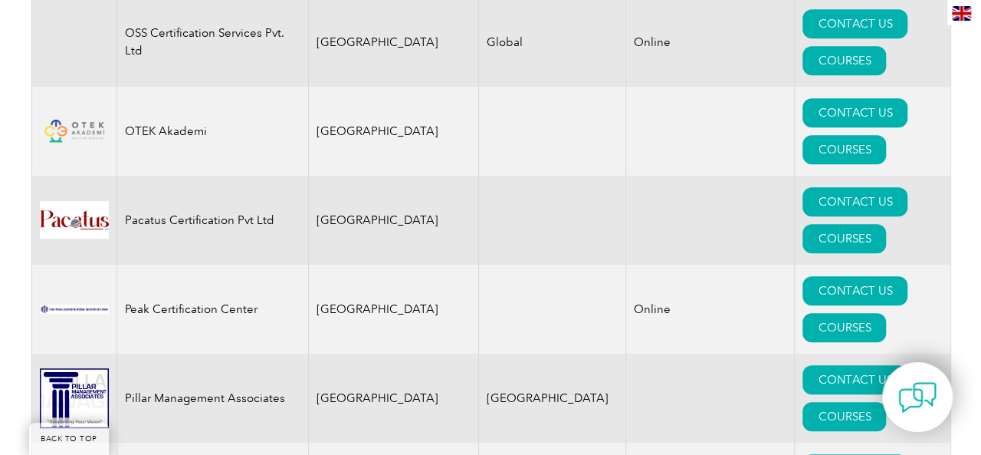
scroll to position [17861, 0]
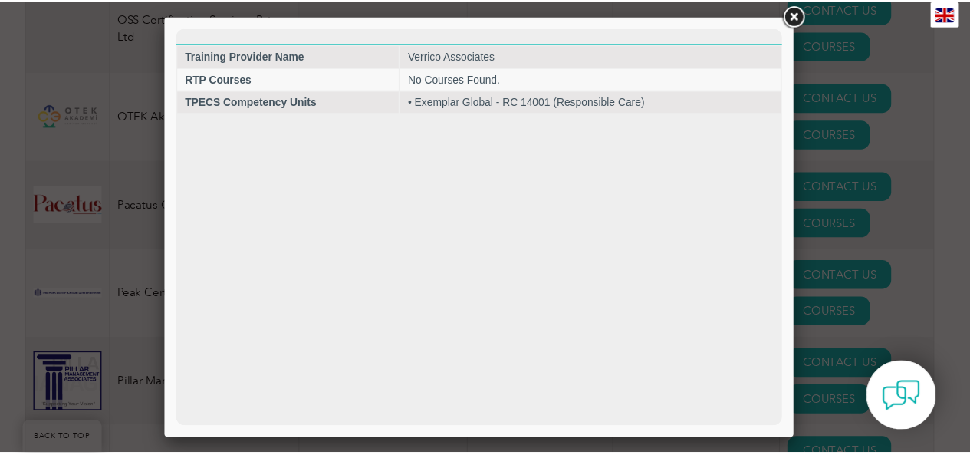
scroll to position [0, 0]
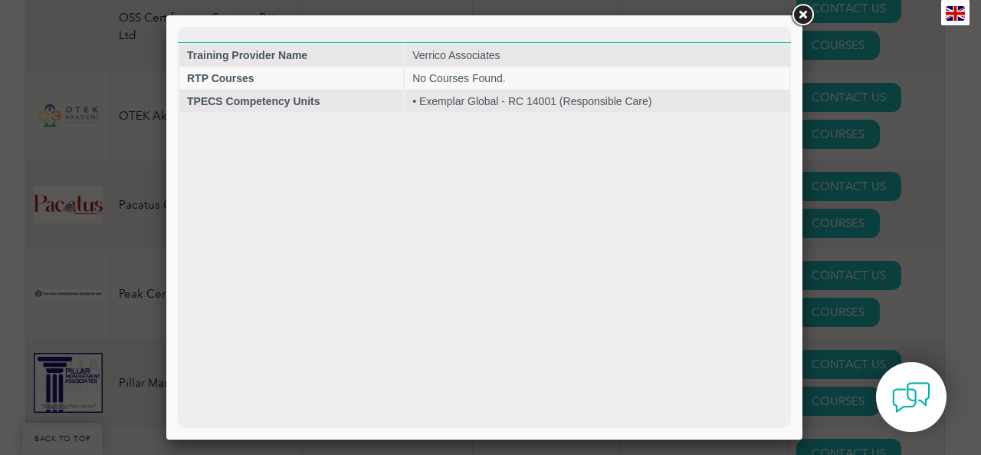
click at [800, 12] on link at bounding box center [803, 16] width 28 height 28
